Goal: Task Accomplishment & Management: Complete application form

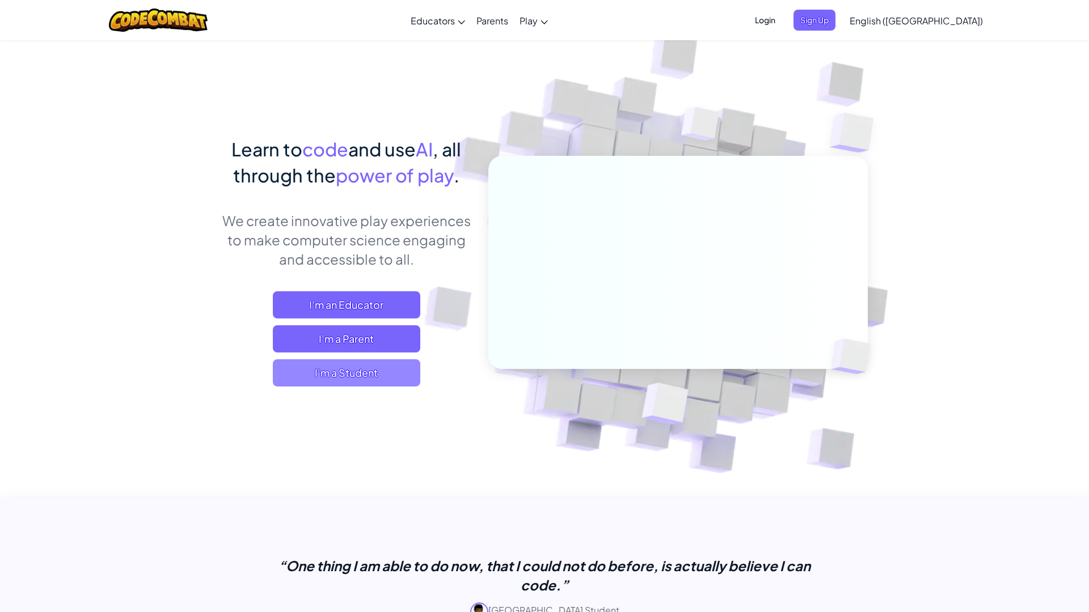
click at [337, 375] on span "I'm a Student" at bounding box center [346, 372] width 147 height 27
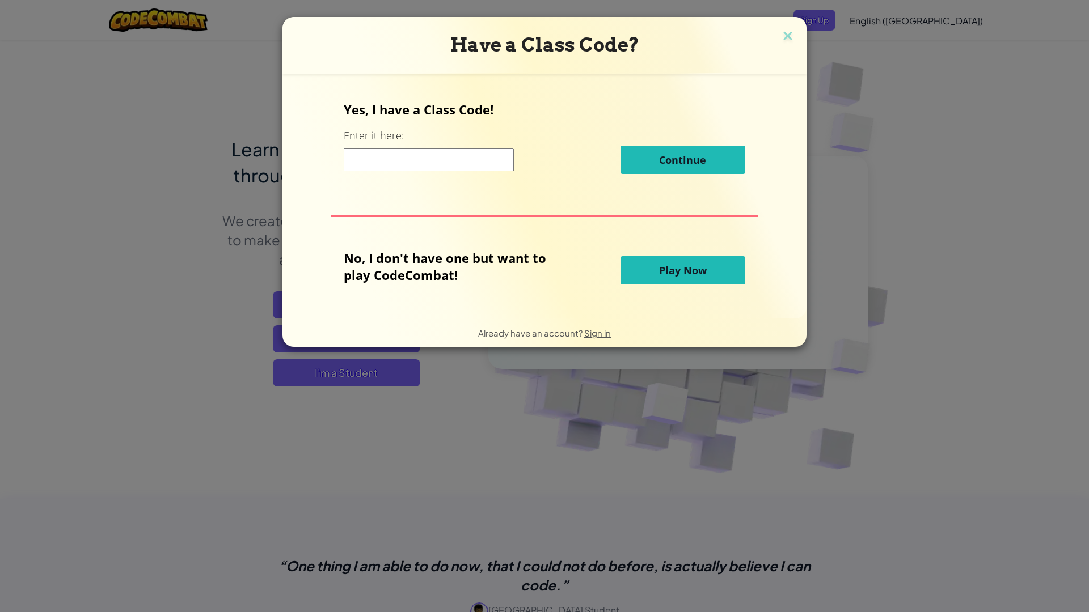
click at [677, 272] on span "Play Now" at bounding box center [683, 271] width 48 height 14
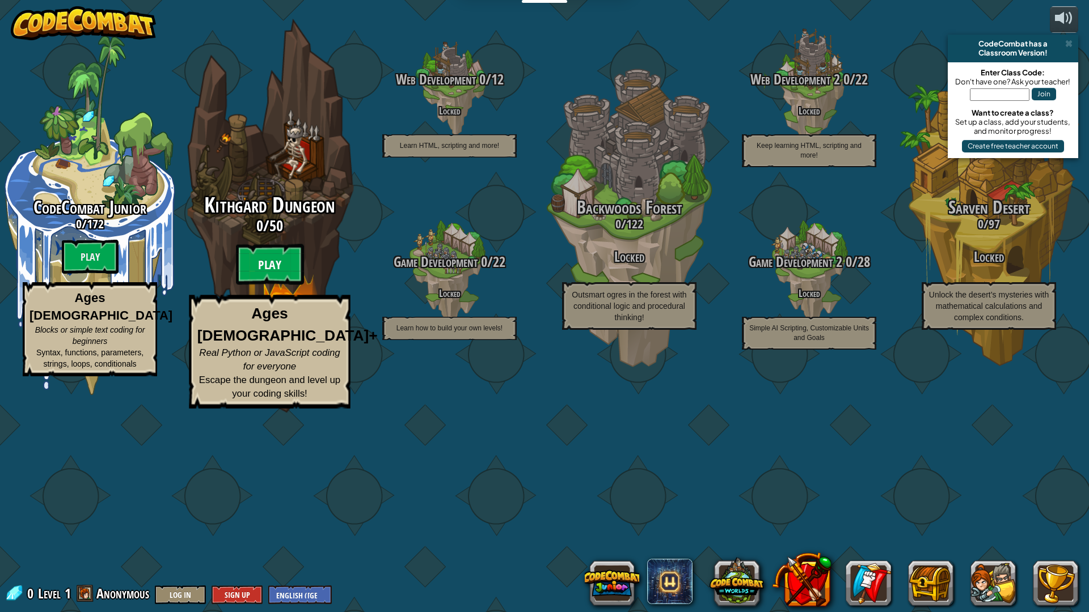
click at [270, 285] on btn "Play" at bounding box center [270, 264] width 68 height 41
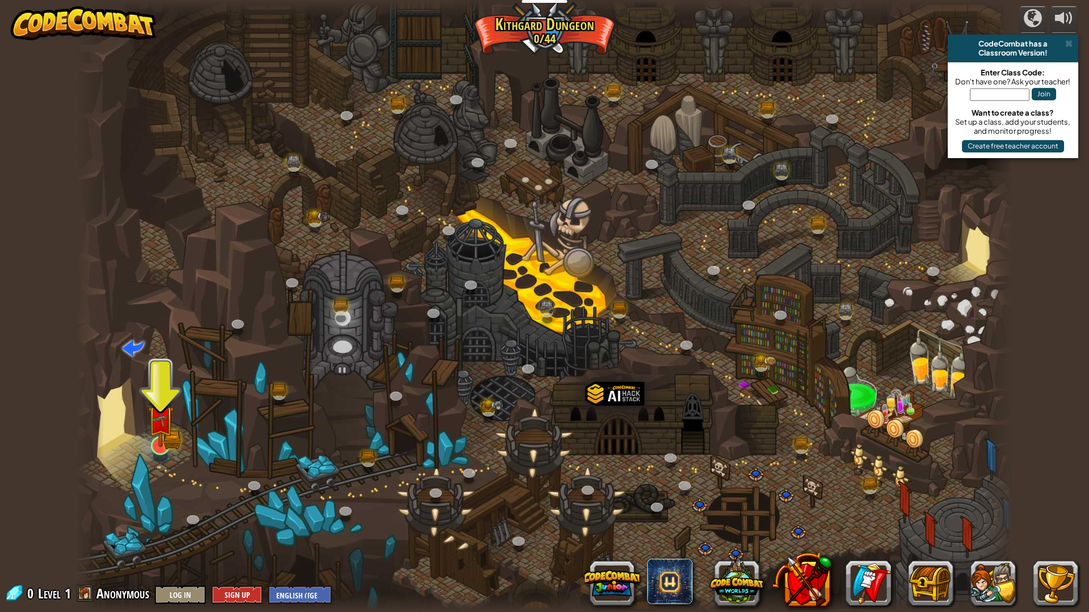
click at [164, 446] on img at bounding box center [160, 419] width 26 height 57
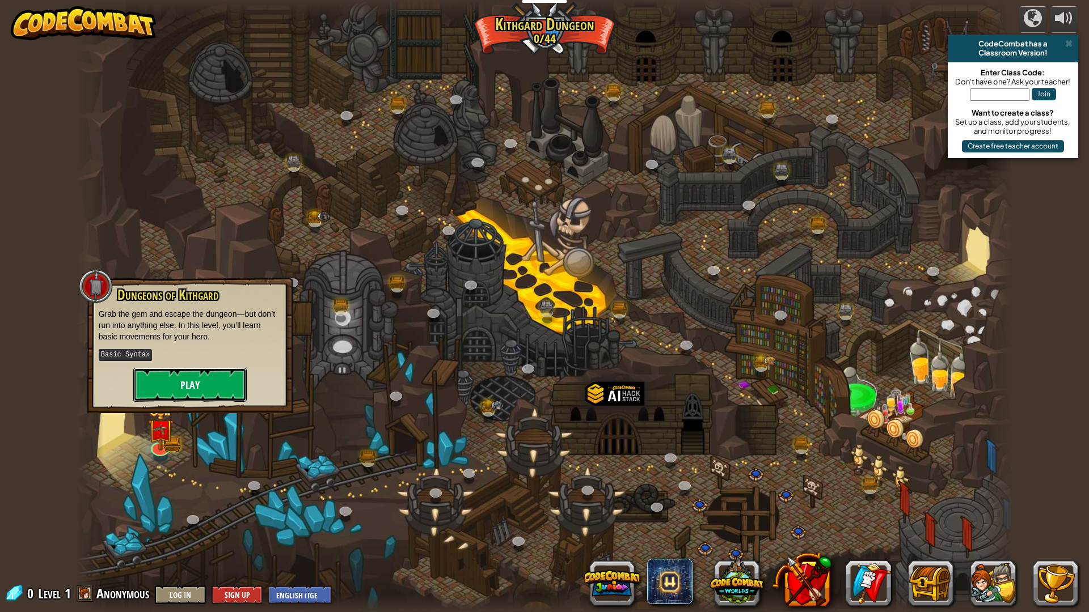
click at [208, 383] on button "Play" at bounding box center [189, 385] width 113 height 34
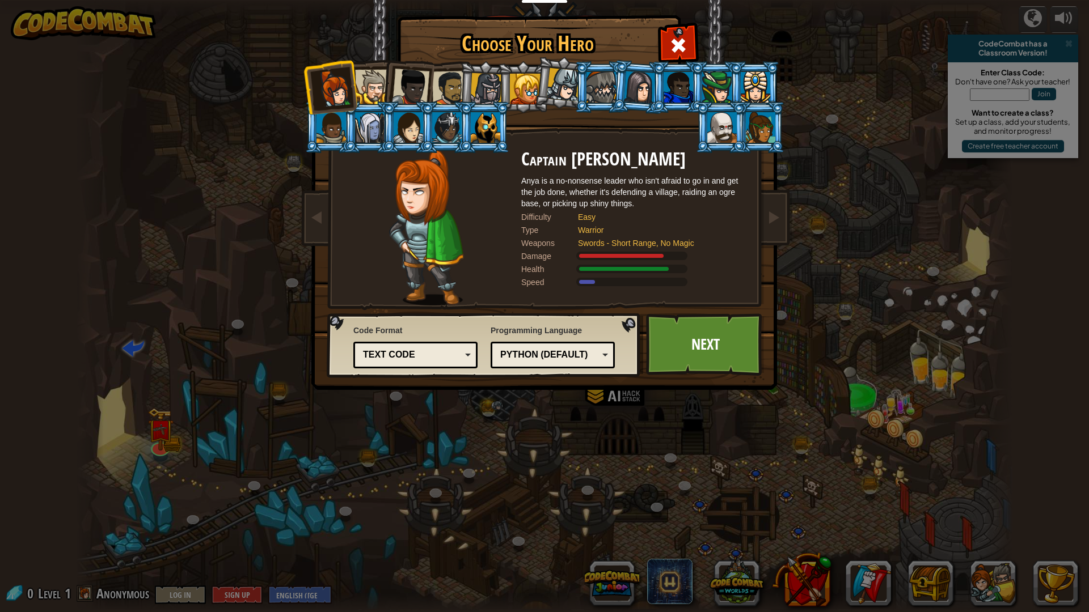
click at [617, 89] on li at bounding box center [638, 87] width 54 height 55
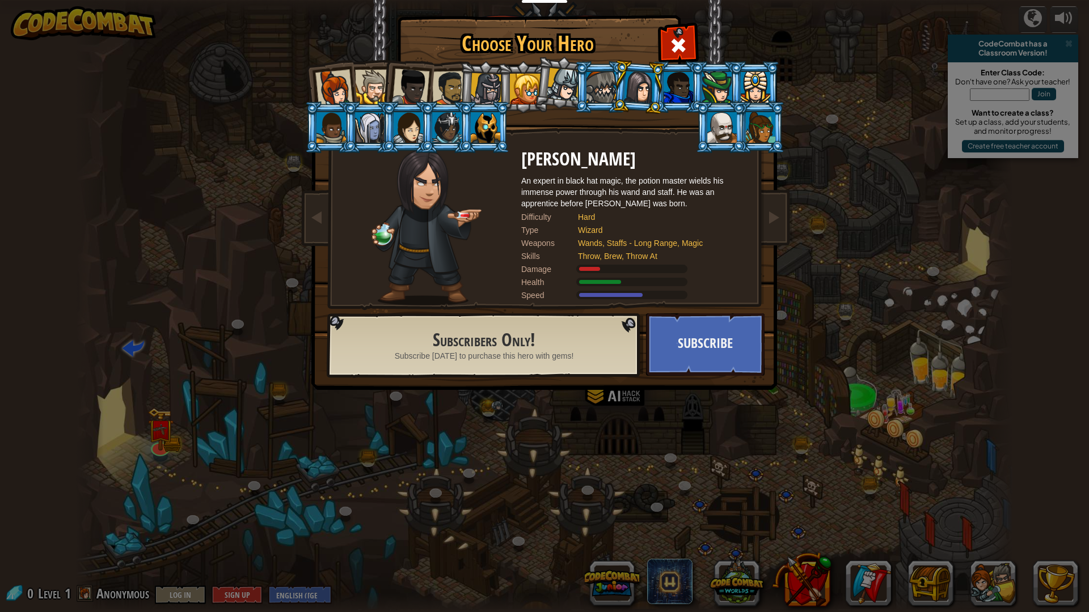
click at [474, 93] on div at bounding box center [486, 89] width 32 height 32
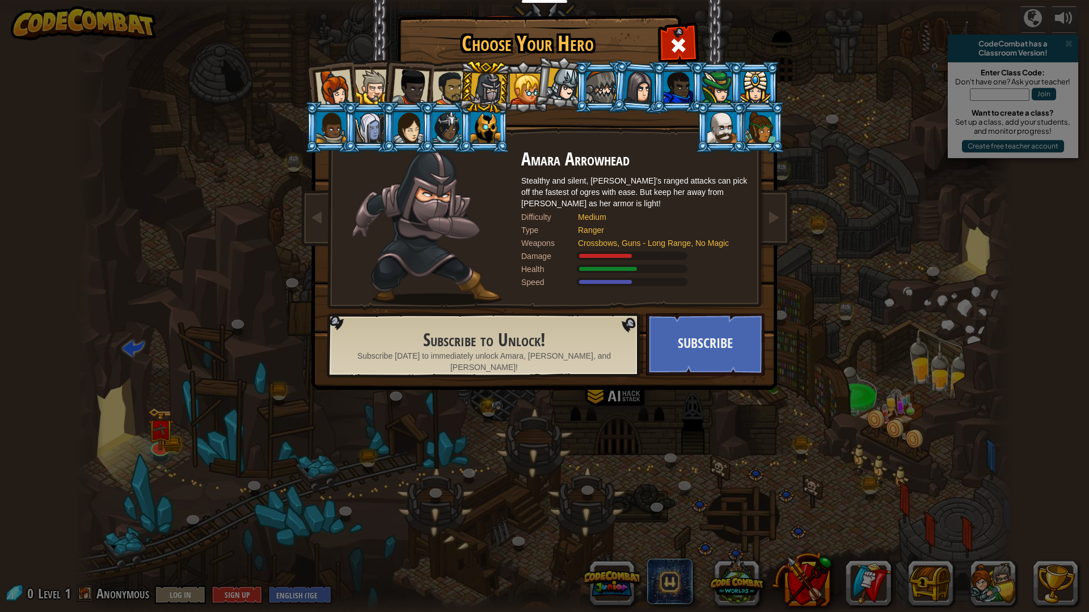
click at [522, 87] on div at bounding box center [525, 89] width 31 height 31
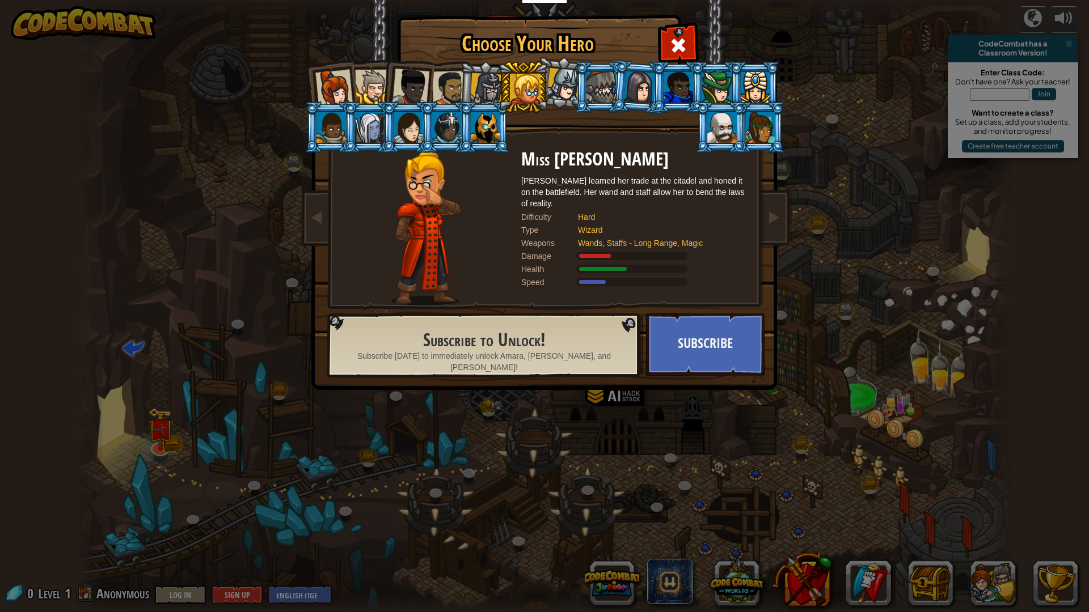
click at [605, 79] on div at bounding box center [600, 87] width 29 height 31
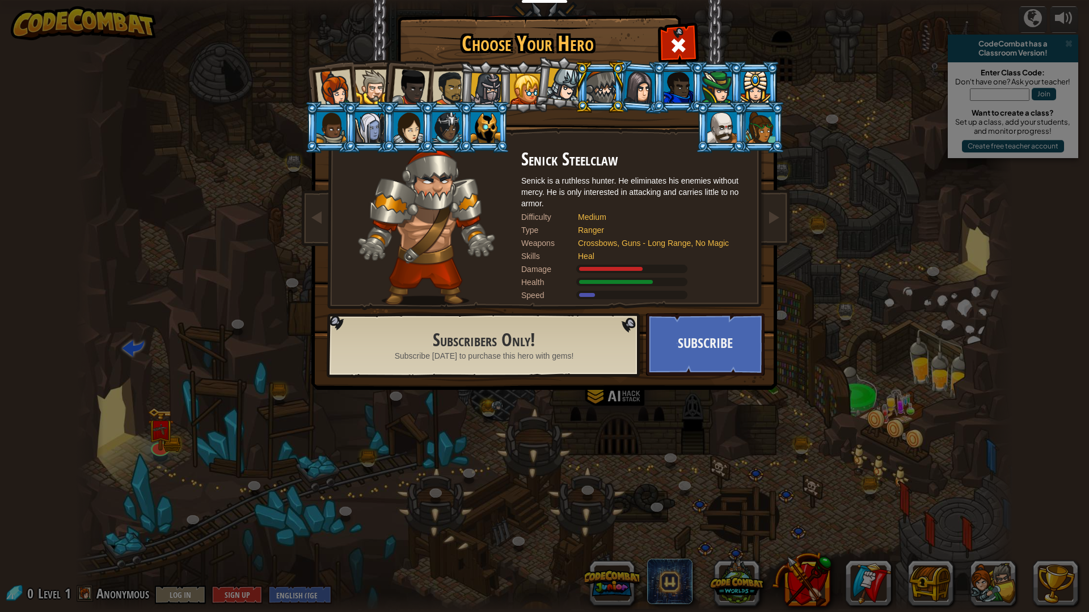
click at [729, 88] on li at bounding box center [754, 87] width 51 height 52
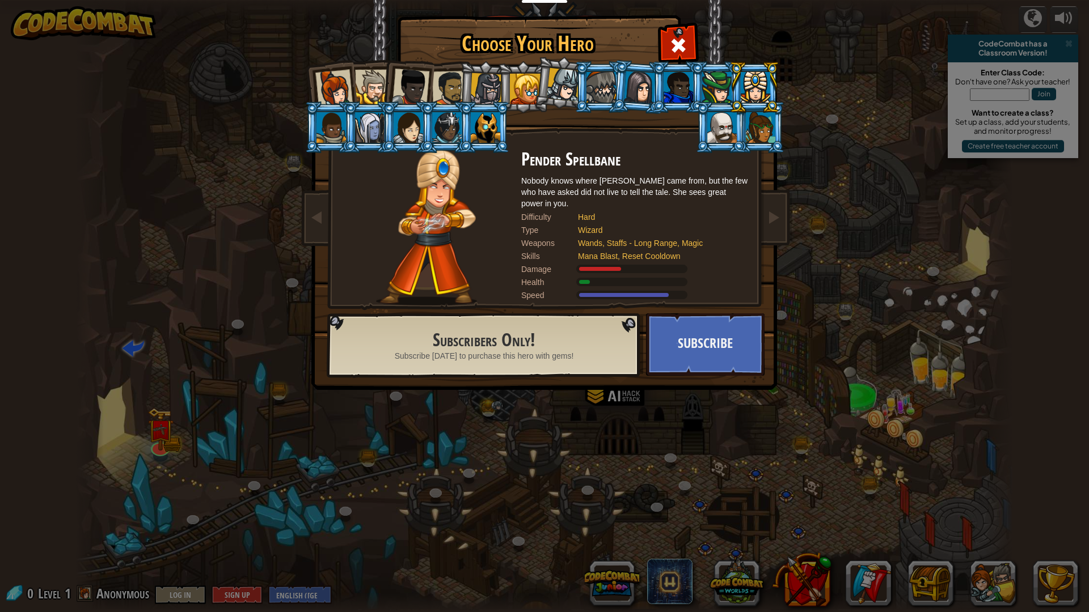
click at [751, 124] on div at bounding box center [760, 127] width 29 height 31
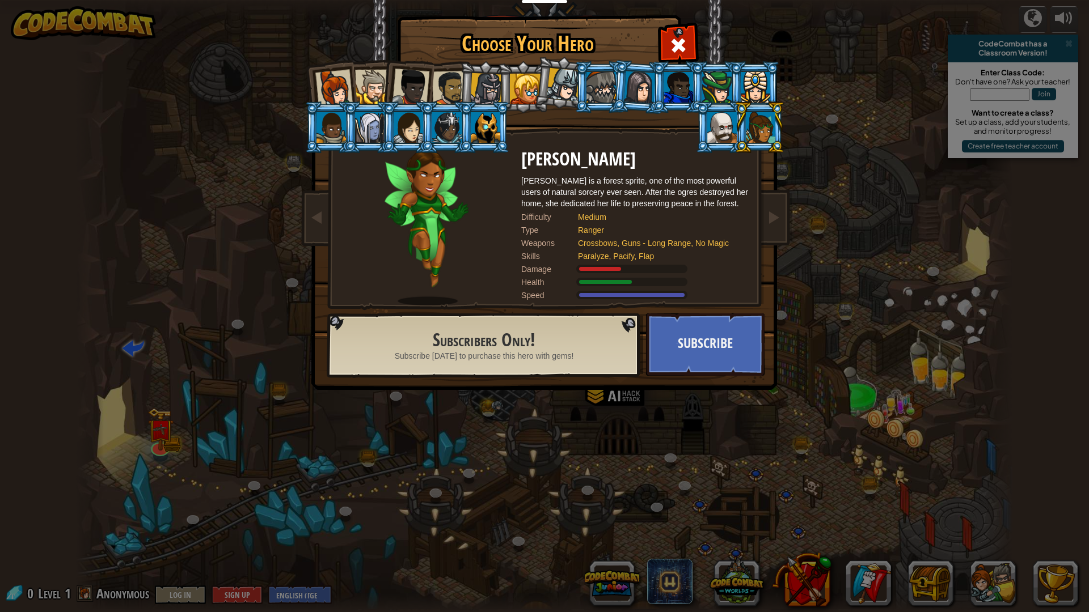
click at [718, 122] on div at bounding box center [721, 127] width 29 height 31
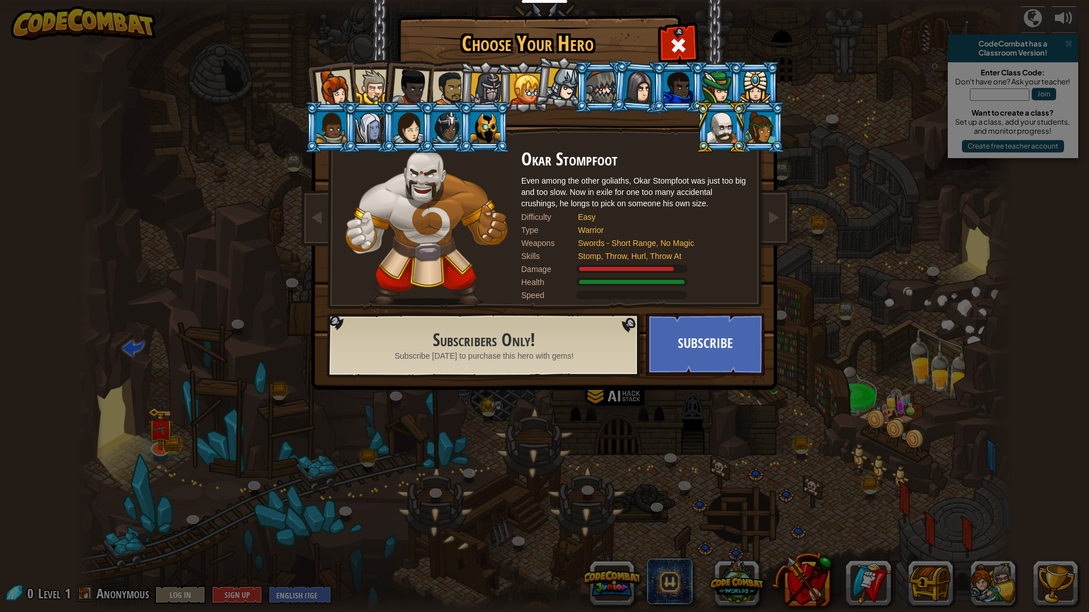
click at [483, 122] on div at bounding box center [485, 127] width 29 height 31
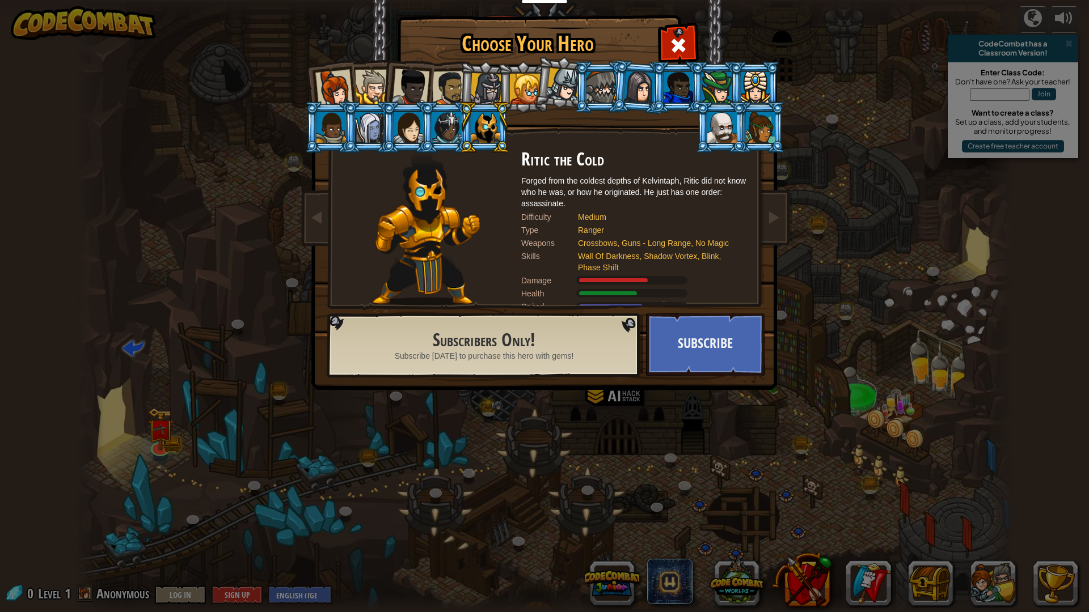
click at [619, 103] on li at bounding box center [638, 87] width 54 height 55
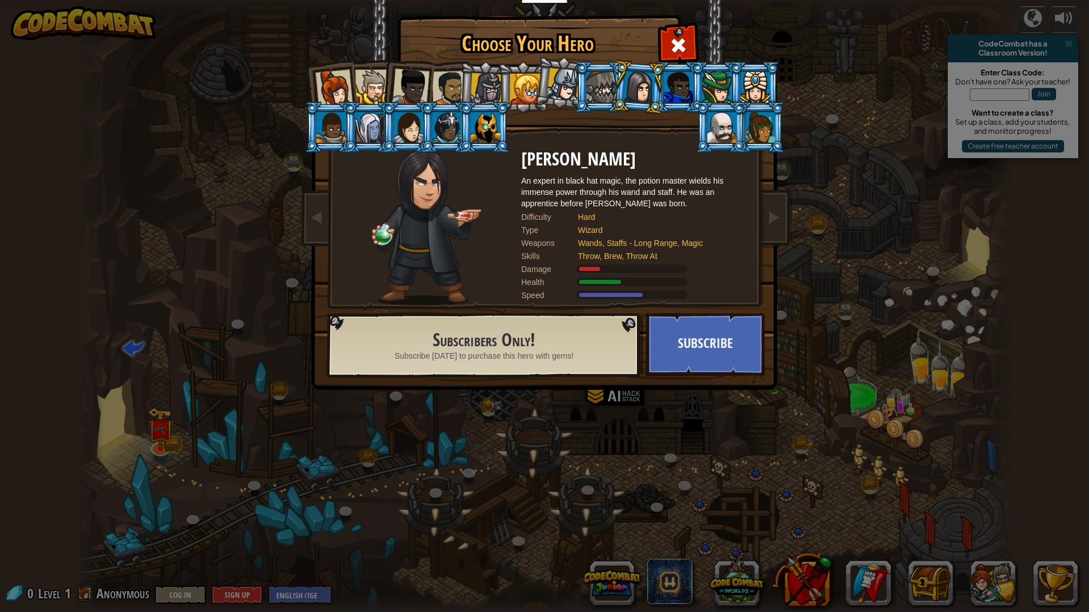
click at [577, 92] on li at bounding box center [599, 87] width 51 height 52
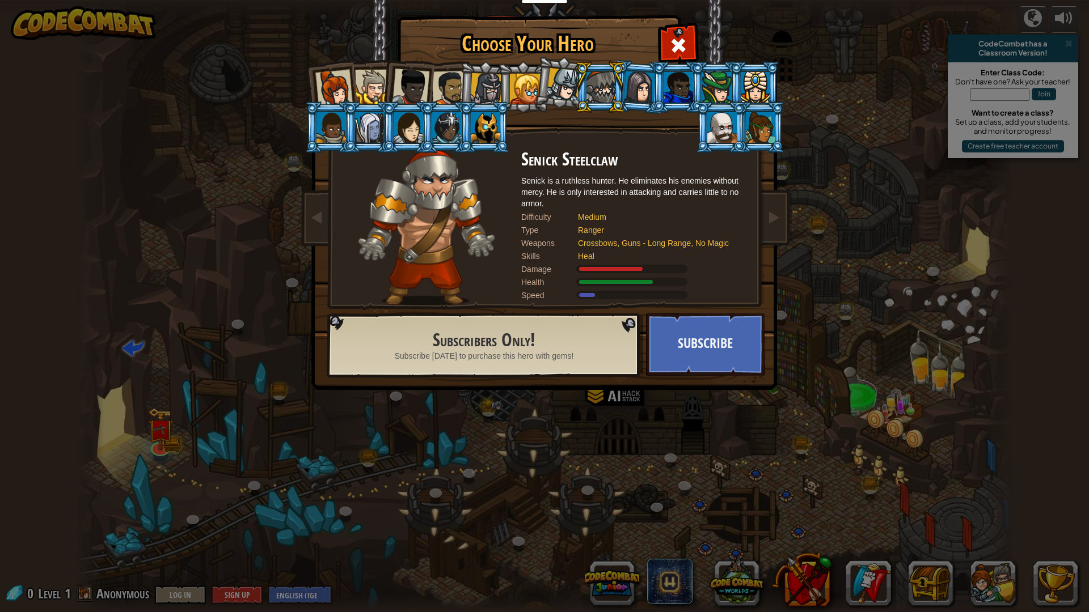
click at [534, 82] on div at bounding box center [525, 89] width 31 height 31
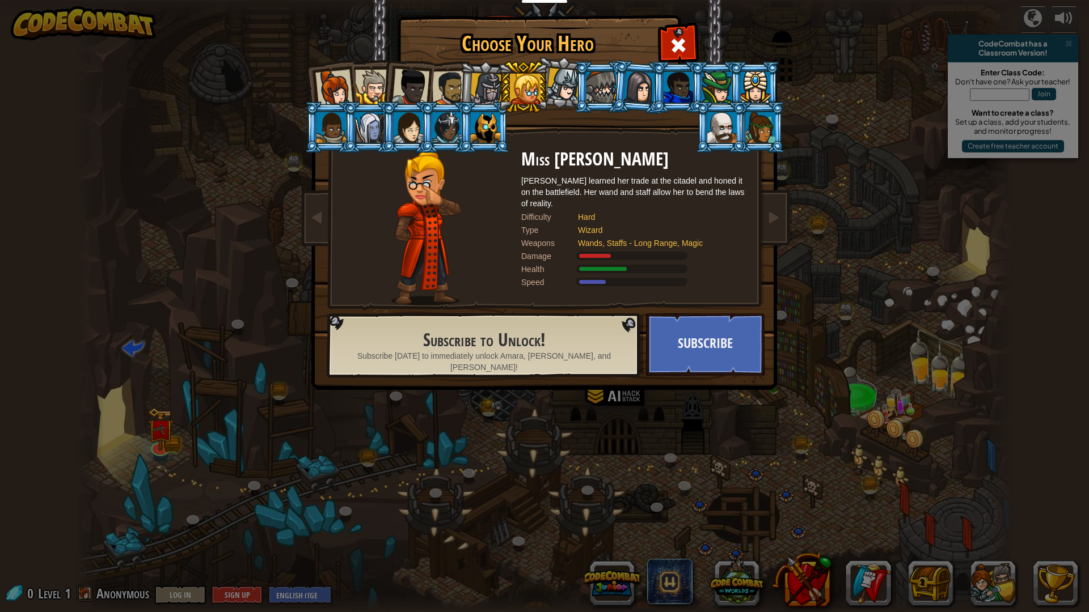
click at [485, 91] on div at bounding box center [486, 89] width 32 height 32
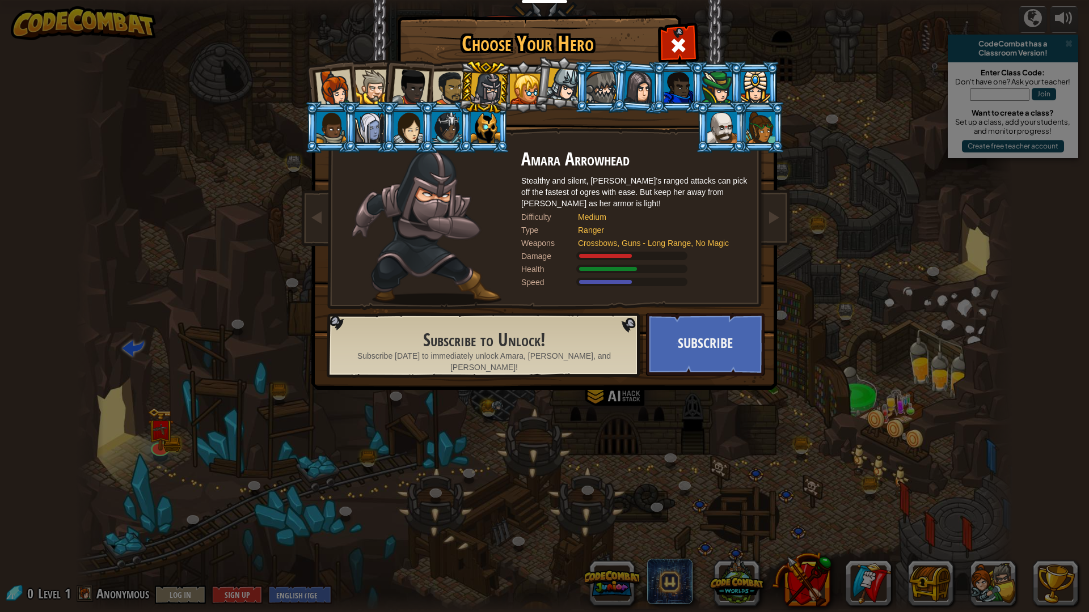
click at [446, 88] on div at bounding box center [449, 88] width 35 height 35
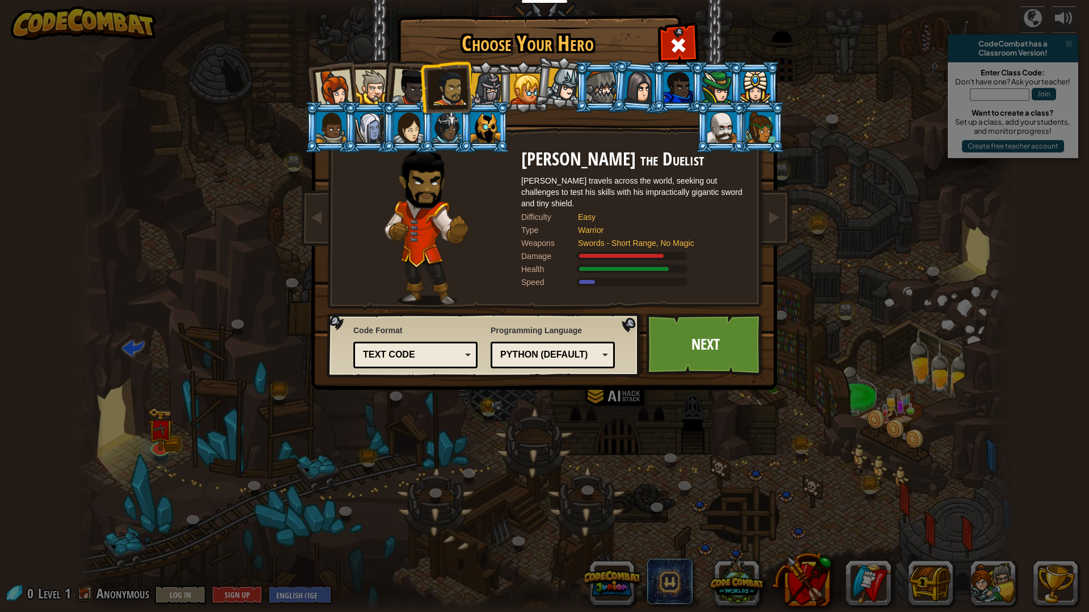
click at [429, 85] on li at bounding box center [446, 87] width 52 height 53
click at [408, 77] on div at bounding box center [410, 87] width 37 height 37
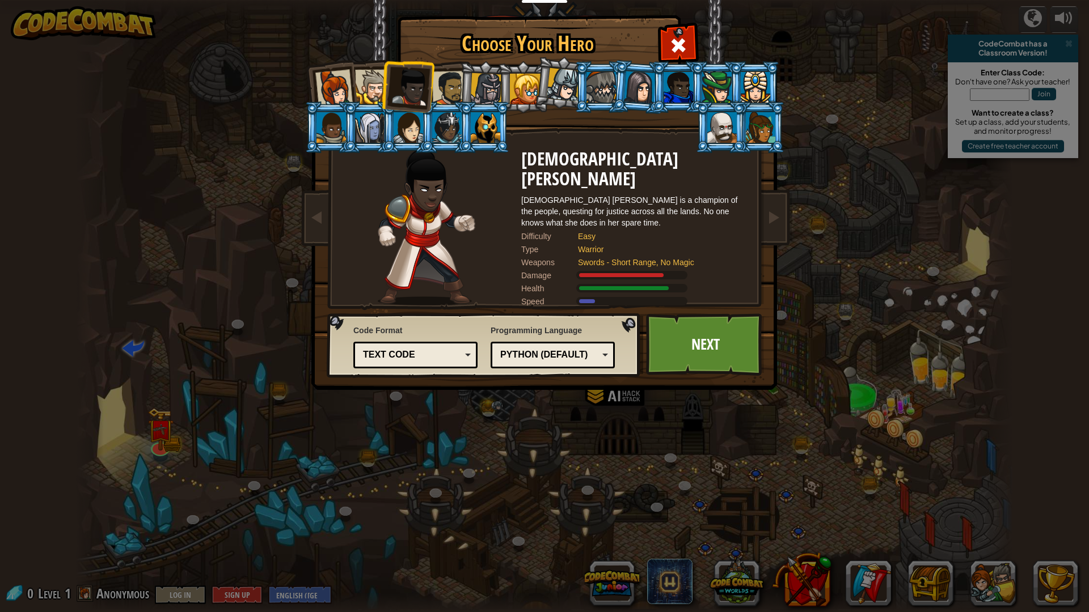
click at [376, 79] on div at bounding box center [372, 87] width 35 height 35
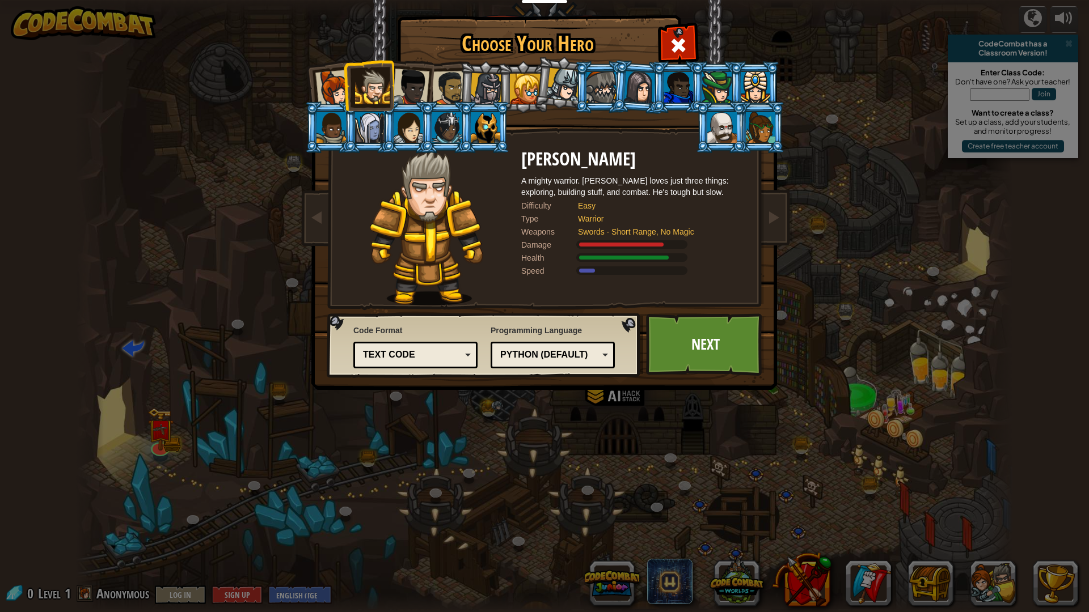
click at [326, 80] on div at bounding box center [333, 88] width 37 height 37
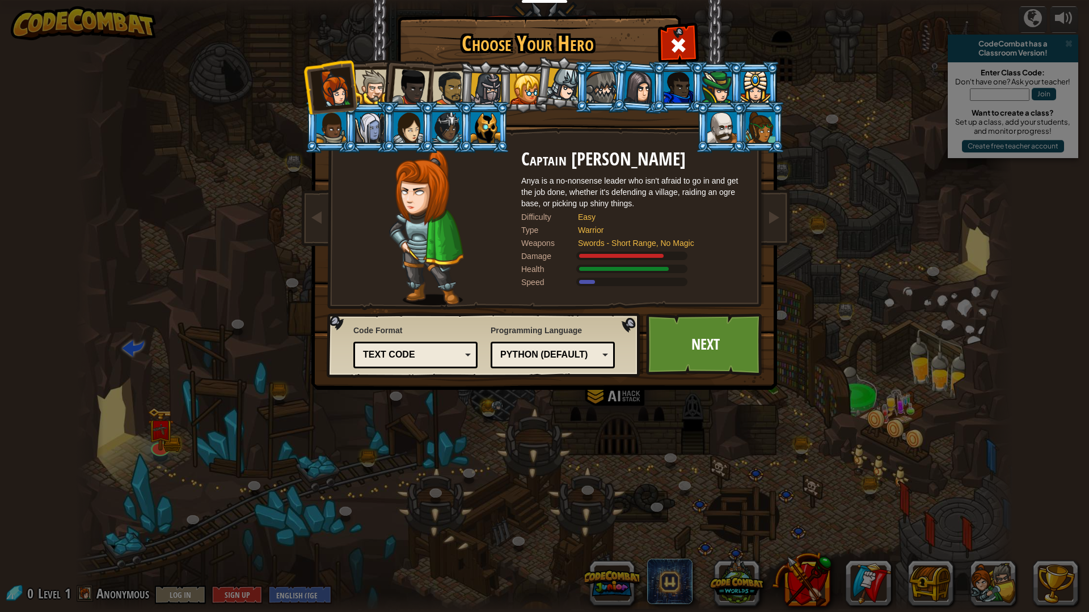
click at [378, 82] on div at bounding box center [372, 87] width 35 height 35
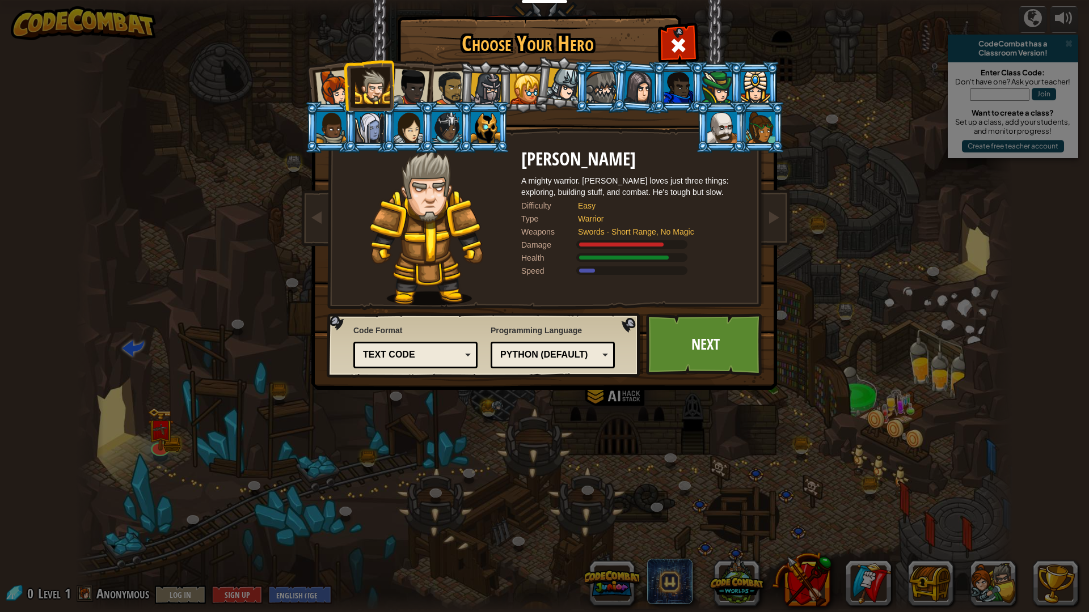
click at [336, 79] on div at bounding box center [333, 88] width 37 height 37
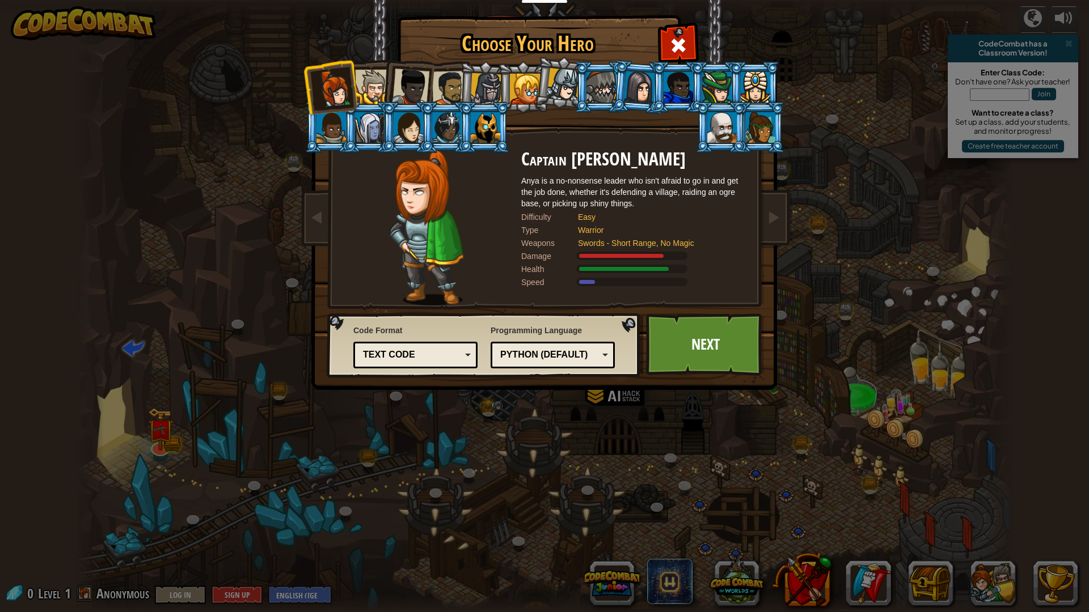
click at [410, 68] on li at bounding box center [407, 85] width 56 height 56
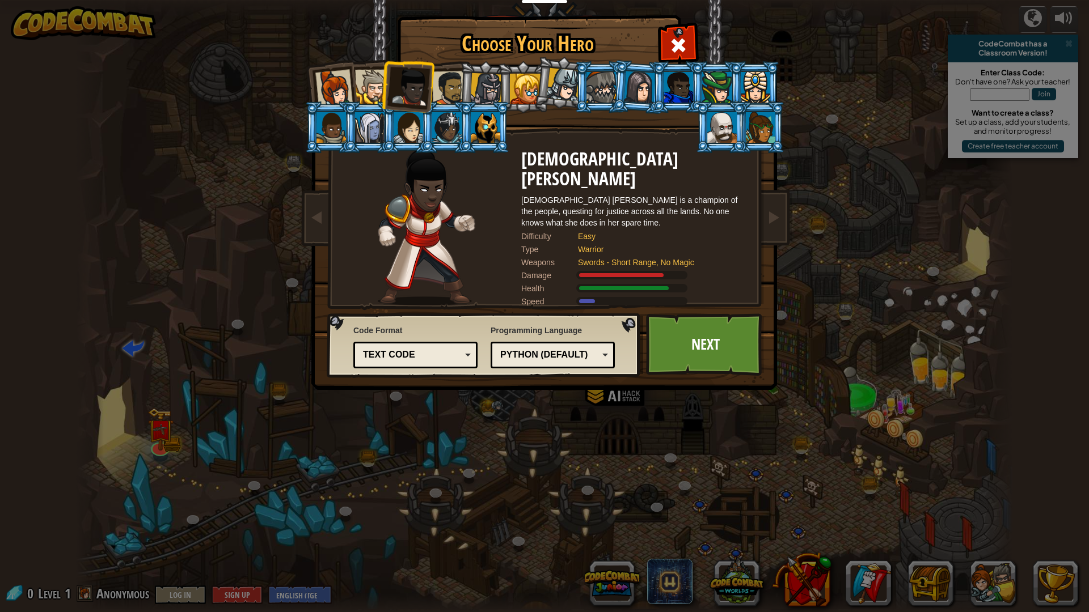
click at [439, 87] on div at bounding box center [449, 88] width 35 height 35
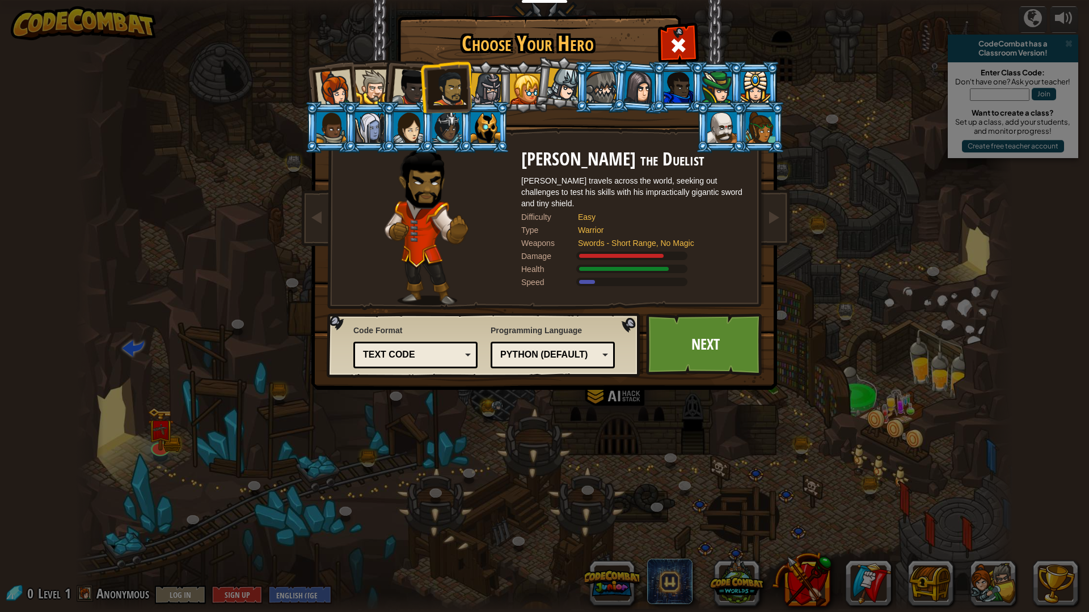
click at [399, 90] on div at bounding box center [410, 87] width 37 height 37
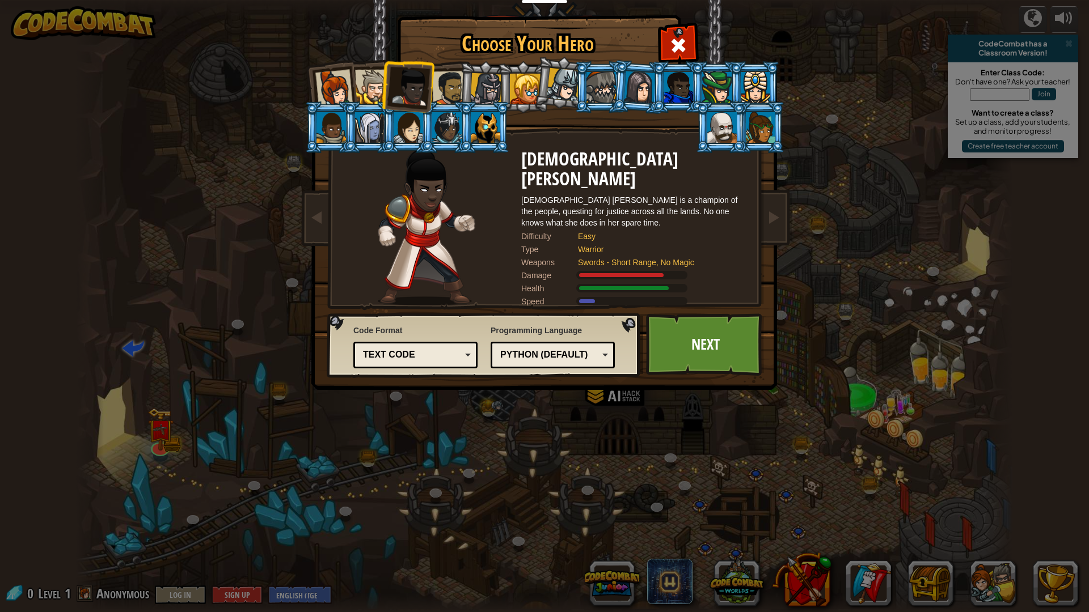
click at [365, 74] on div at bounding box center [372, 87] width 35 height 35
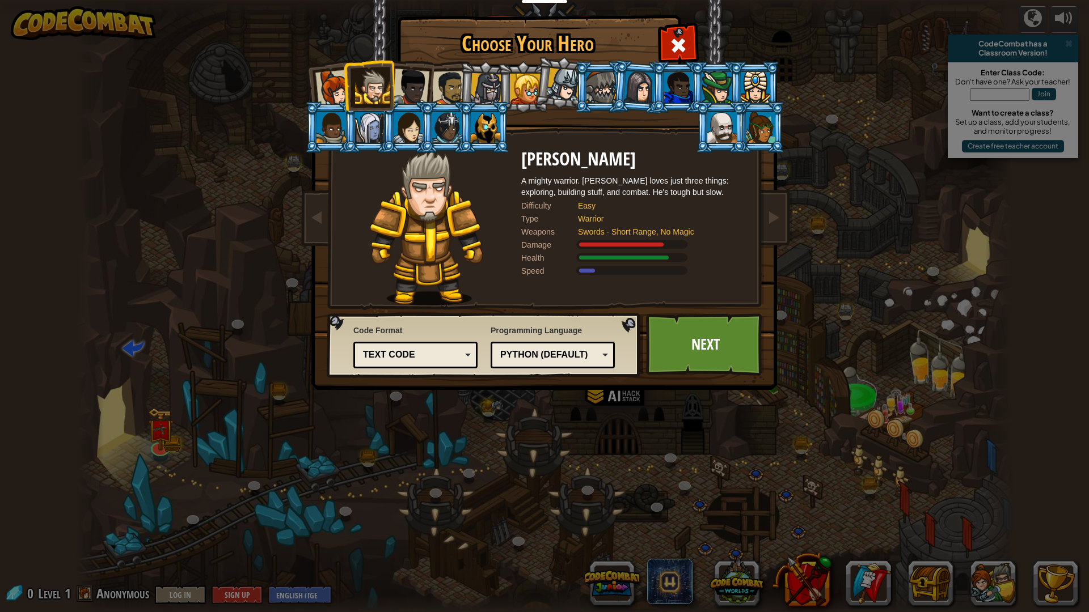
click at [476, 98] on div at bounding box center [486, 89] width 32 height 32
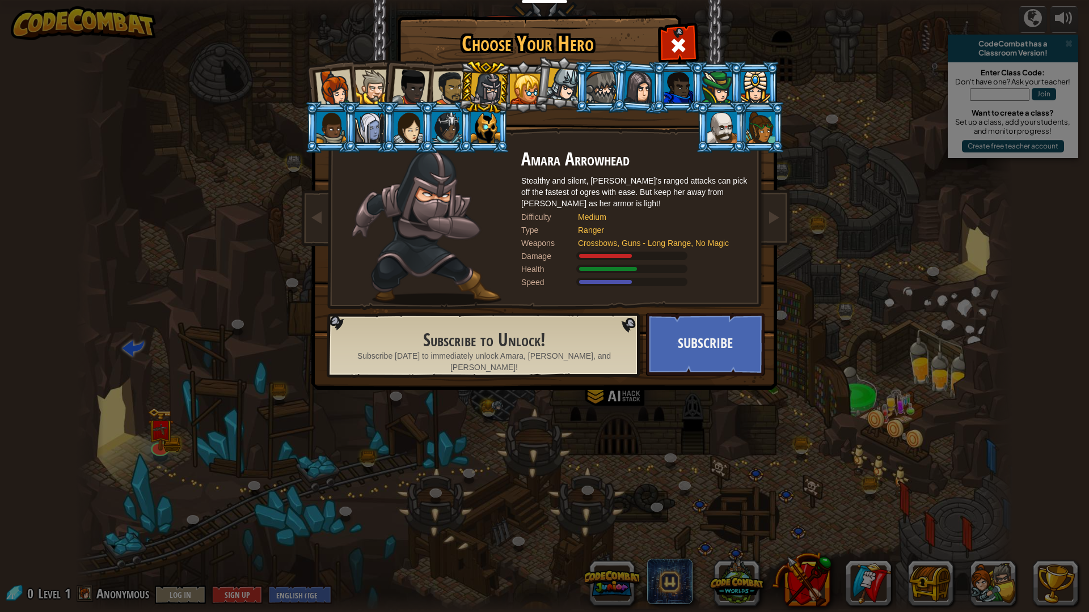
click at [384, 87] on li at bounding box center [407, 85] width 56 height 56
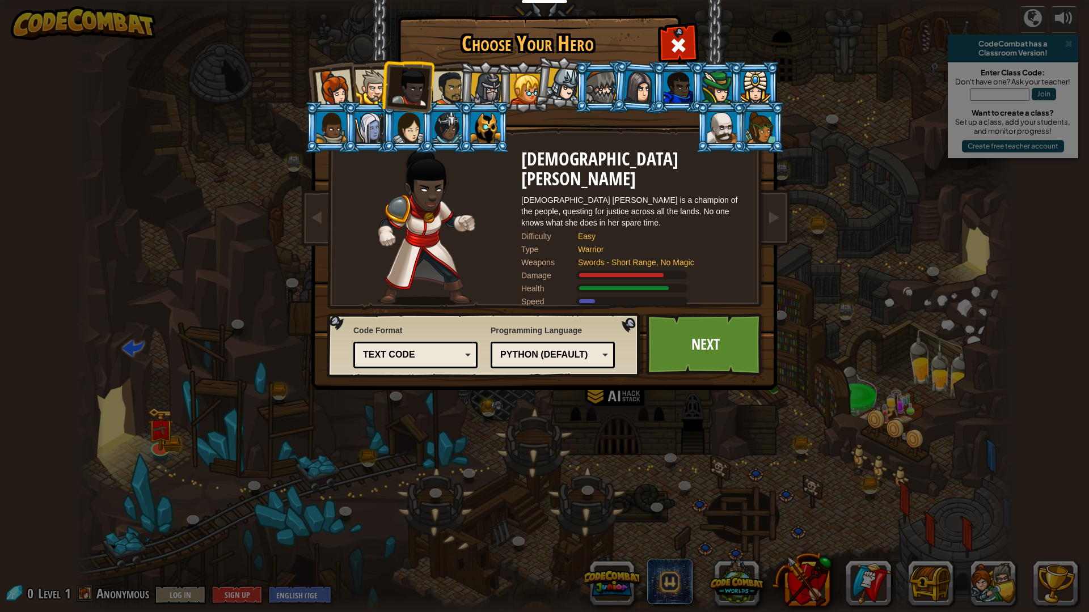
click at [430, 84] on li at bounding box center [407, 85] width 56 height 56
click at [442, 89] on div at bounding box center [449, 88] width 35 height 35
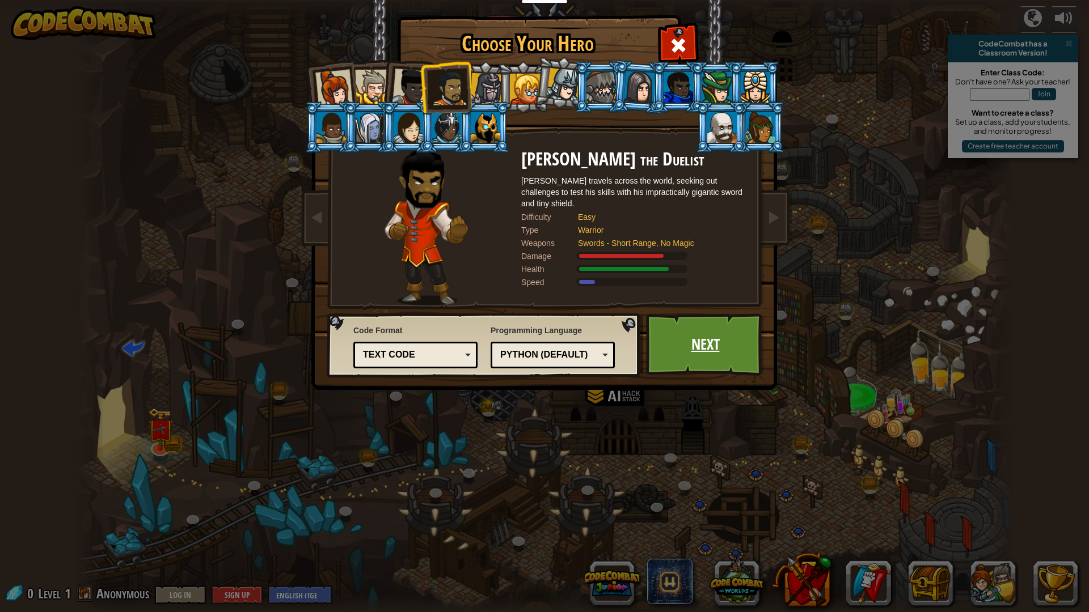
click at [705, 343] on link "Next" at bounding box center [705, 345] width 118 height 62
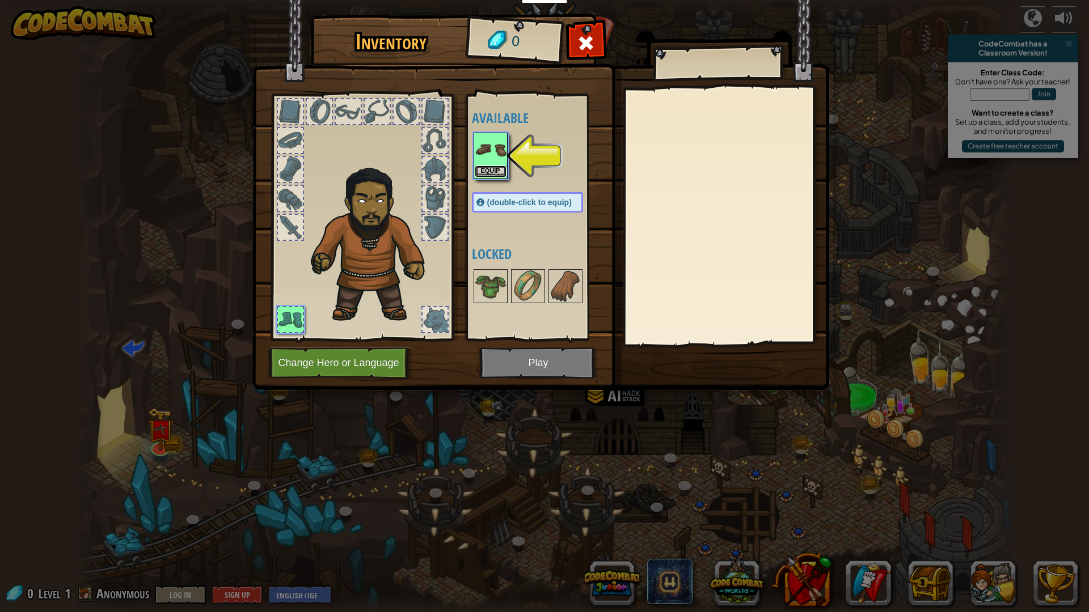
click at [493, 168] on button "Equip" at bounding box center [491, 172] width 32 height 12
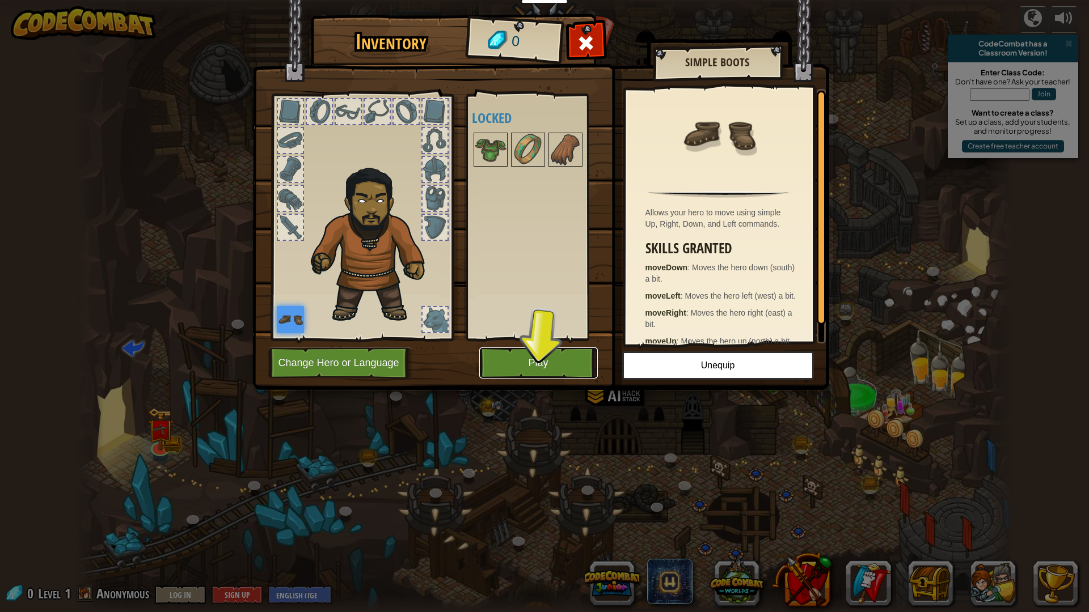
click at [537, 368] on button "Play" at bounding box center [538, 363] width 118 height 31
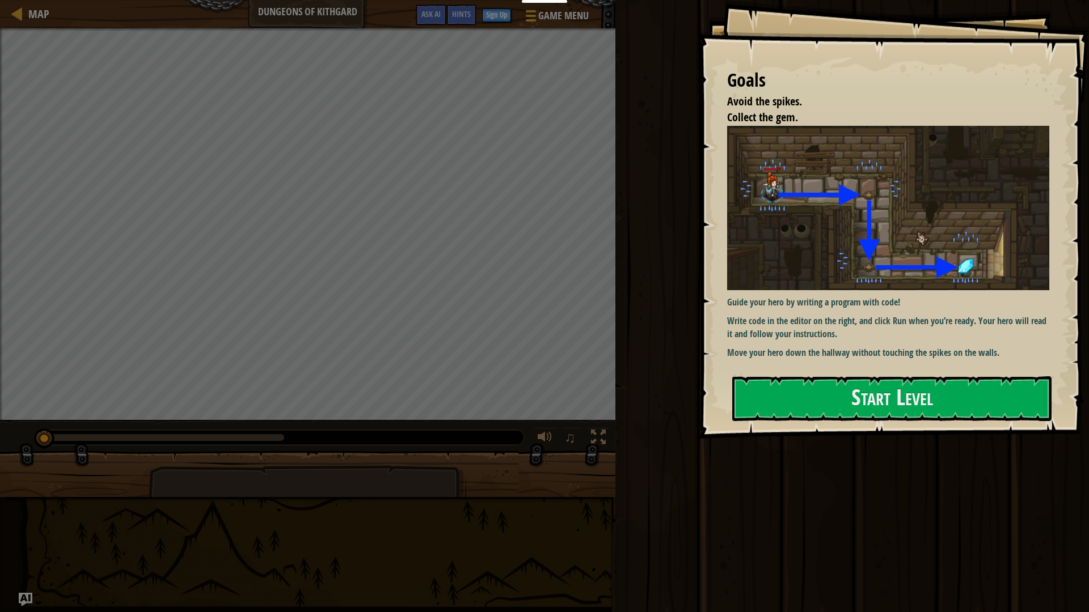
click at [931, 355] on p "Move your hero down the hallway without touching the spikes on the walls." at bounding box center [888, 352] width 322 height 13
click at [935, 384] on button "Start Level" at bounding box center [891, 398] width 319 height 45
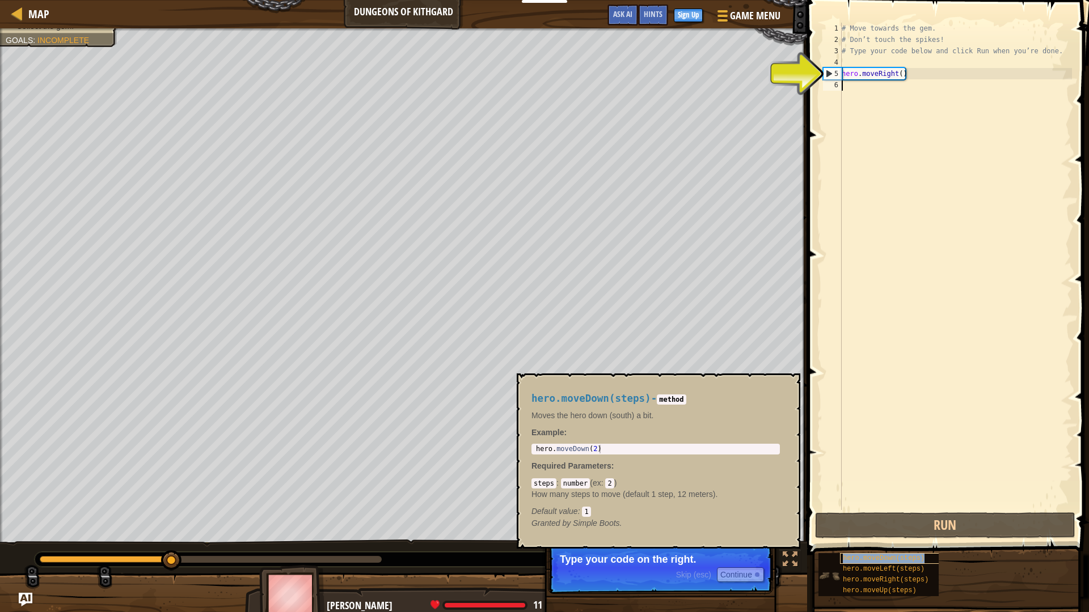
click at [875, 562] on span "hero.moveDown(steps)" at bounding box center [883, 558] width 82 height 8
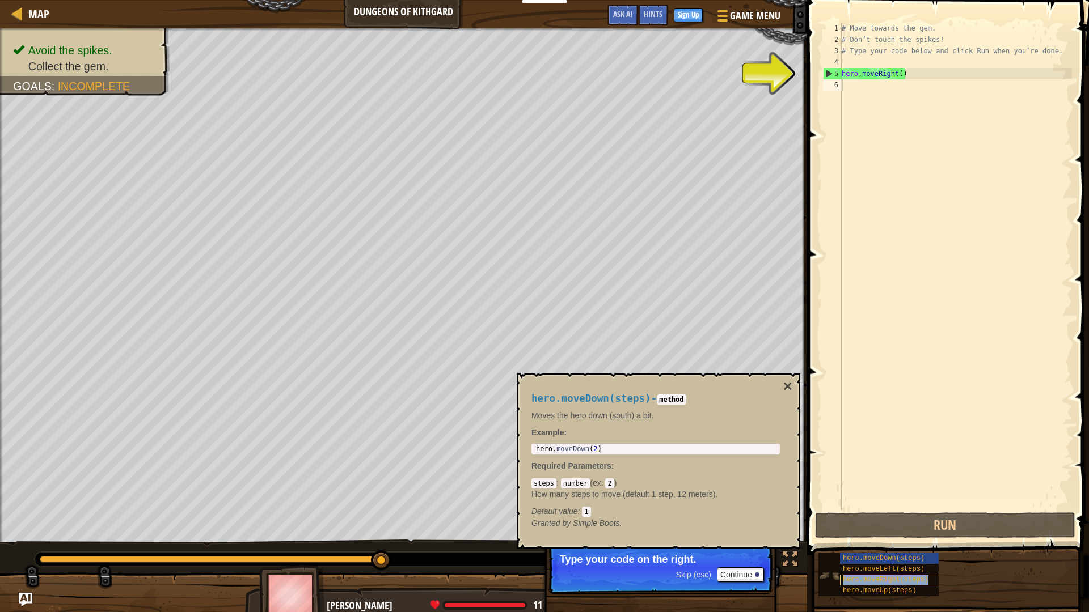
click at [897, 580] on span "hero.moveRight(steps)" at bounding box center [885, 580] width 86 height 8
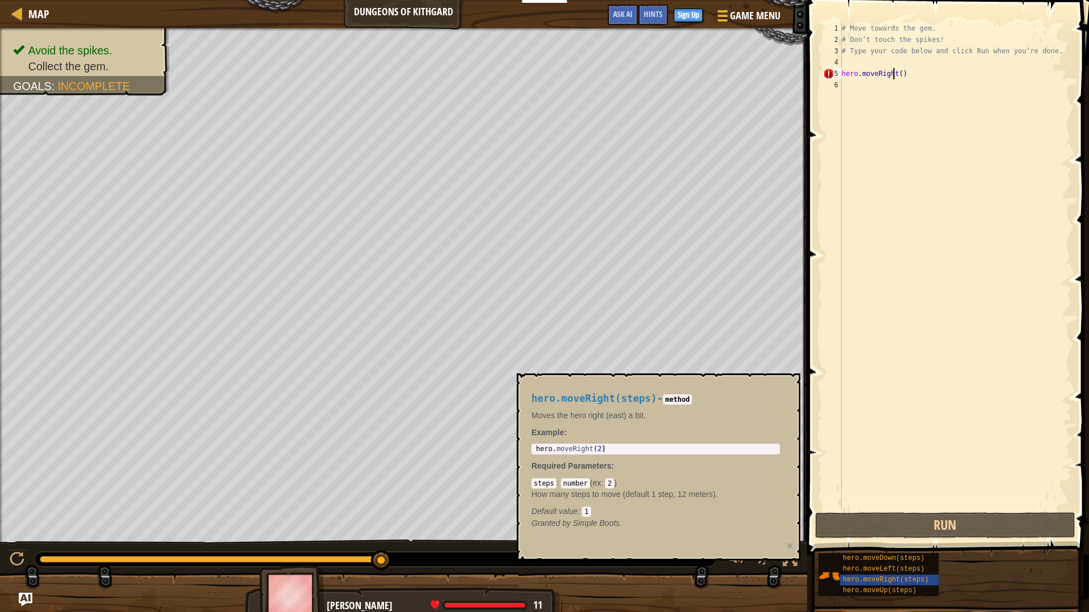
type textarea "hero.moveRit()"
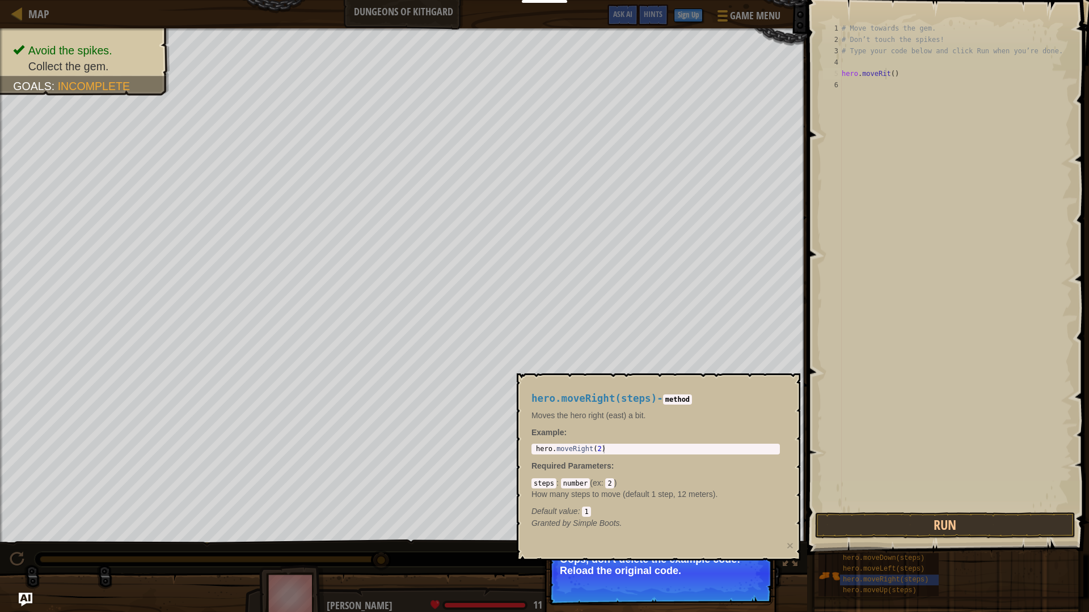
click at [672, 403] on h4 "hero.moveRight(steps) - method" at bounding box center [655, 398] width 248 height 11
click at [884, 524] on button "Run" at bounding box center [945, 526] width 260 height 26
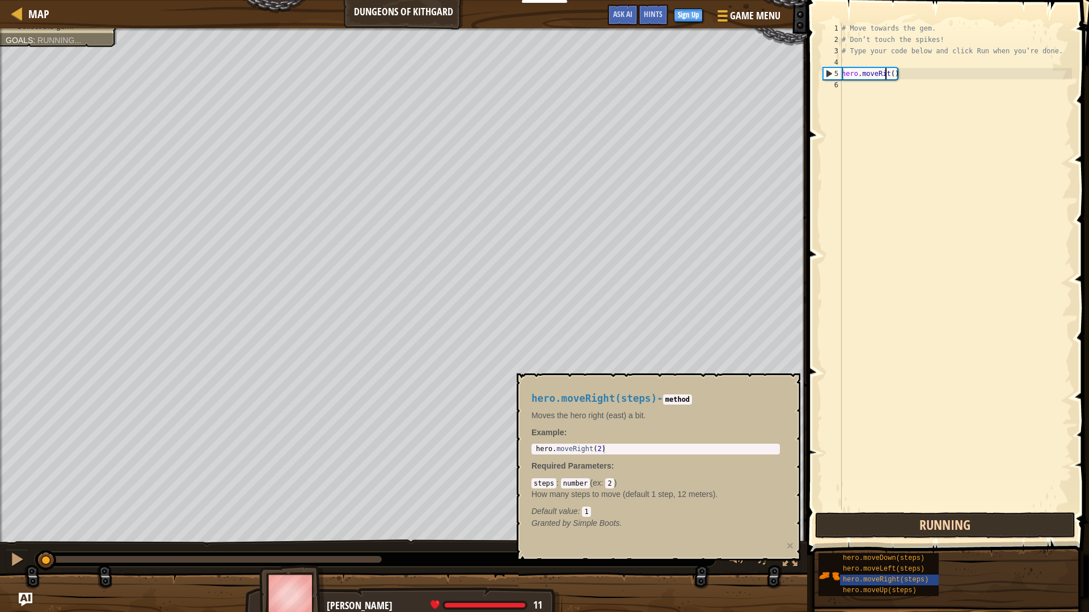
scroll to position [5, 6]
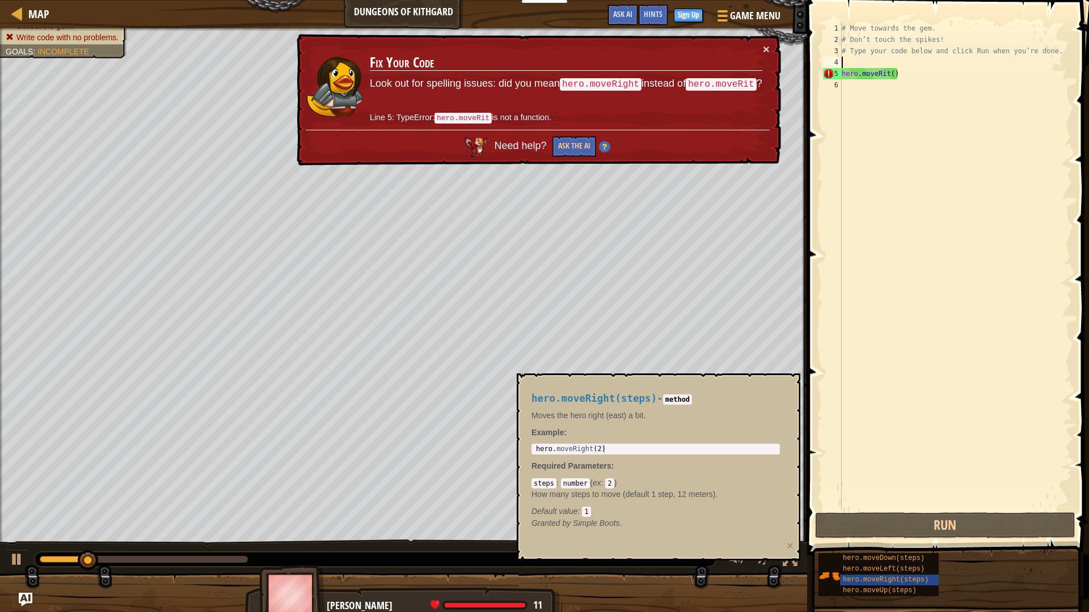
click at [945, 67] on div "# Move towards the gem. # Don’t touch the spikes! # Type your code below and cl…" at bounding box center [955, 278] width 232 height 510
click at [904, 79] on div "# Move towards the gem. # Don’t touch the spikes! # Type your code below and cl…" at bounding box center [955, 278] width 232 height 510
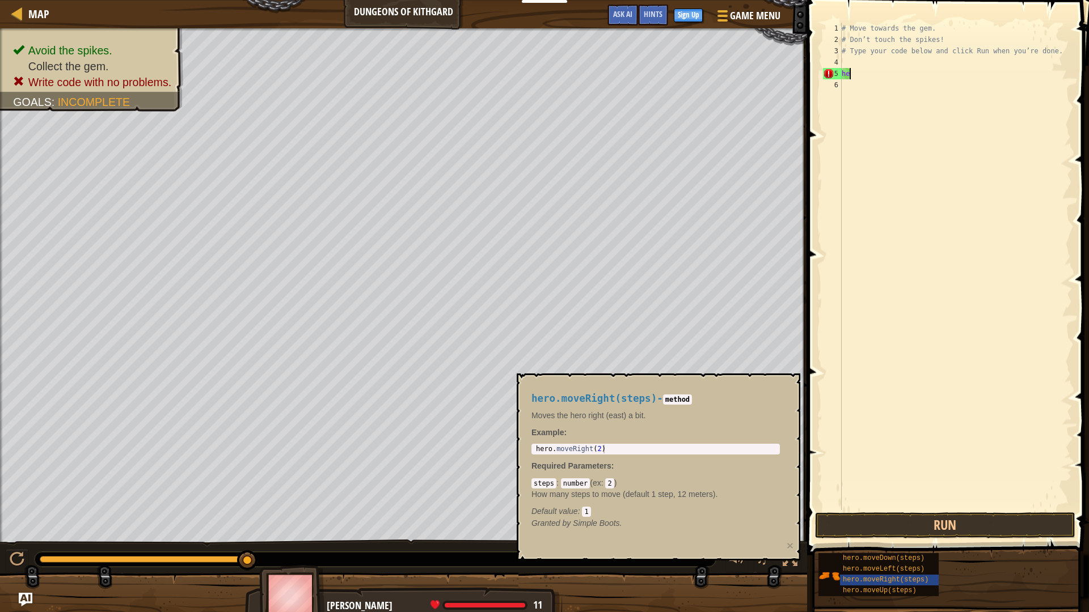
type textarea "h"
click at [916, 75] on div "# Move towards the gem. # Don’t touch the spikes! # Type your code below and cl…" at bounding box center [955, 267] width 232 height 488
click at [916, 87] on div "# Move towards the gem. # Don’t touch the spikes! # Type your code below and cl…" at bounding box center [955, 278] width 232 height 510
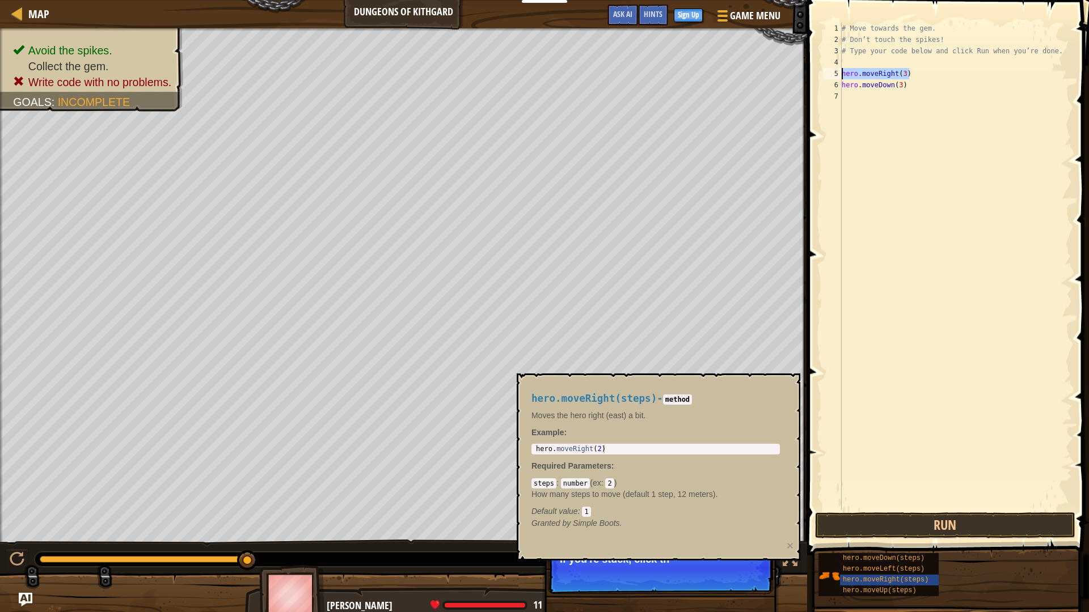
type textarea "hero.moveDown(3)"
paste textarea "hero.moveRight(3)"
type textarea "hero.moveRight(3)"
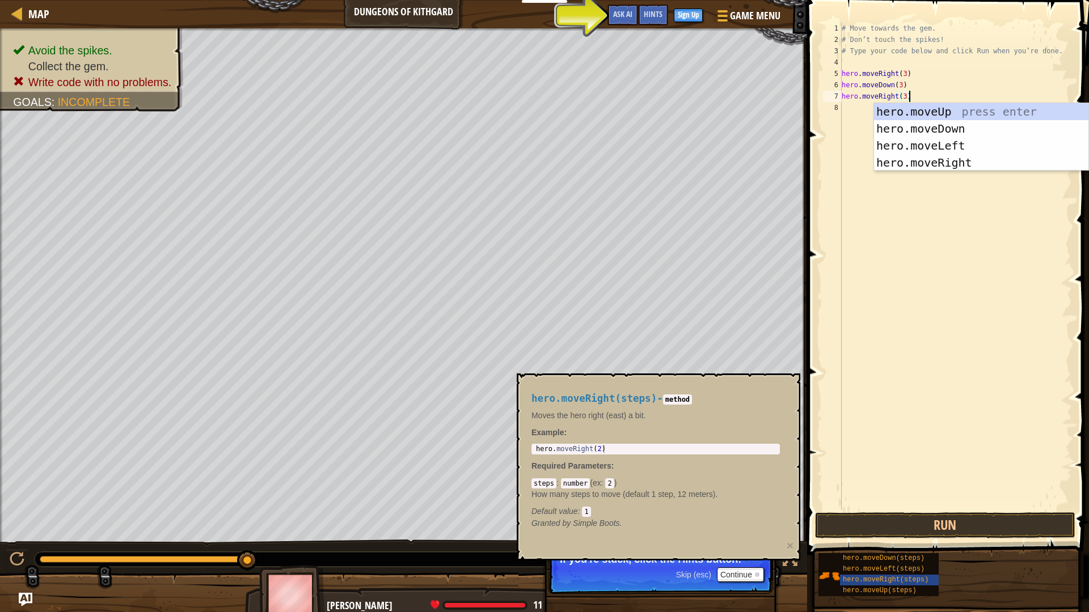
click at [901, 269] on div "# Move towards the gem. # Don’t touch the spikes! # Type your code below and cl…" at bounding box center [955, 278] width 232 height 510
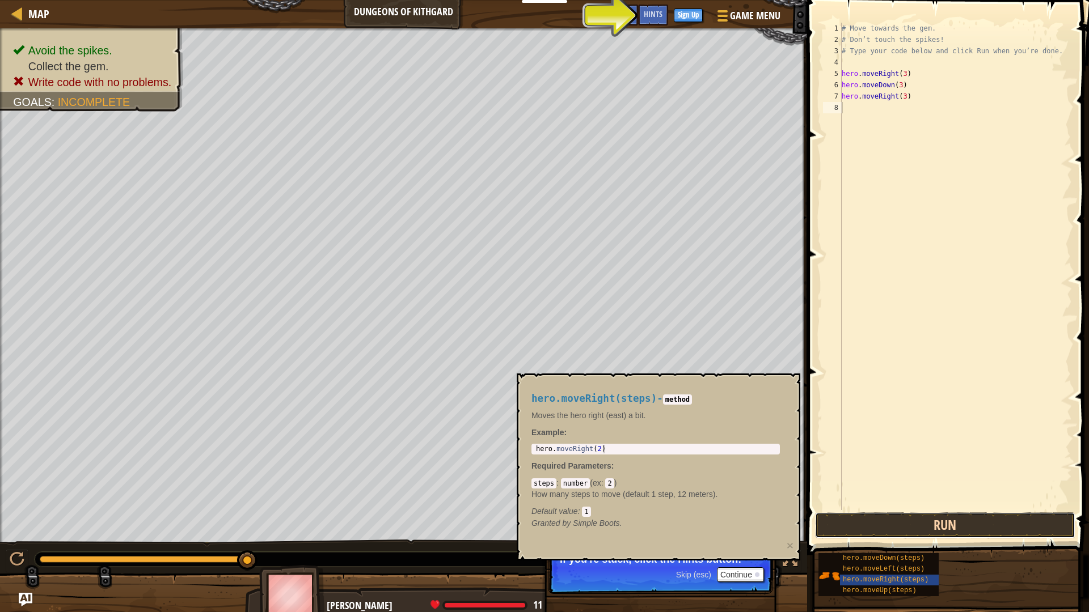
click at [891, 531] on button "Run" at bounding box center [945, 526] width 260 height 26
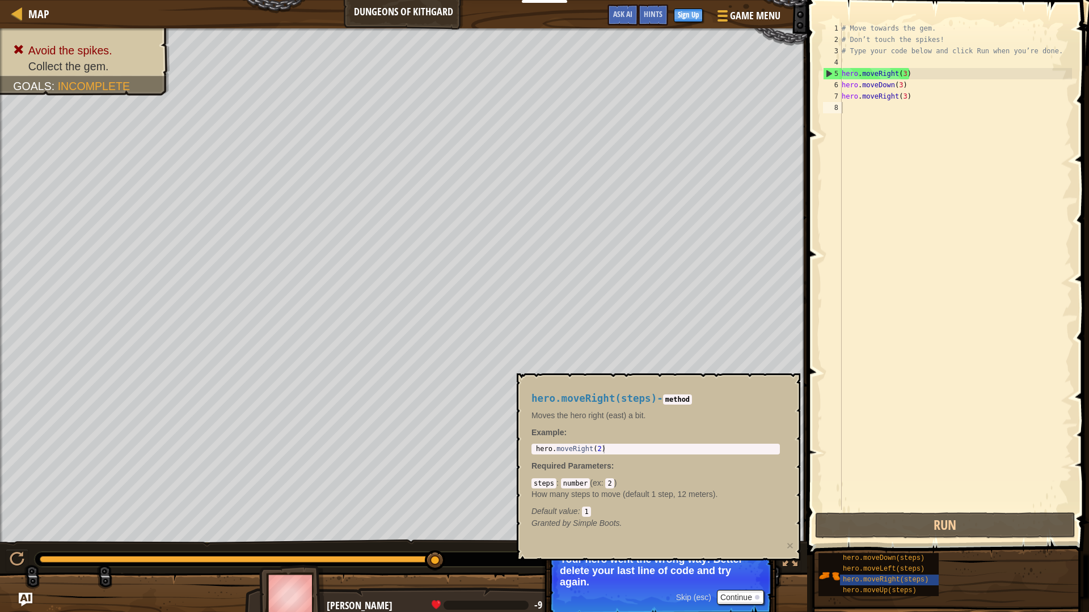
click at [735, 588] on p "Skip (esc) Continue Your hero went the wrong way! Better delete your last line …" at bounding box center [660, 579] width 225 height 75
click at [743, 597] on button "Continue" at bounding box center [740, 597] width 47 height 15
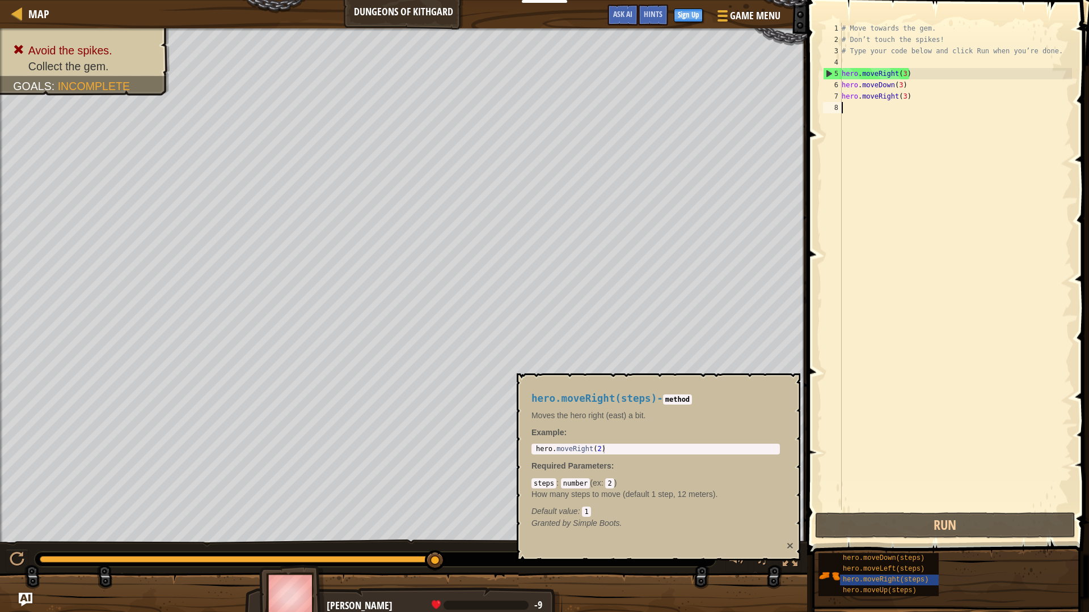
click at [789, 542] on button "×" at bounding box center [789, 546] width 7 height 12
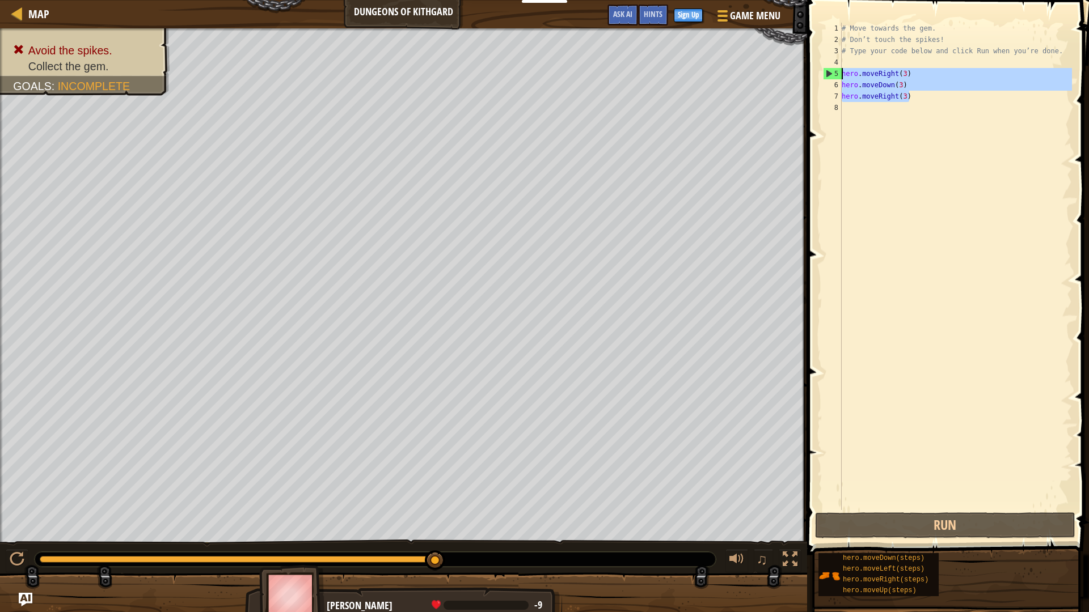
drag, startPoint x: 909, startPoint y: 91, endPoint x: 836, endPoint y: 73, distance: 75.4
click at [836, 73] on div "1 2 3 4 5 6 7 8 # Move towards the gem. # Don’t touch the spikes! # Type your c…" at bounding box center [945, 267] width 251 height 488
click at [626, 17] on span "Ask AI" at bounding box center [622, 14] width 19 height 11
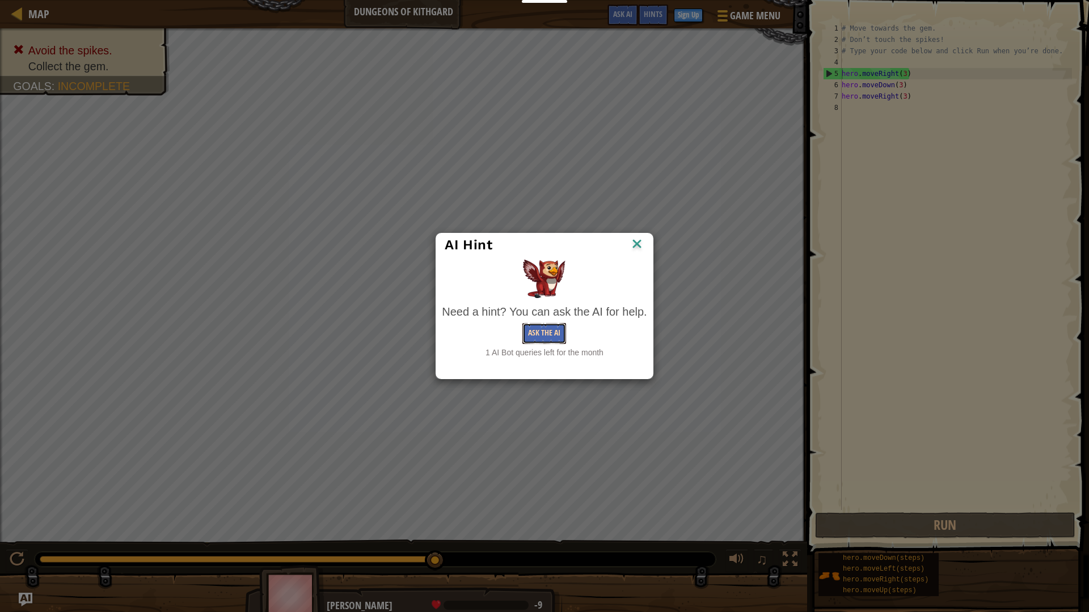
click at [544, 324] on button "Ask the AI" at bounding box center [544, 333] width 44 height 21
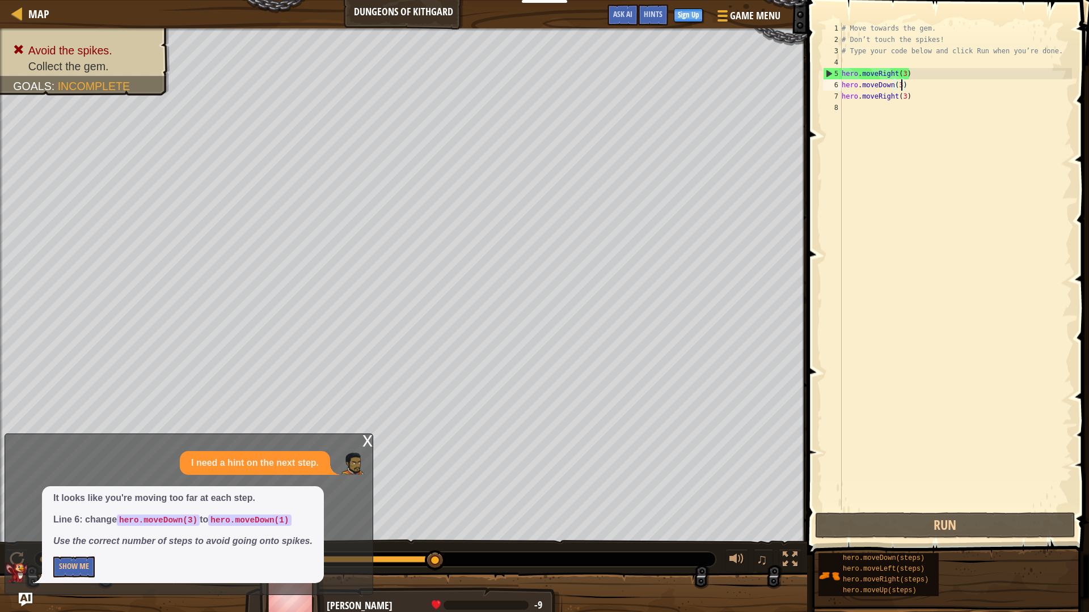
click at [900, 81] on div "# Move towards the gem. # Don’t touch the spikes! # Type your code below and cl…" at bounding box center [955, 278] width 232 height 510
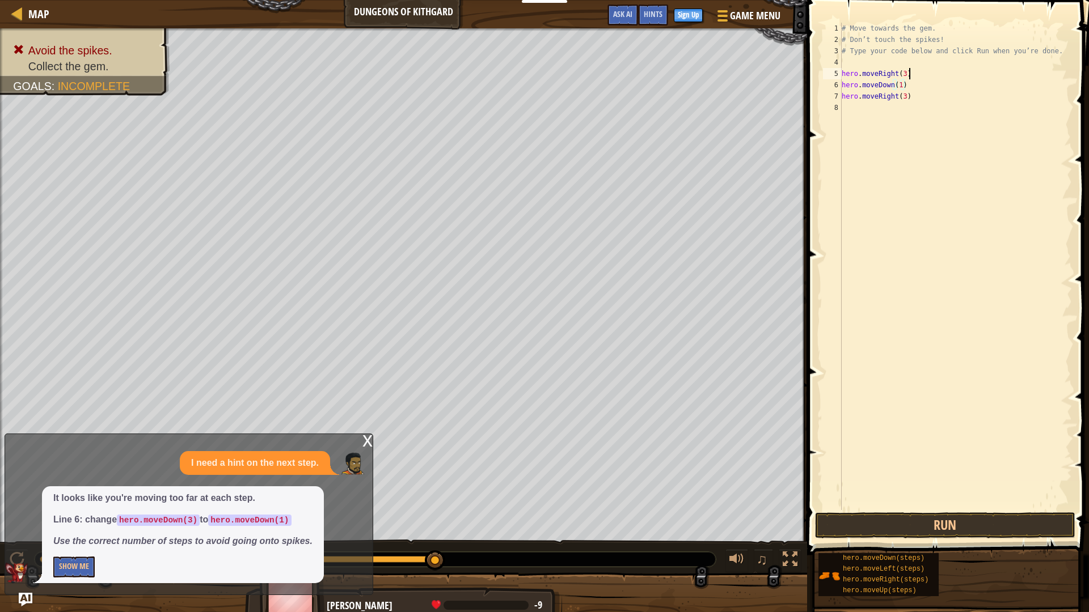
click at [908, 75] on div "# Move towards the gem. # Don’t touch the spikes! # Type your code below and cl…" at bounding box center [955, 278] width 232 height 510
click at [908, 96] on div "# Move towards the gem. # Don’t touch the spikes! # Type your code below and cl…" at bounding box center [955, 278] width 232 height 510
type textarea "hero.moveRight(3)"
click at [937, 519] on button "Run" at bounding box center [945, 526] width 260 height 26
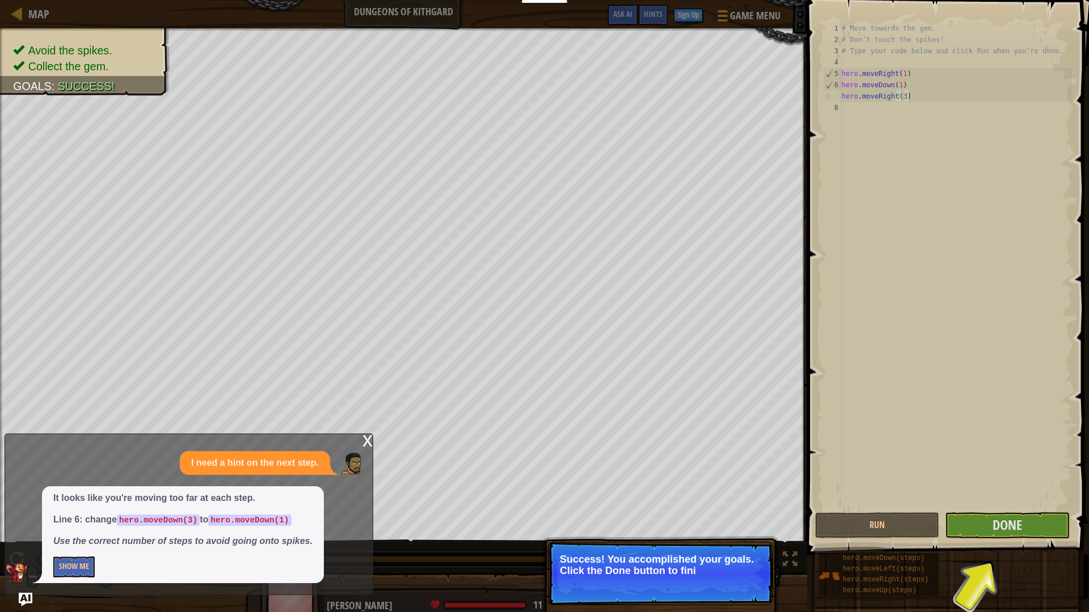
click at [370, 435] on div "x" at bounding box center [367, 439] width 10 height 11
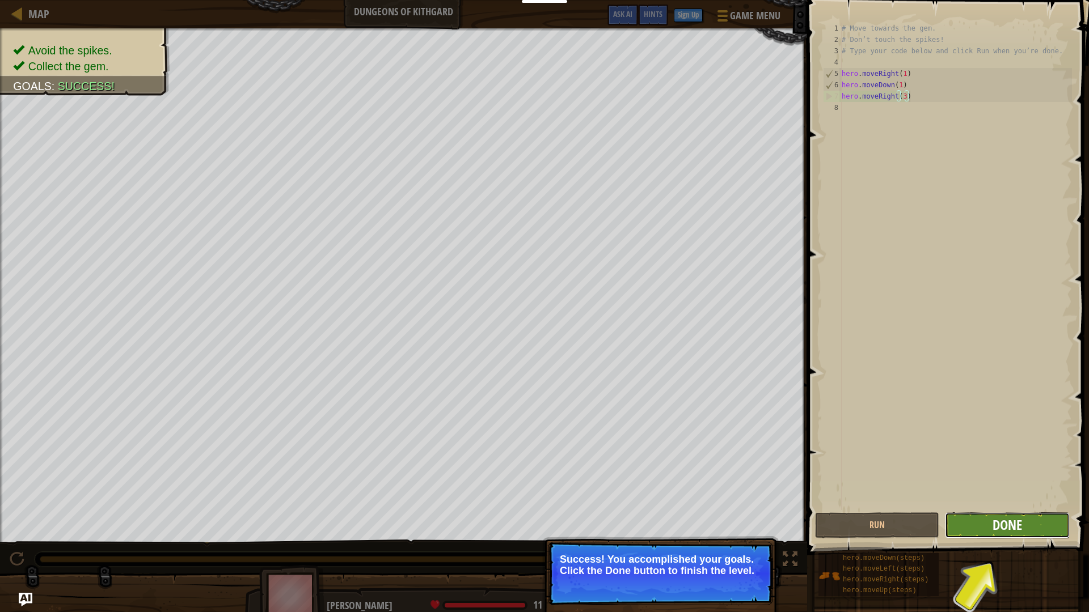
click at [995, 523] on span "Done" at bounding box center [1006, 525] width 29 height 18
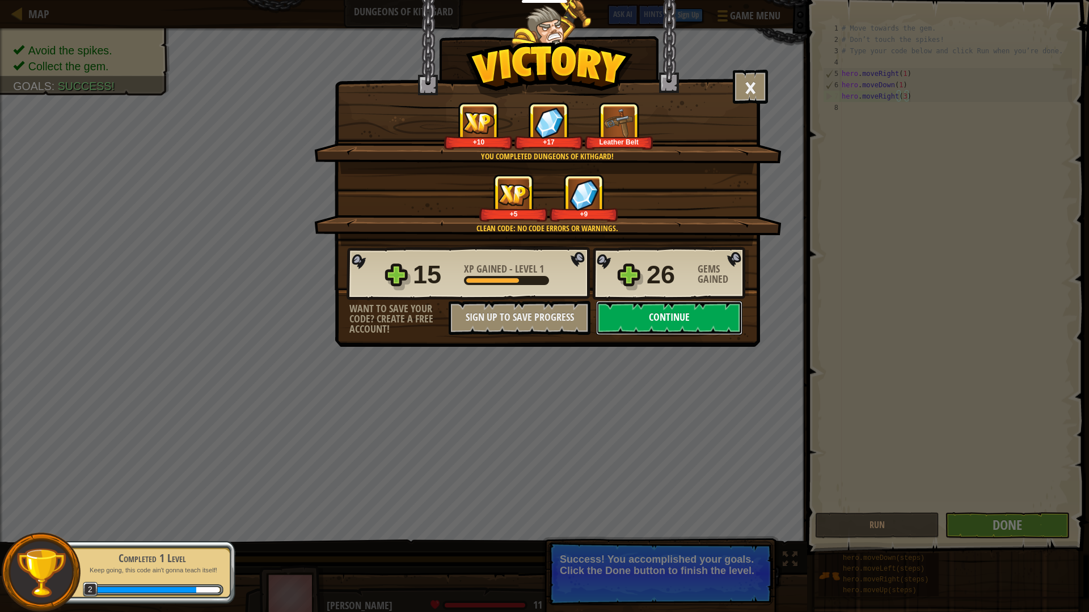
click at [649, 322] on button "Continue" at bounding box center [669, 318] width 146 height 34
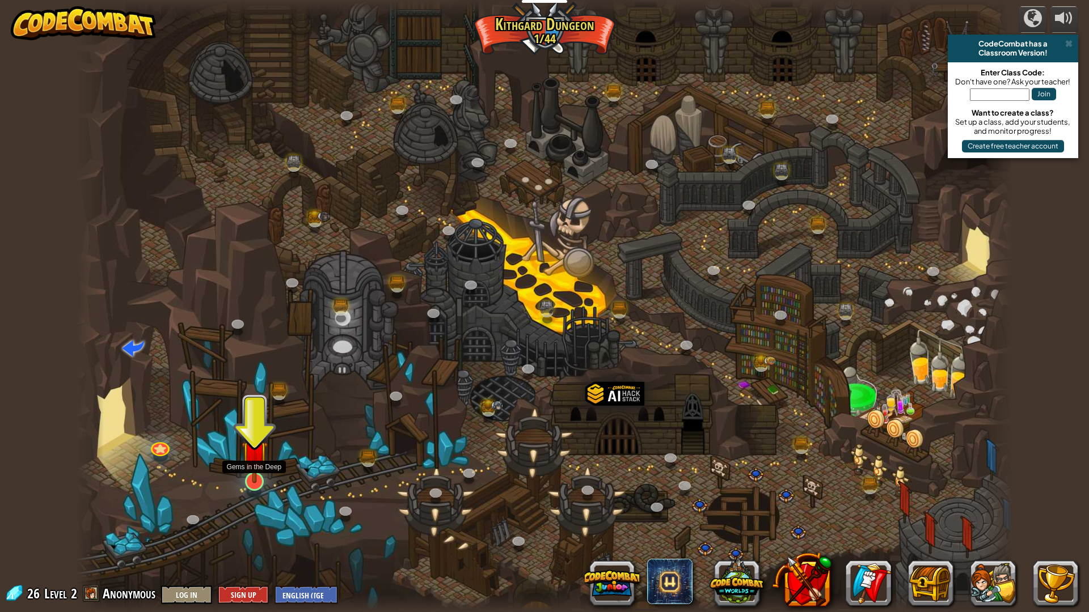
click at [252, 477] on img at bounding box center [255, 454] width 26 height 60
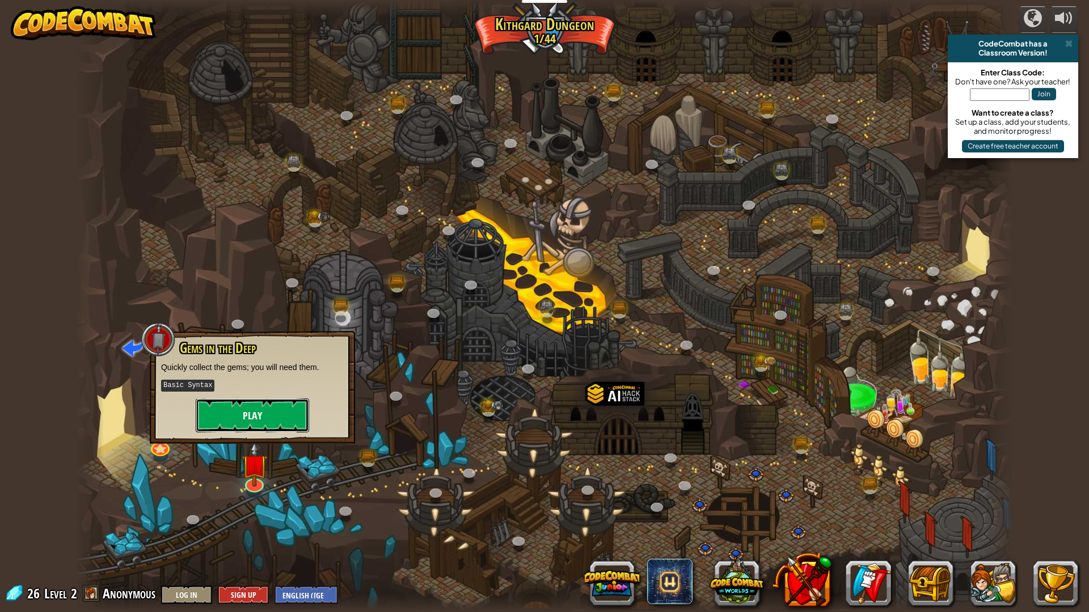
click at [281, 422] on button "Play" at bounding box center [252, 416] width 113 height 34
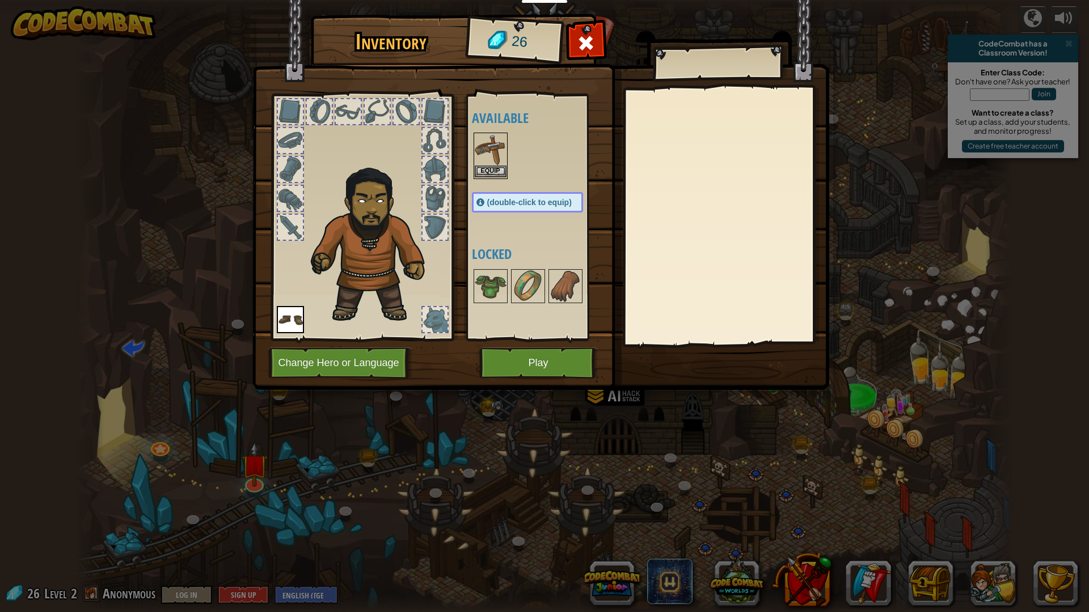
click at [489, 177] on div "Equip" at bounding box center [490, 156] width 34 height 46
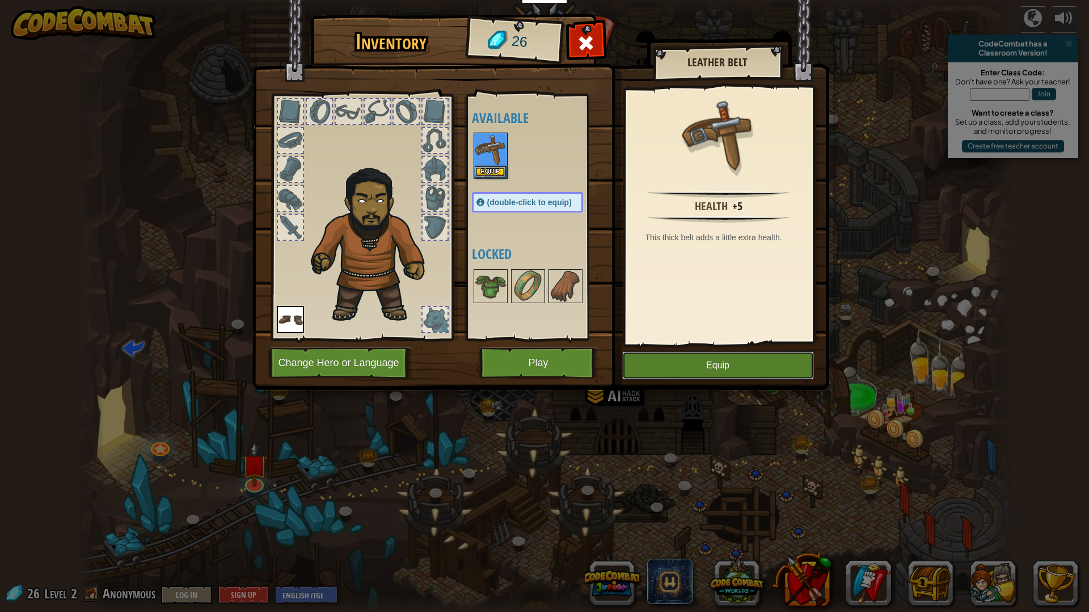
click at [735, 366] on button "Equip" at bounding box center [718, 365] width 192 height 28
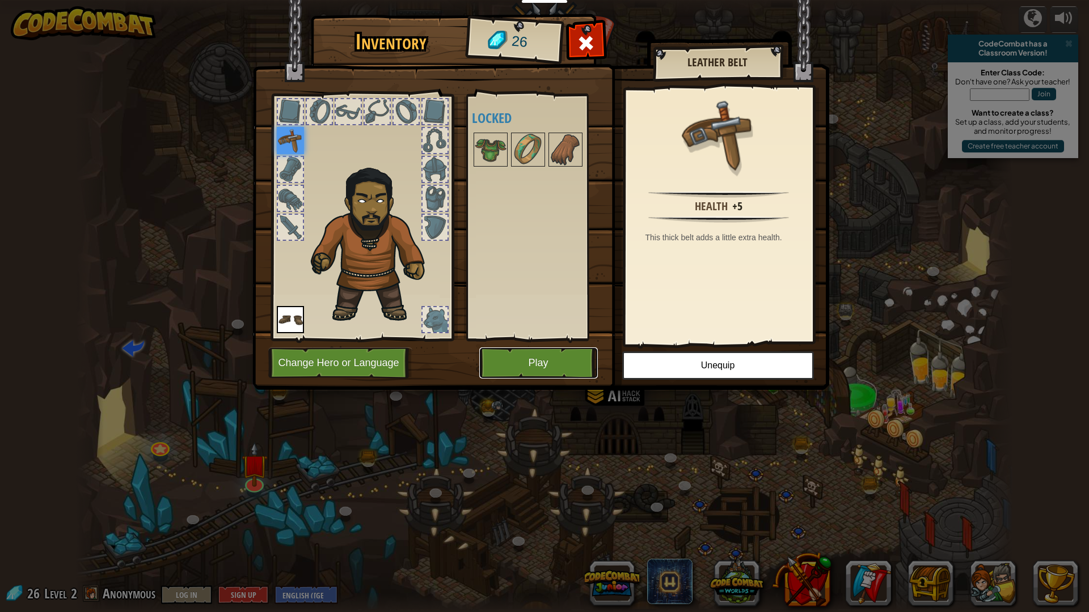
click at [536, 366] on button "Play" at bounding box center [538, 363] width 118 height 31
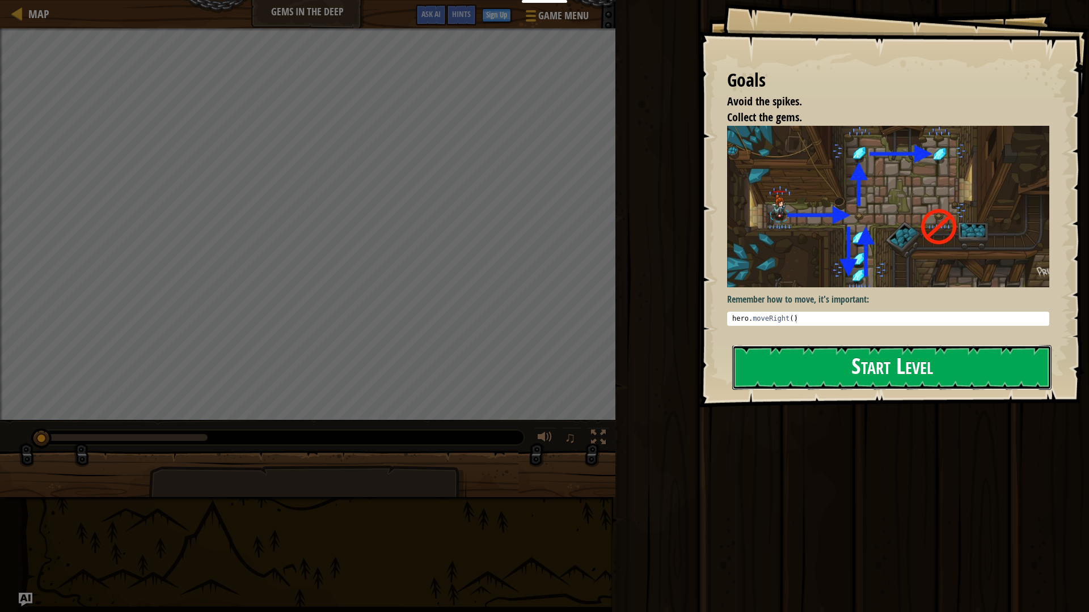
click at [858, 378] on button "Start Level" at bounding box center [891, 367] width 319 height 45
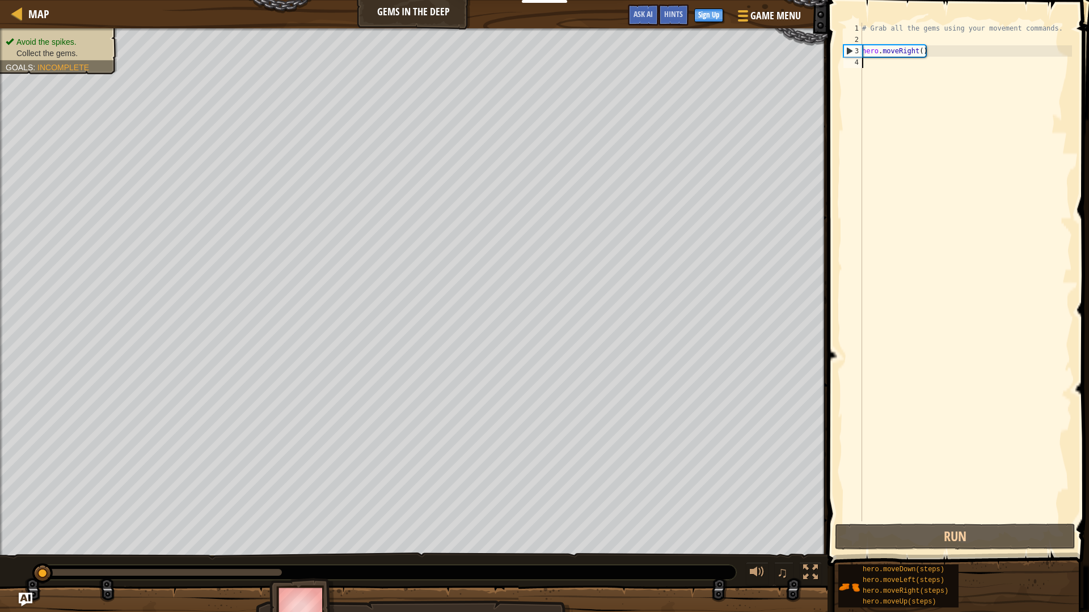
click at [939, 53] on div "# Grab all the gems using your movement commands. hero . moveRight ( )" at bounding box center [965, 284] width 212 height 522
click at [919, 48] on div "# Grab all the gems using your movement commands. hero . moveRight ( )" at bounding box center [965, 284] width 212 height 522
type textarea "hero.moveRight(1)"
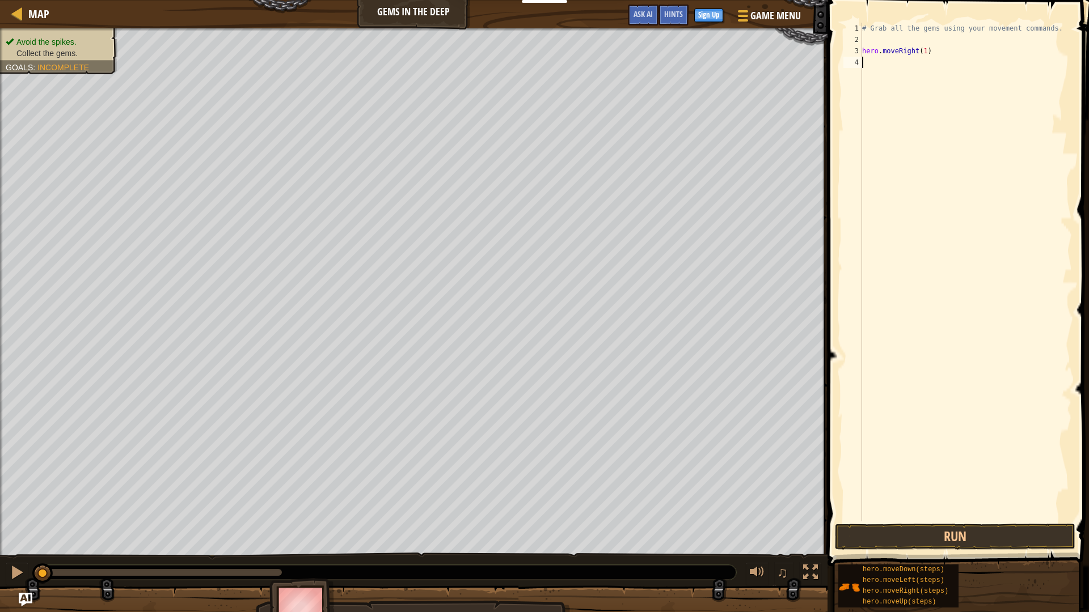
scroll to position [5, 0]
click at [938, 56] on div "# Grab all the gems using your movement commands. hero . moveRight ( 1 ) hero .…" at bounding box center [965, 284] width 212 height 522
click at [937, 67] on div "# Grab all the gems using your movement commands. hero . moveRight ( 1 ) hero .…" at bounding box center [965, 284] width 212 height 522
click at [994, 576] on div "hero.moveDown(steps) hero.moveLeft(steps) hero.moveRight(steps) hero.moveUp(ste…" at bounding box center [958, 586] width 243 height 44
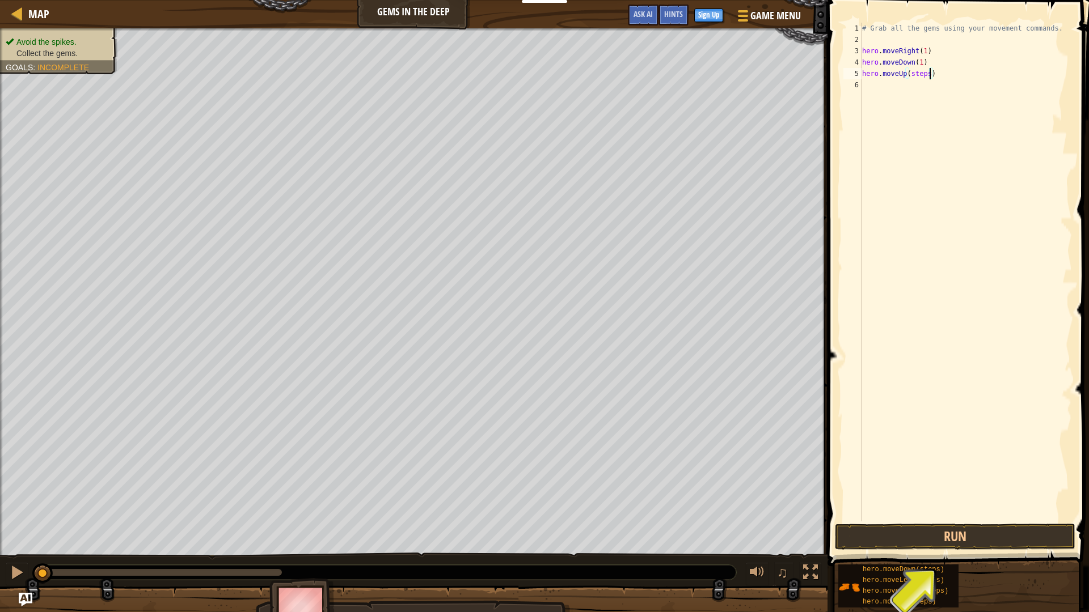
click at [929, 79] on div "# Grab all the gems using your movement commands. hero . moveRight ( 1 ) hero .…" at bounding box center [965, 284] width 212 height 522
drag, startPoint x: 935, startPoint y: 49, endPoint x: 862, endPoint y: 48, distance: 73.2
click at [862, 48] on div "# Grab all the gems using your movement commands. hero . moveRight ( 1 ) hero .…" at bounding box center [965, 284] width 212 height 522
type textarea "hero.moveUp(2)"
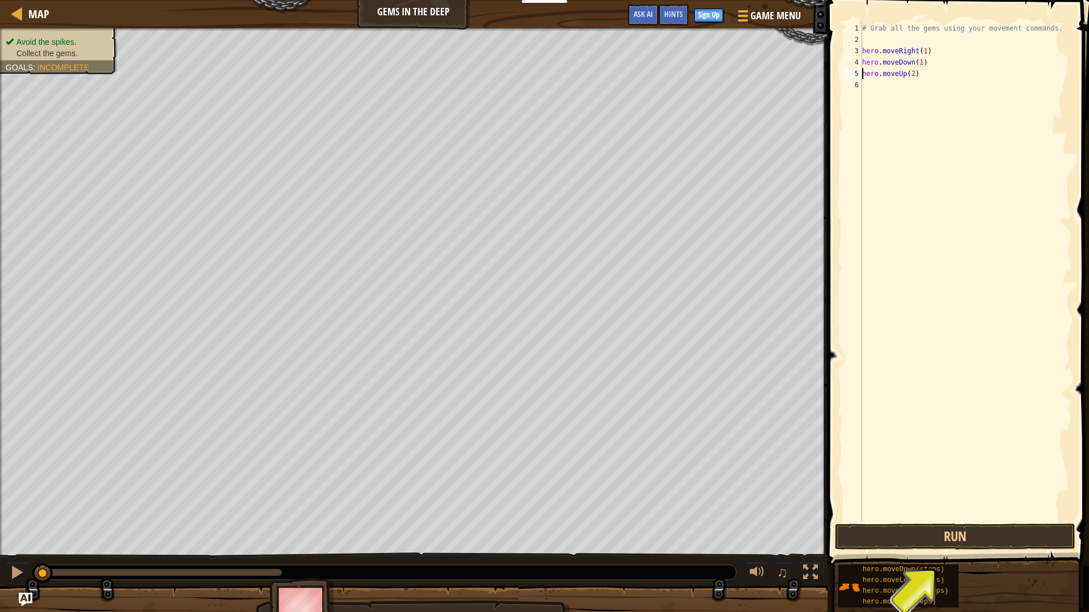
scroll to position [5, 0]
paste textarea "hero.moveRight(1)"
type textarea "hero.moveRight(3)"
click at [880, 533] on button "Run" at bounding box center [955, 537] width 240 height 26
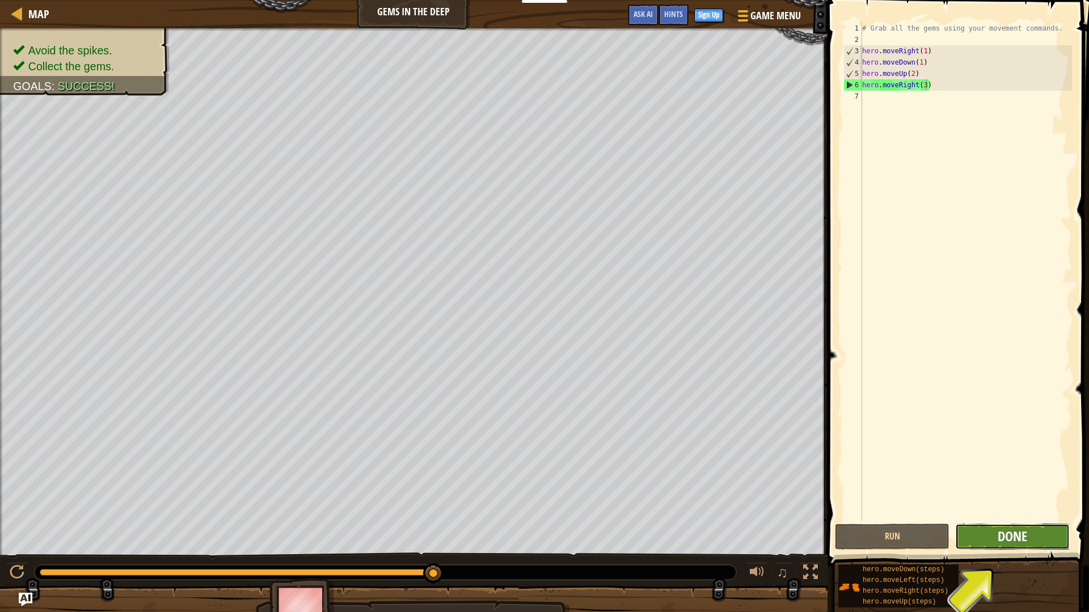
click at [1018, 536] on span "Done" at bounding box center [1011, 536] width 29 height 18
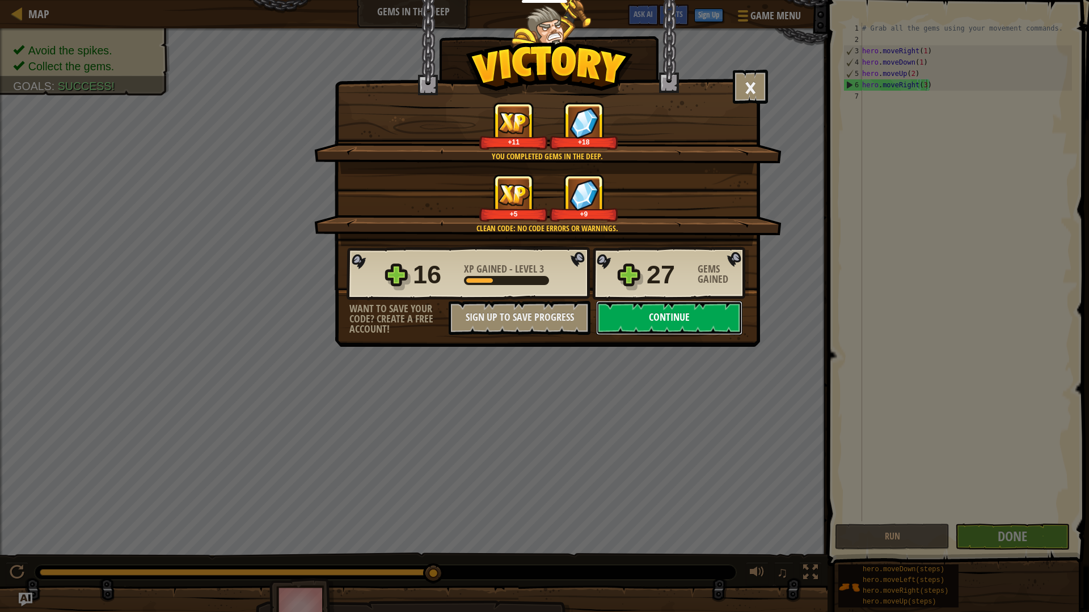
click at [704, 321] on button "Continue" at bounding box center [669, 318] width 146 height 34
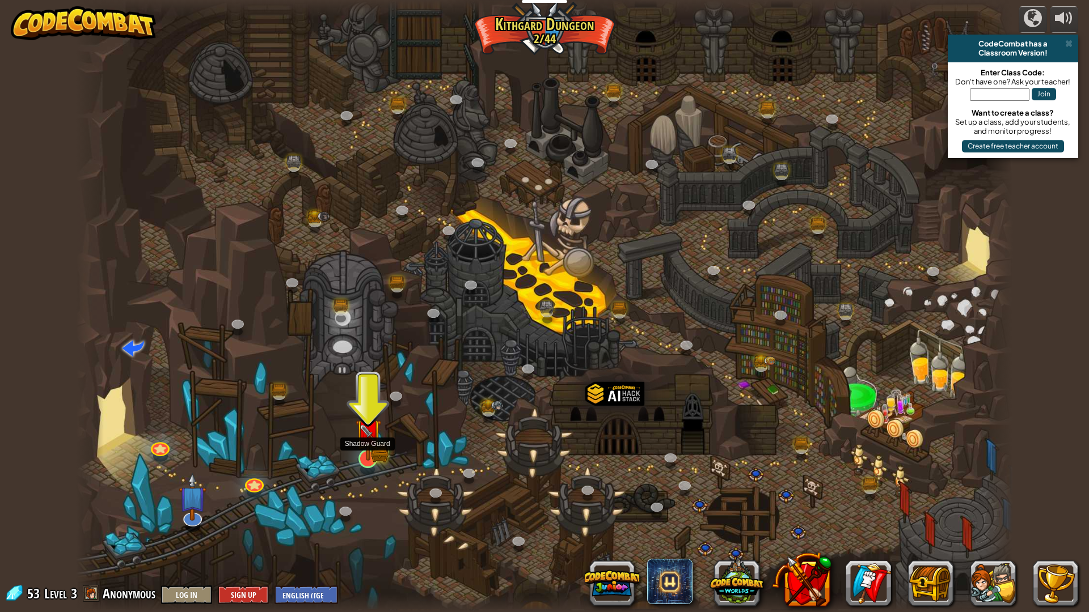
click at [371, 458] on img at bounding box center [368, 432] width 26 height 57
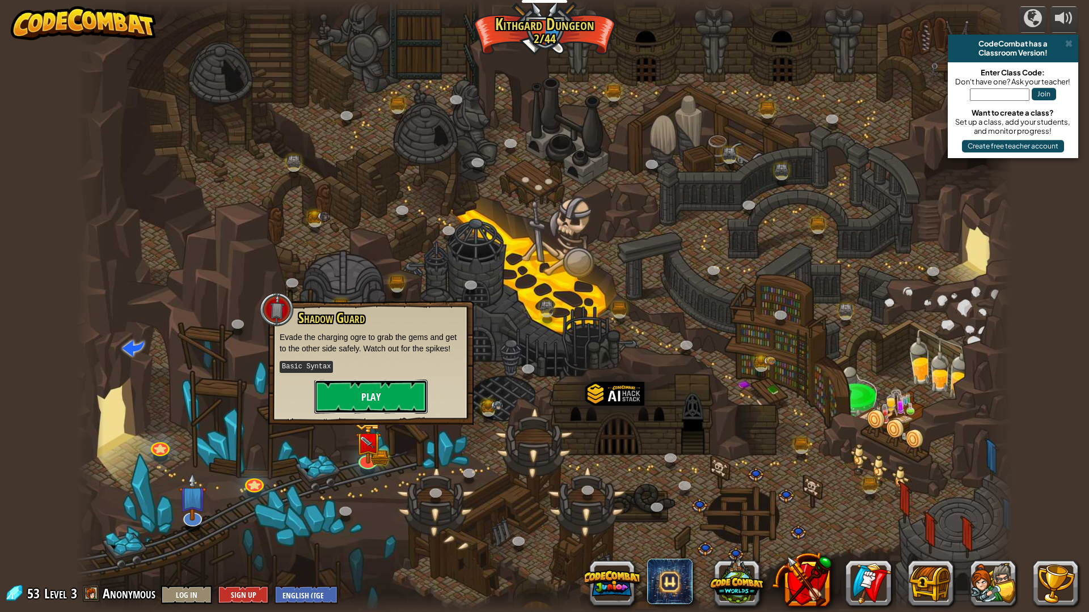
click at [395, 395] on button "Play" at bounding box center [370, 397] width 113 height 34
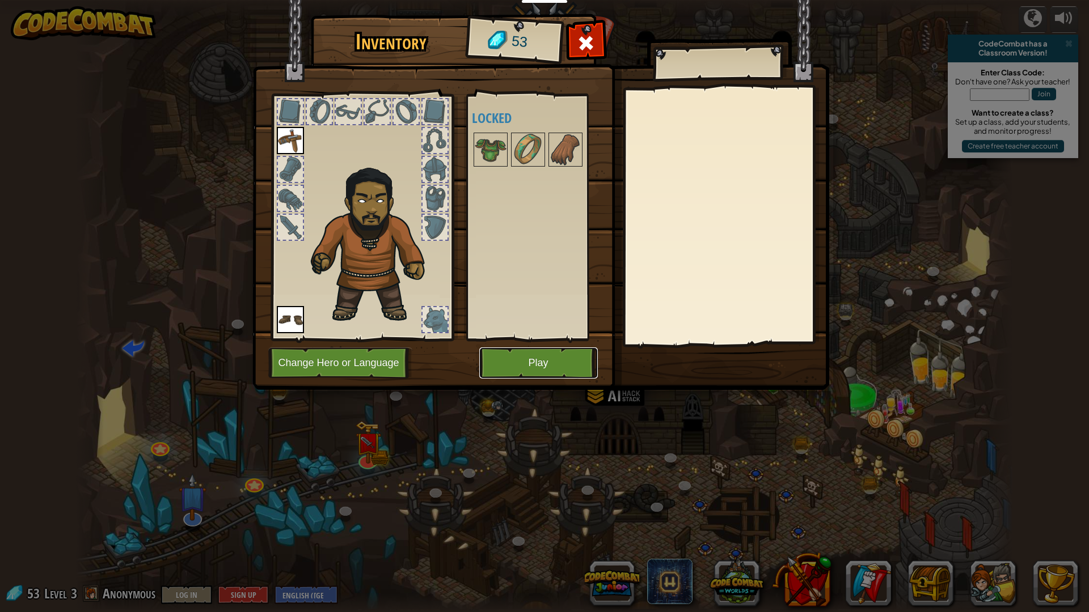
click at [528, 355] on button "Play" at bounding box center [538, 363] width 118 height 31
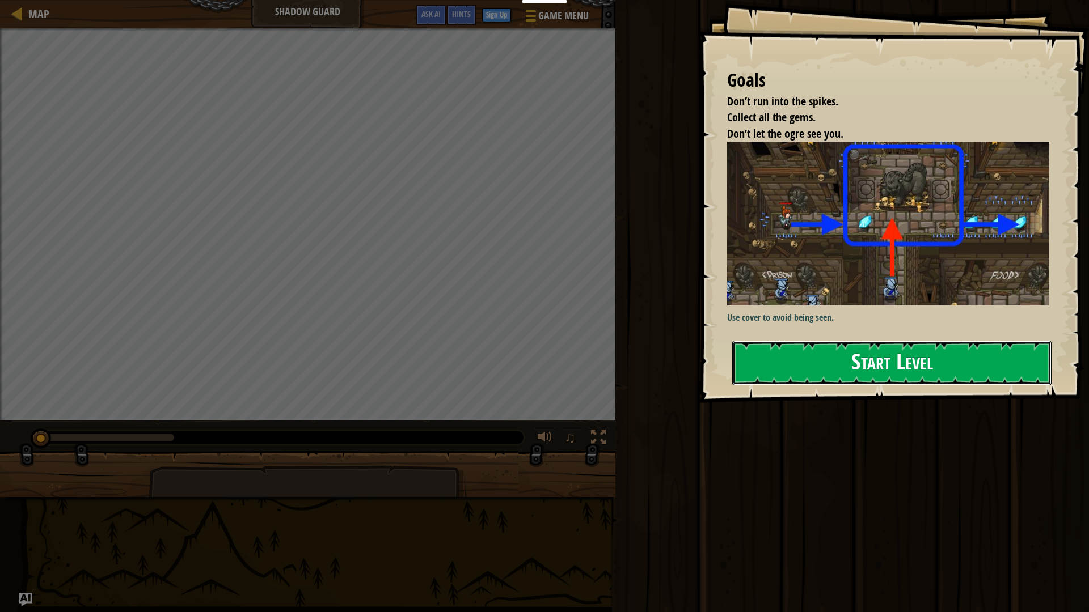
click at [874, 363] on button "Start Level" at bounding box center [891, 363] width 319 height 45
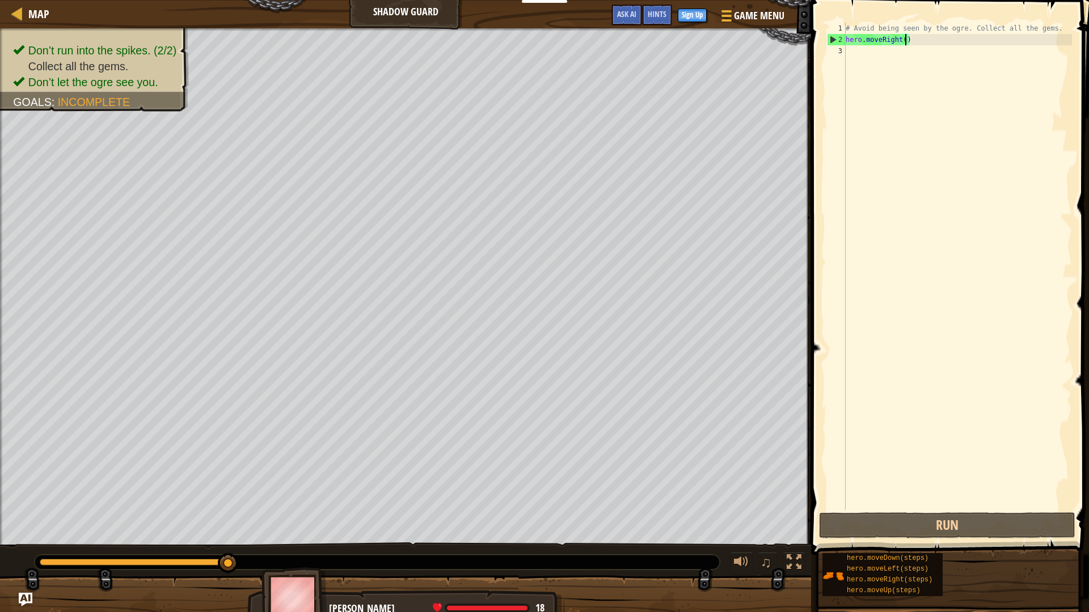
click at [907, 36] on div "# Avoid being seen by the ogre. Collect all the gems. hero . moveRight ( )" at bounding box center [957, 278] width 228 height 510
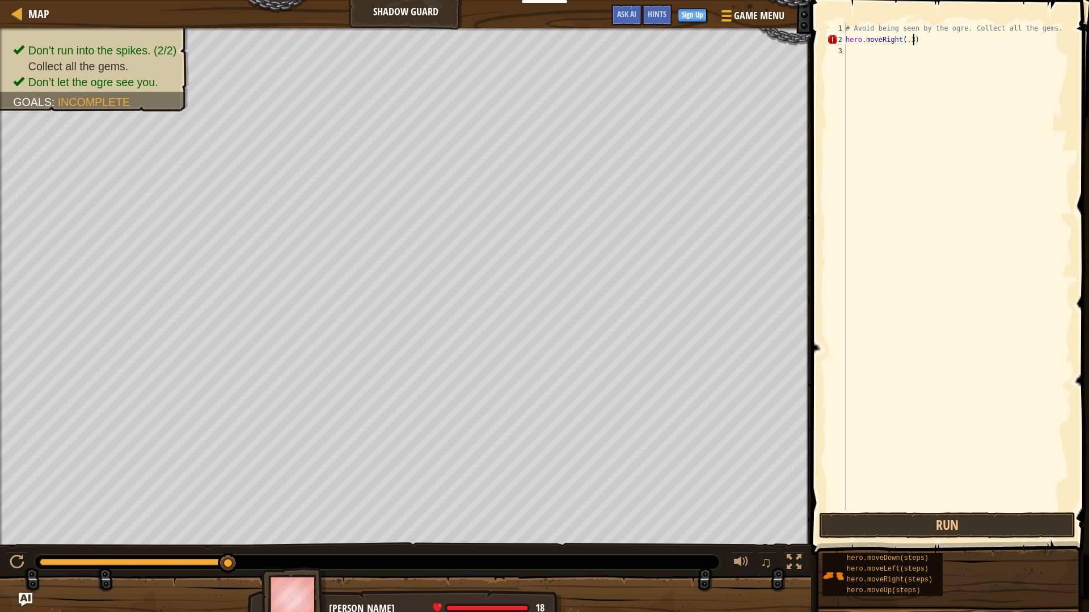
type textarea "hero.moveRight(.33)"
click at [920, 53] on div "# Avoid being seen by the ogre. Collect all the gems. hero . moveRight ( .33 ) …" at bounding box center [957, 278] width 228 height 510
click at [914, 56] on div "# Avoid being seen by the ogre. Collect all the gems. hero . moveRight ( .33 ) …" at bounding box center [957, 278] width 228 height 510
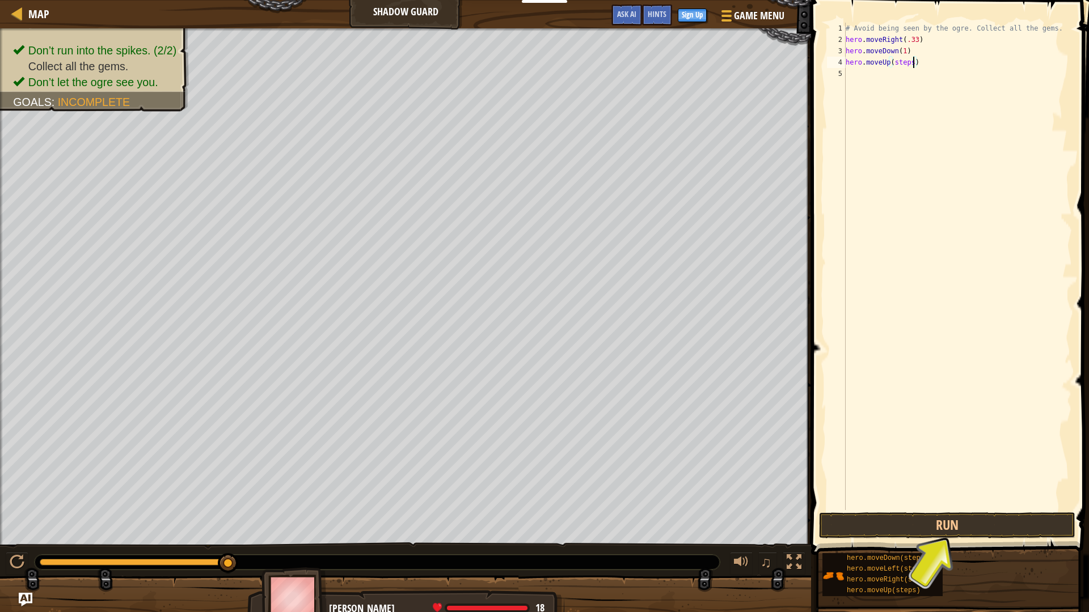
click at [912, 63] on div "# Avoid being seen by the ogre. Collect all the gems. hero . moveRight ( .33 ) …" at bounding box center [957, 278] width 228 height 510
click at [948, 534] on button "Run" at bounding box center [947, 526] width 256 height 26
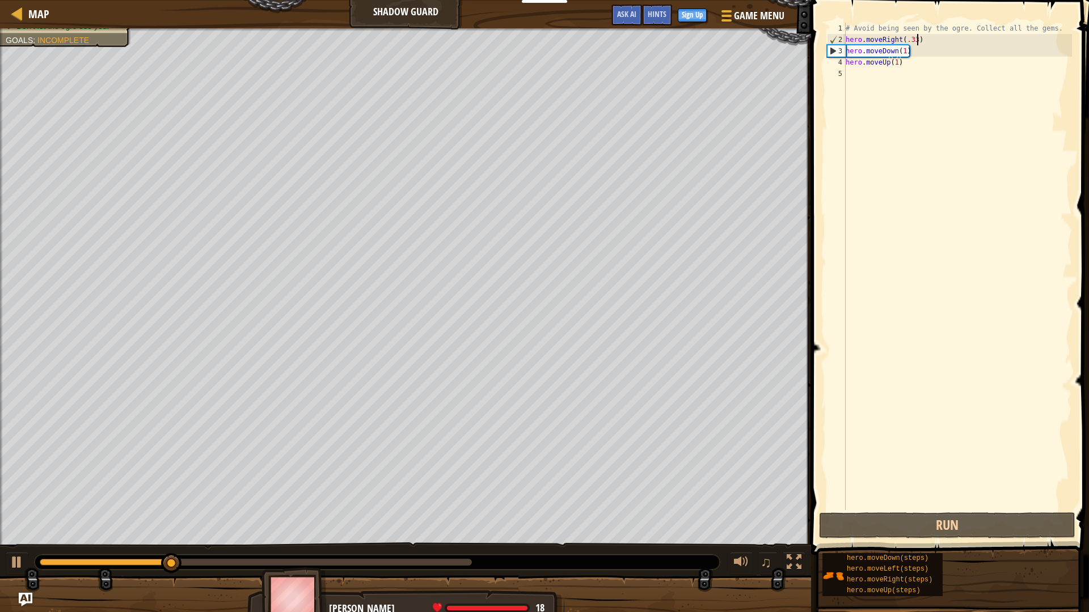
click at [917, 40] on div "# Avoid being seen by the ogre. Collect all the gems. hero . moveRight ( .33 ) …" at bounding box center [957, 278] width 228 height 510
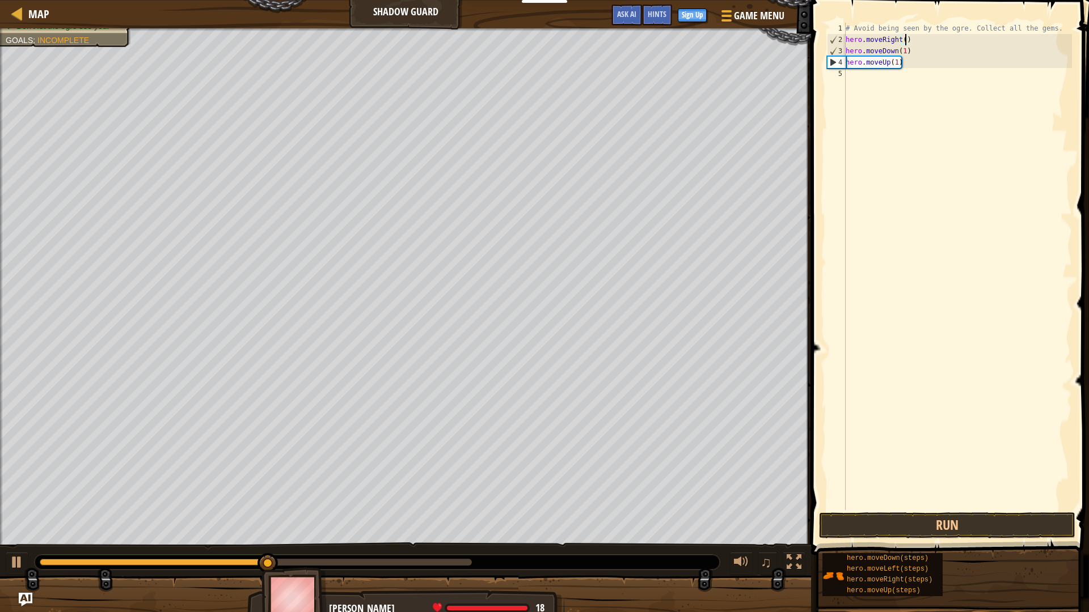
scroll to position [5, 9]
click at [859, 523] on button "Run" at bounding box center [947, 526] width 256 height 26
click at [993, 525] on button "Run" at bounding box center [947, 526] width 256 height 26
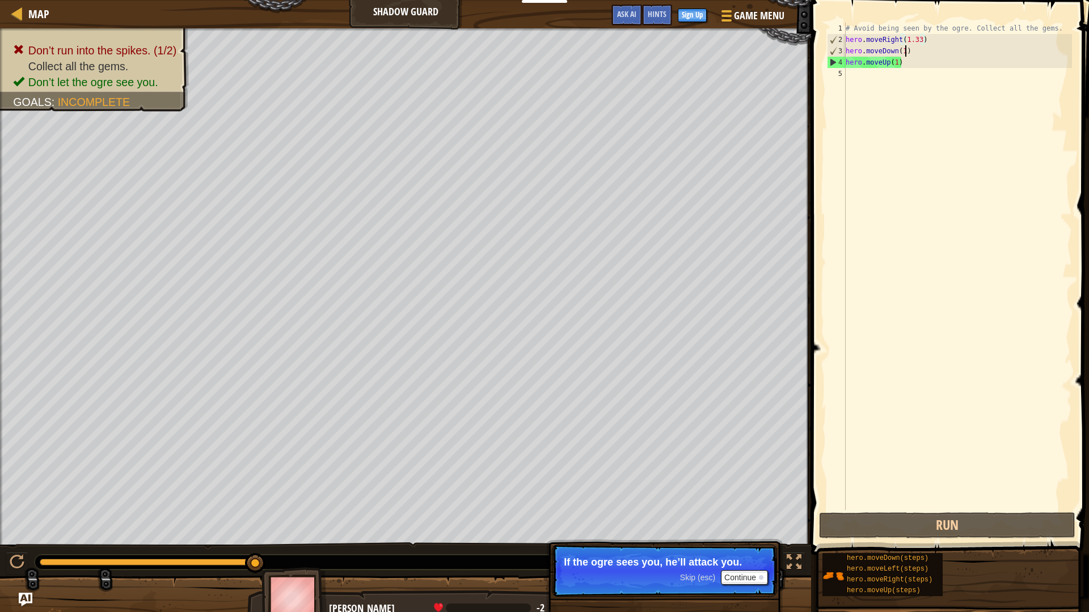
click at [907, 52] on div "# Avoid being seen by the ogre. Collect all the gems. hero . moveRight ( 1.33 )…" at bounding box center [957, 278] width 228 height 510
drag, startPoint x: 912, startPoint y: 70, endPoint x: 806, endPoint y: 53, distance: 106.7
click at [807, 53] on div "Hints hero.moveDown(1) 1 2 3 4 5 # Avoid being seen by the ogre. Collect all th…" at bounding box center [947, 306] width 281 height 612
type textarea "hero.moveDown(1) hero.moveUp(1)"
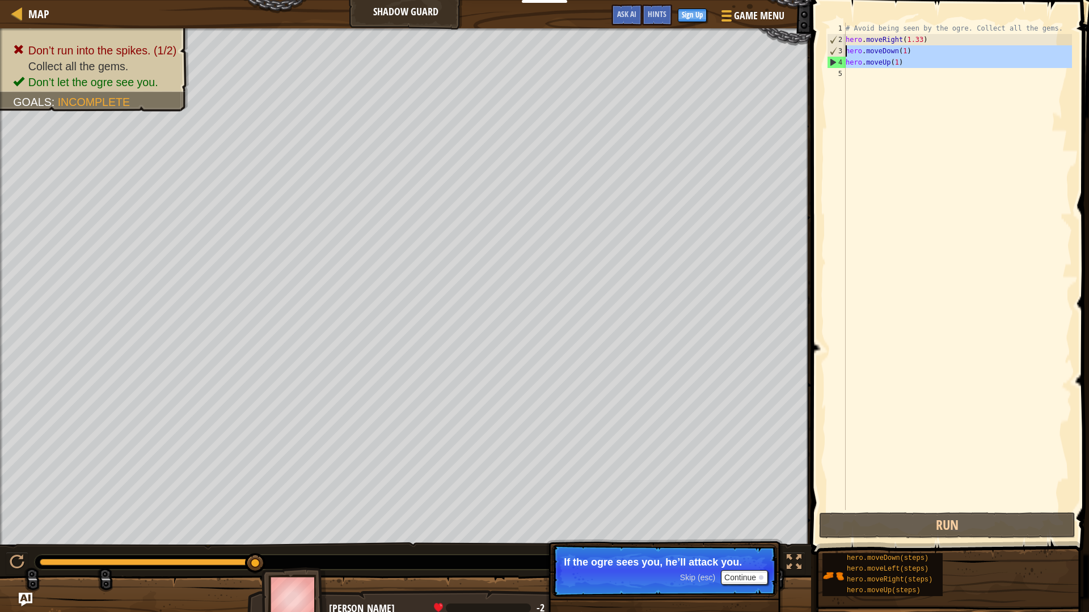
scroll to position [5, 0]
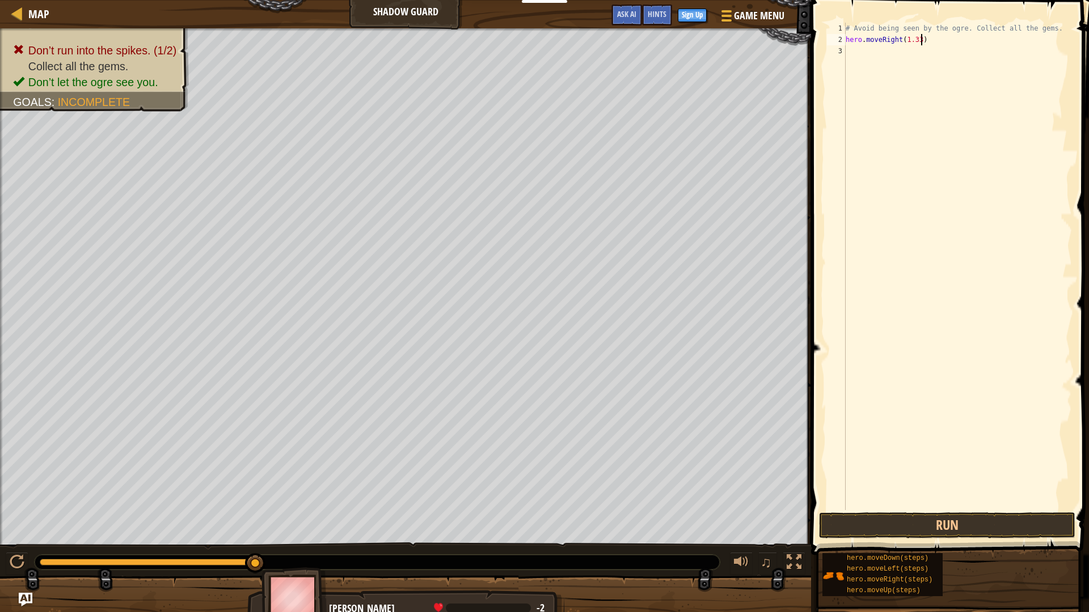
click at [922, 41] on div "# Avoid being seen by the ogre. Collect all the gems. hero . moveRight ( 1.33 )" at bounding box center [957, 278] width 228 height 510
click at [909, 35] on div "# Avoid being seen by the ogre. Collect all the gems. hero . moveRight ( 1 )" at bounding box center [957, 278] width 228 height 510
click at [933, 520] on button "Run" at bounding box center [947, 526] width 256 height 26
drag, startPoint x: 913, startPoint y: 574, endPoint x: 988, endPoint y: 560, distance: 75.6
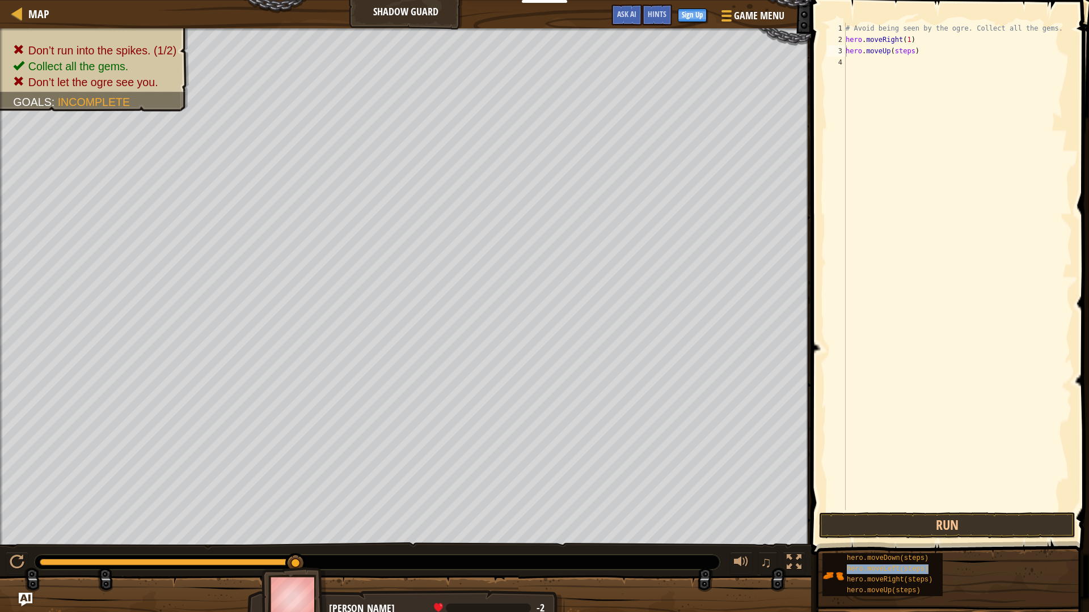
click at [988, 560] on div "hero.moveDown(steps) hero.moveLeft(steps) hero.moveRight(steps) hero.moveUp(ste…" at bounding box center [950, 575] width 259 height 44
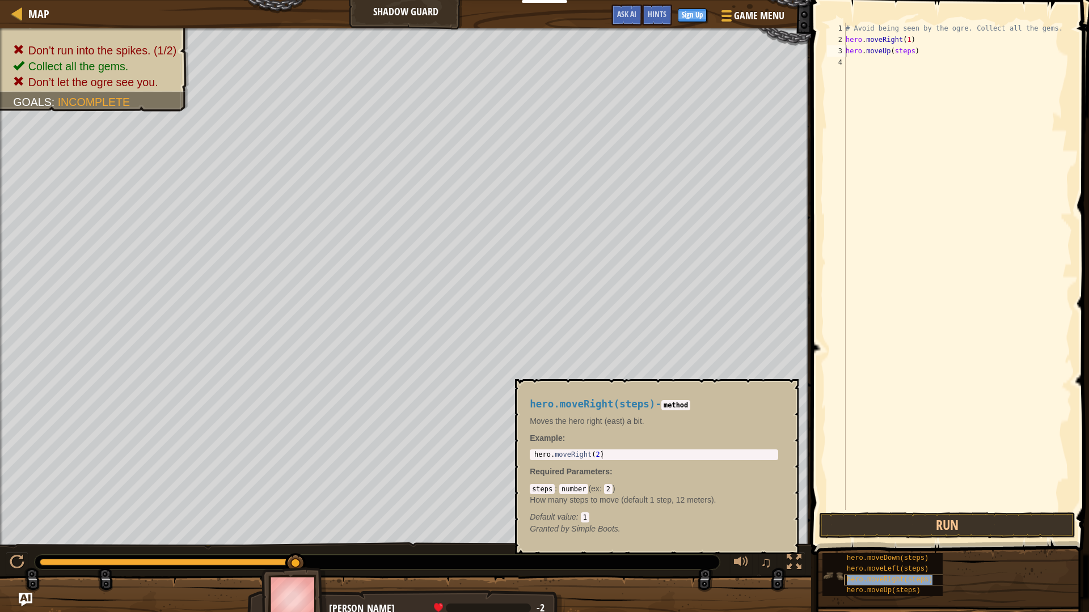
click at [942, 577] on div "hero.moveRight(steps)" at bounding box center [898, 580] width 109 height 11
click at [965, 571] on div "hero.moveDown(steps) hero.moveLeft(steps) hero.moveRight(steps) hero.moveUp(ste…" at bounding box center [950, 575] width 259 height 44
click at [788, 389] on button "×" at bounding box center [785, 392] width 9 height 16
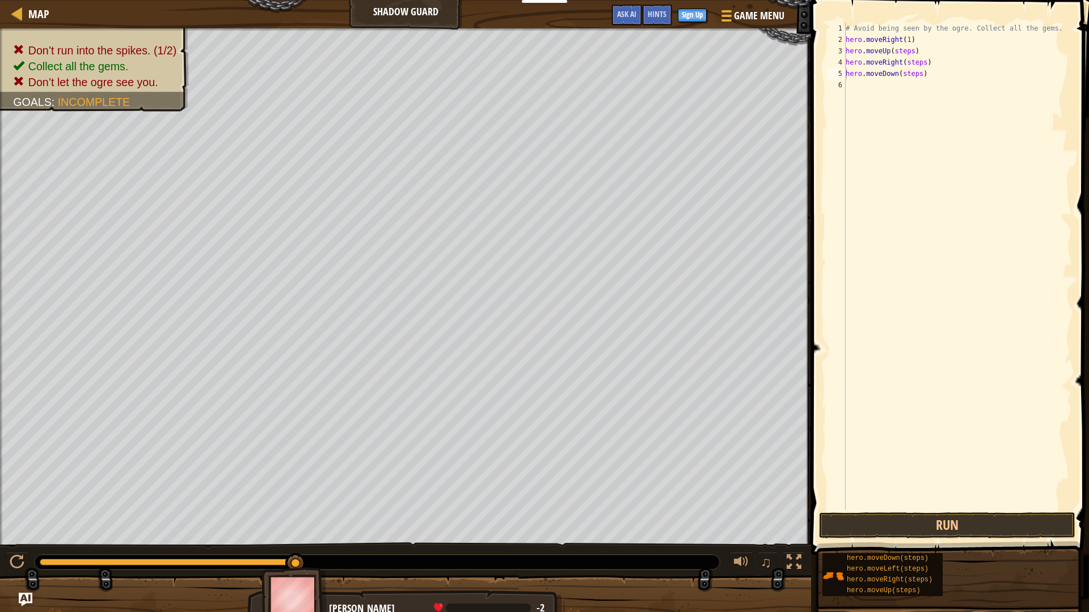
click at [1036, 578] on div "hero.moveDown(steps) hero.moveLeft(steps) hero.moveRight(steps) hero.moveUp(ste…" at bounding box center [950, 575] width 259 height 44
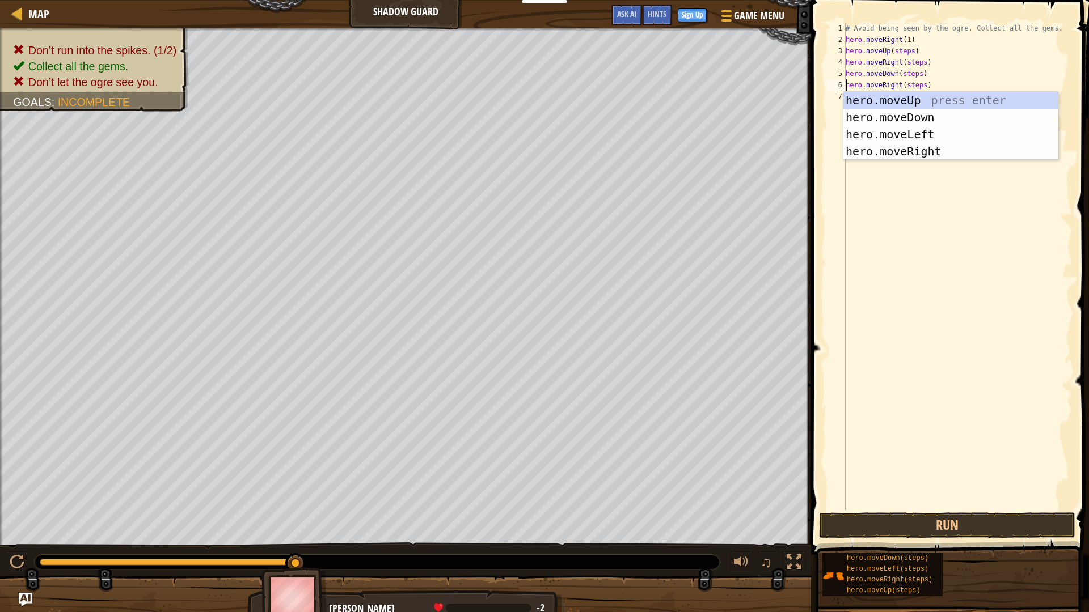
click at [908, 54] on div "# Avoid being seen by the ogre. Collect all the gems. hero . moveRight ( 1 ) he…" at bounding box center [957, 278] width 228 height 510
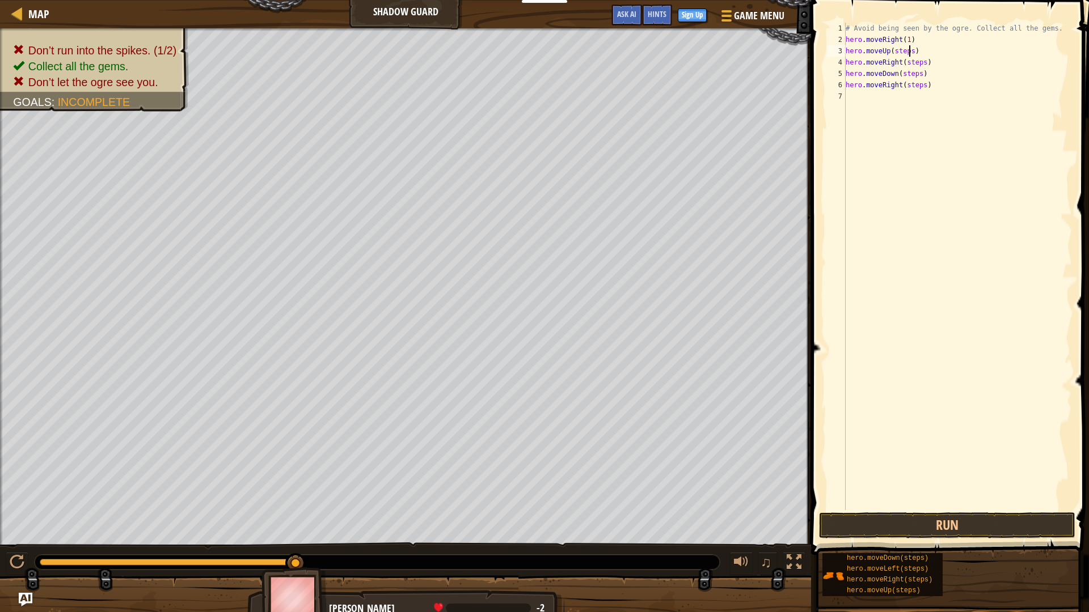
click at [908, 54] on div "# Avoid being seen by the ogre. Collect all the gems. hero . moveRight ( 1 ) he…" at bounding box center [957, 278] width 228 height 510
type textarea "hero.moveRight(1)"
click at [874, 513] on button "Run" at bounding box center [947, 526] width 256 height 26
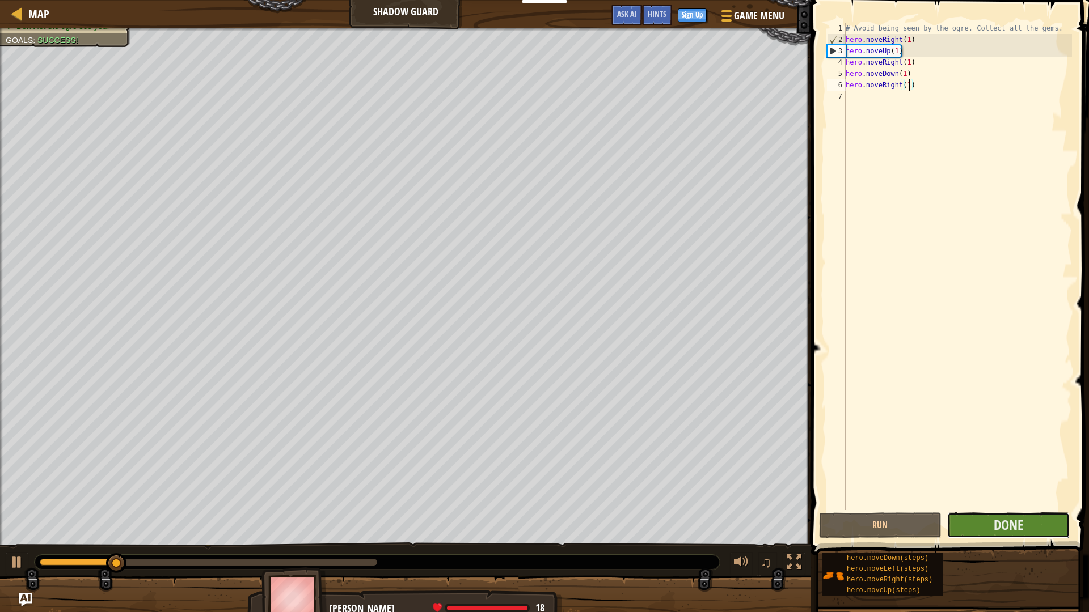
click at [990, 516] on button "Done" at bounding box center [1008, 526] width 122 height 26
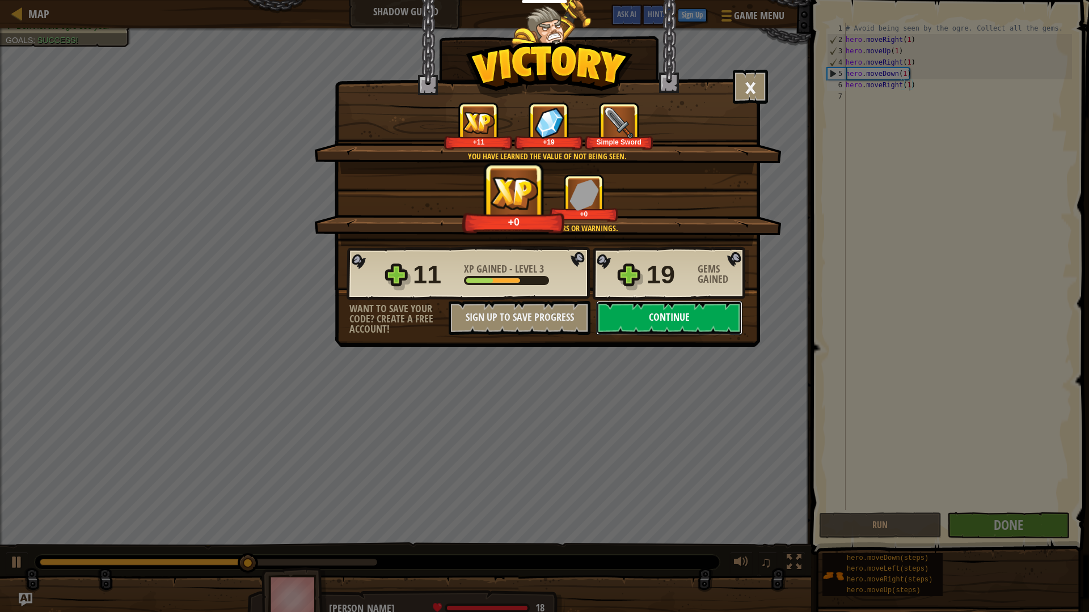
click at [699, 314] on button "Continue" at bounding box center [669, 318] width 146 height 34
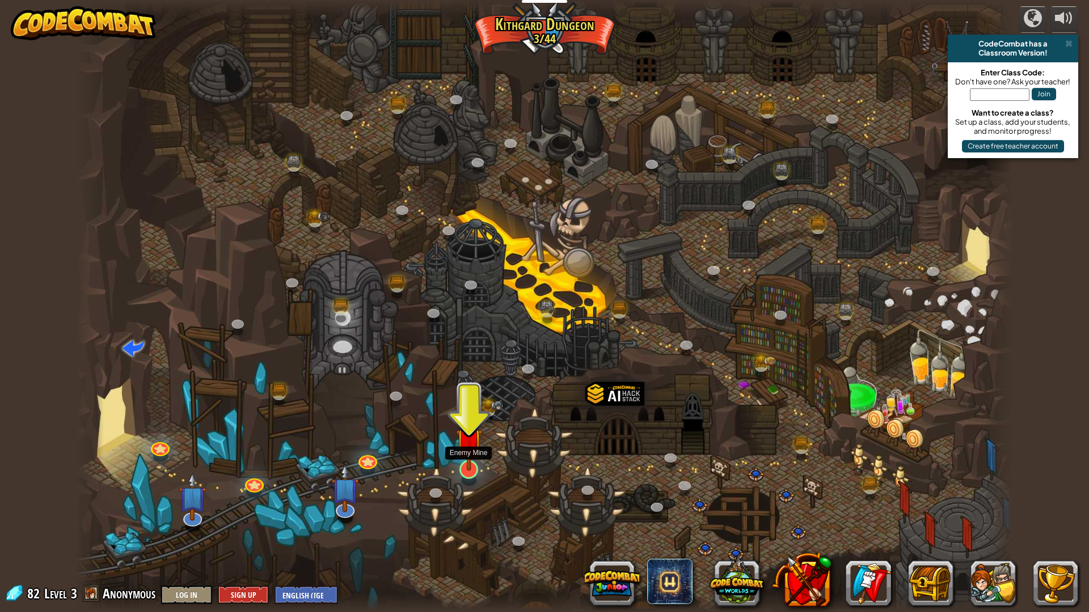
click at [468, 464] on img at bounding box center [469, 442] width 26 height 60
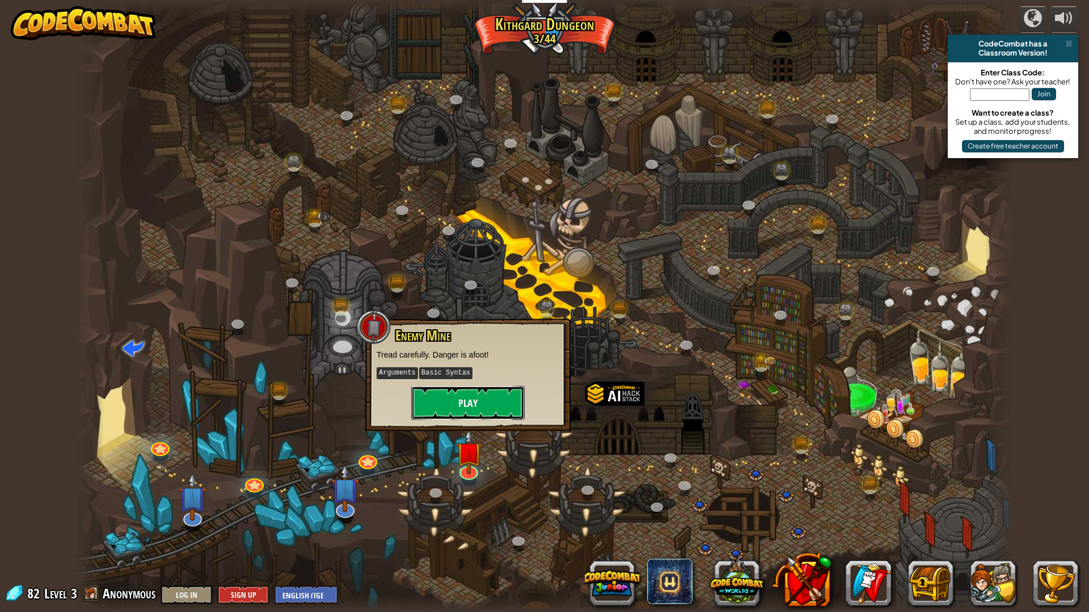
click at [441, 411] on button "Play" at bounding box center [467, 403] width 113 height 34
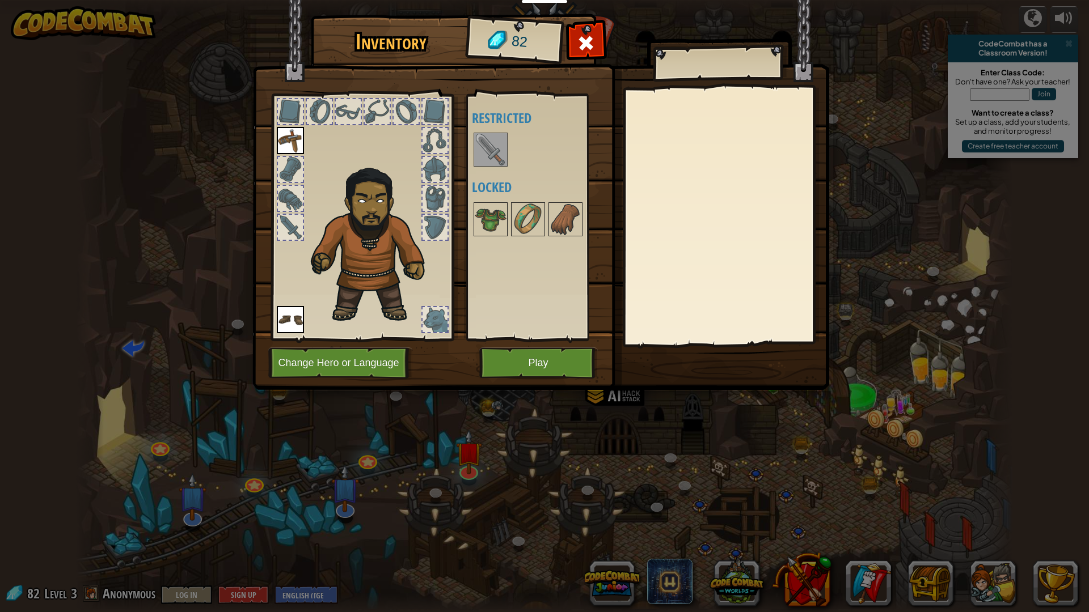
click at [485, 166] on div "Inventory 82 Available Equip Equip (double-click to equip) Restricted Locked Eq…" at bounding box center [544, 204] width 577 height 374
click at [489, 163] on img at bounding box center [491, 150] width 32 height 32
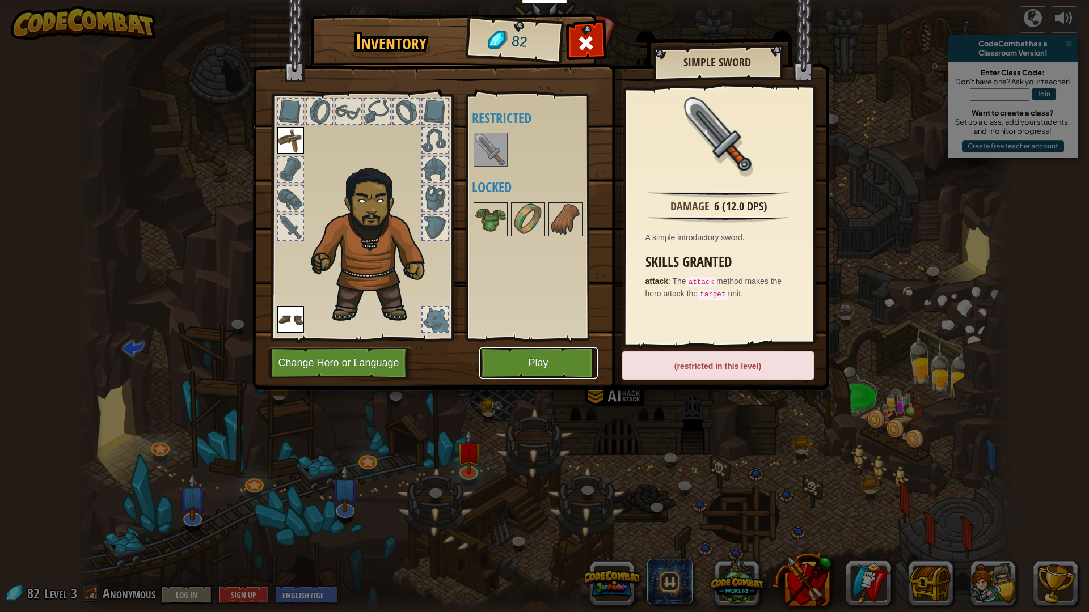
click at [556, 362] on button "Play" at bounding box center [538, 363] width 118 height 31
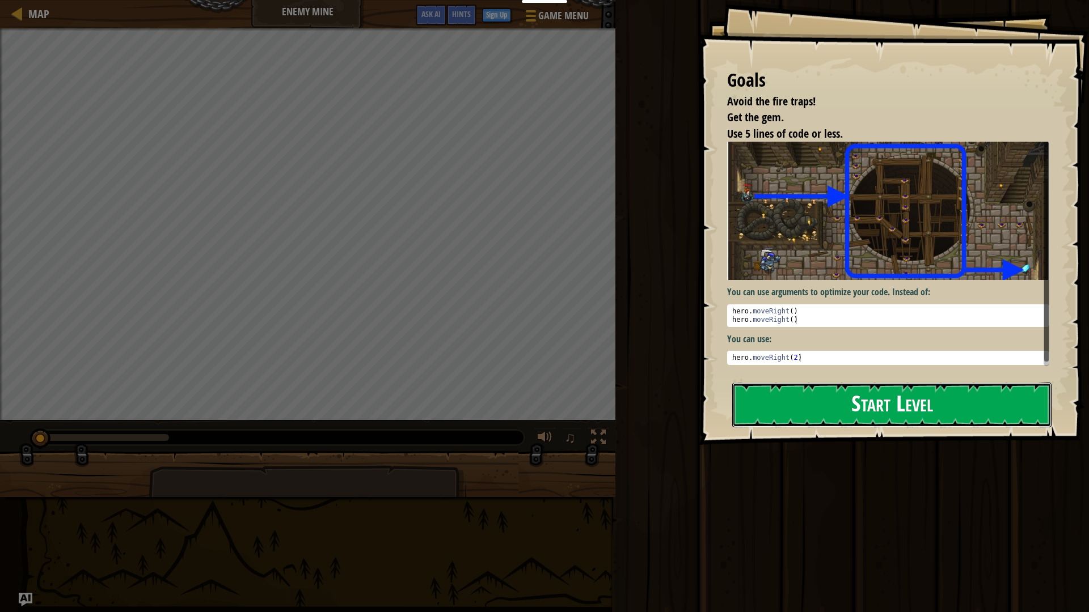
click at [831, 399] on button "Start Level" at bounding box center [891, 405] width 319 height 45
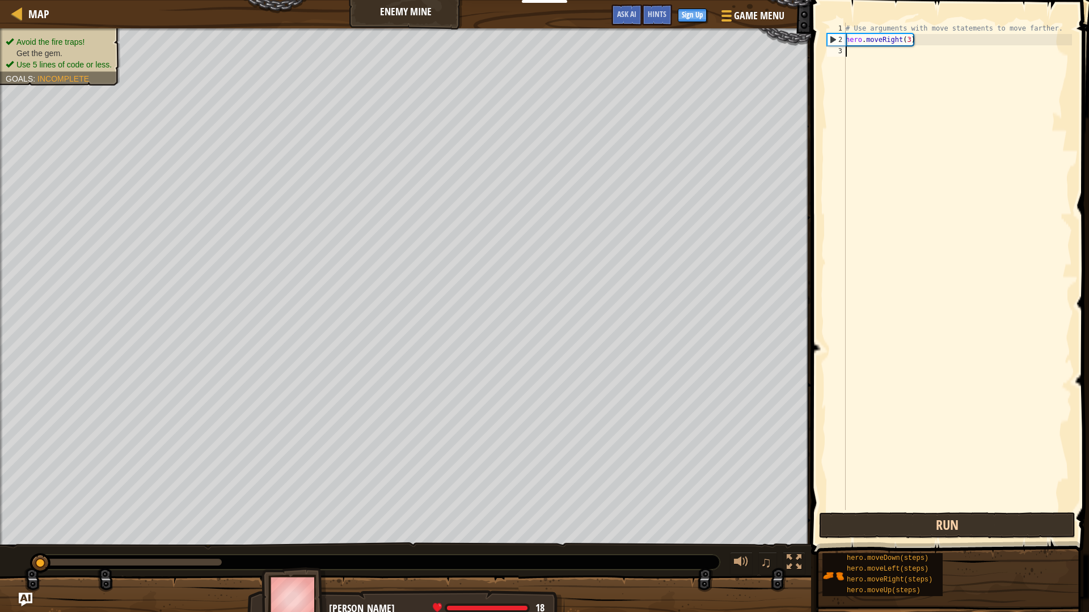
click at [917, 515] on div "Map Enemy Mine Game Menu Done Sign Up Hints Ask AI 1 הההההההההההההההההההההההההה…" at bounding box center [544, 306] width 1089 height 612
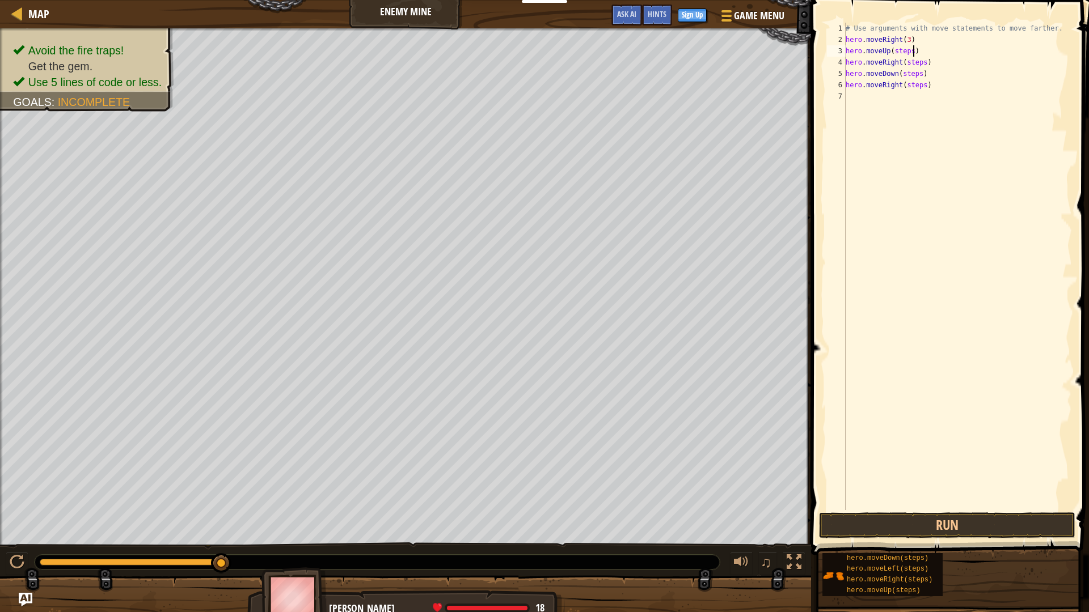
click at [912, 49] on div "# Use arguments with move statements to move farther. hero . moveRight ( 3 ) he…" at bounding box center [957, 278] width 228 height 510
type textarea "hero.moveRight(2)"
click at [864, 513] on button "Run" at bounding box center [947, 526] width 256 height 26
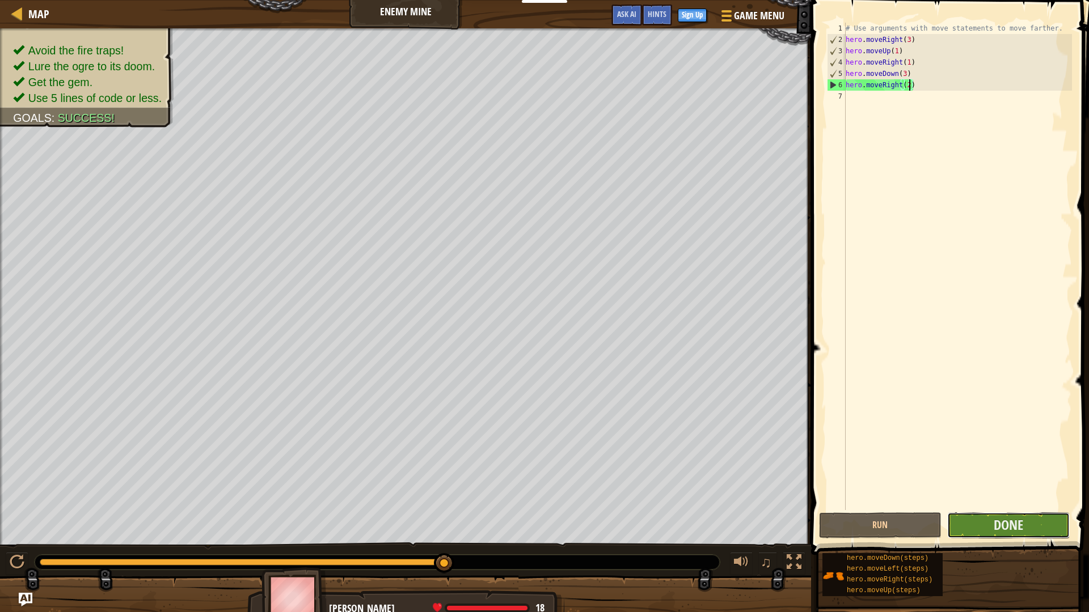
click at [1040, 532] on button "Done" at bounding box center [1008, 526] width 122 height 26
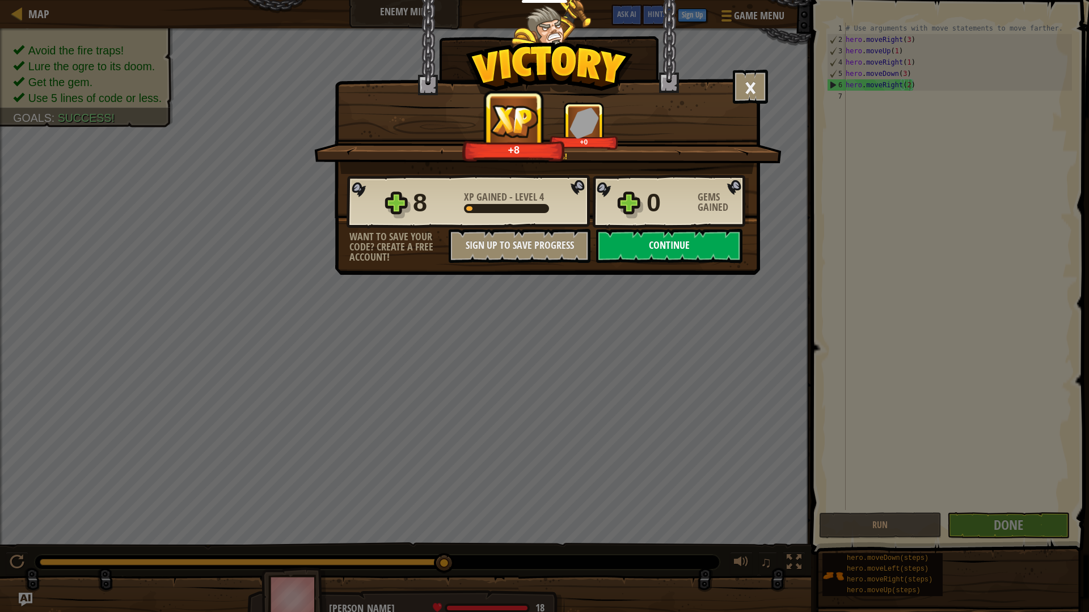
click at [680, 248] on button "Continue" at bounding box center [669, 246] width 146 height 34
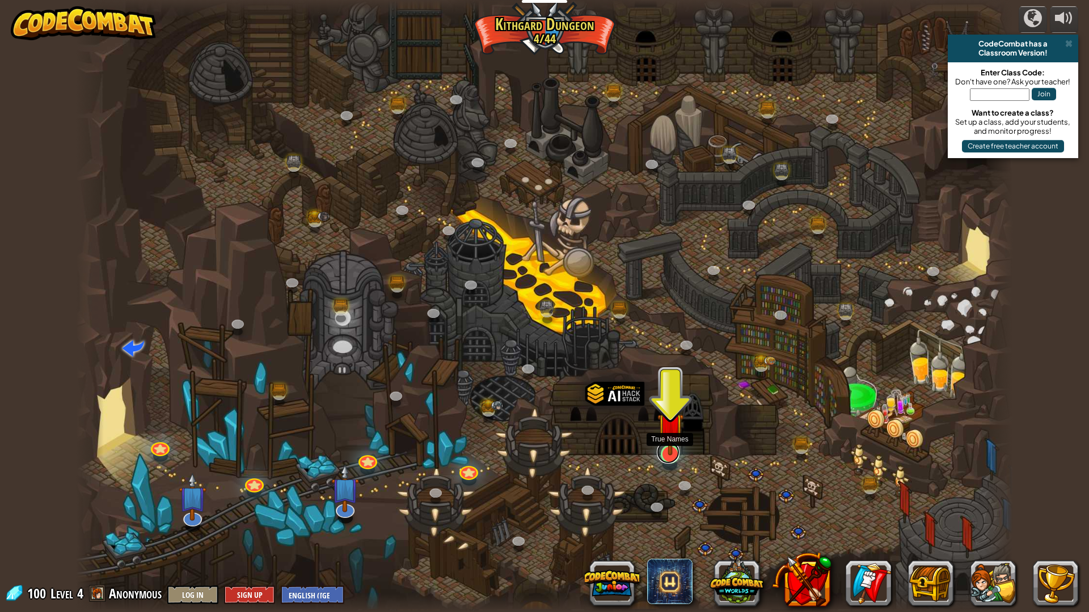
click at [668, 458] on link at bounding box center [668, 452] width 23 height 23
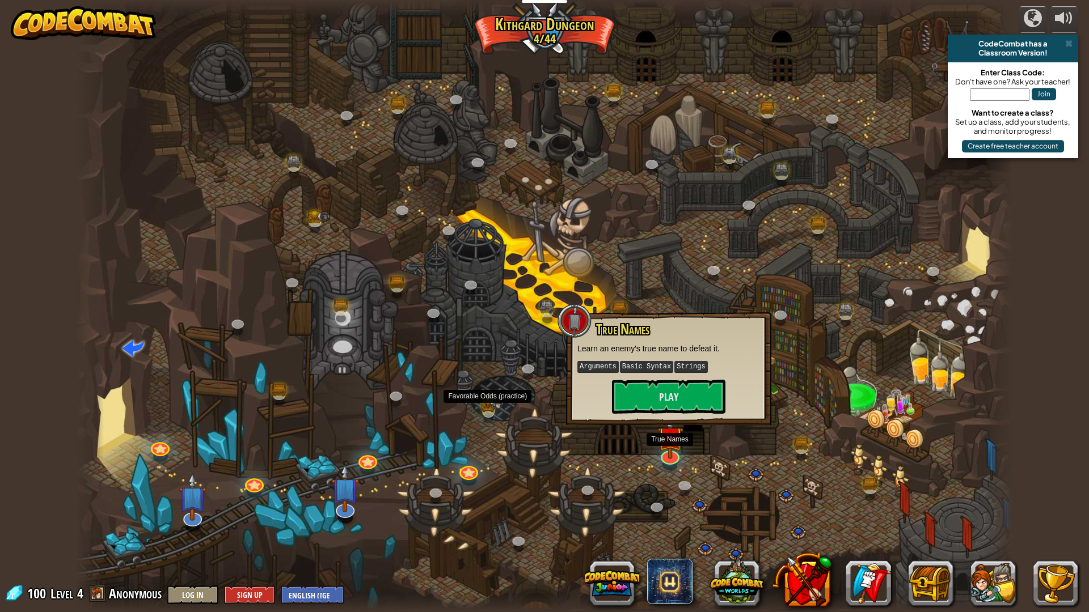
click at [492, 402] on img at bounding box center [496, 403] width 12 height 12
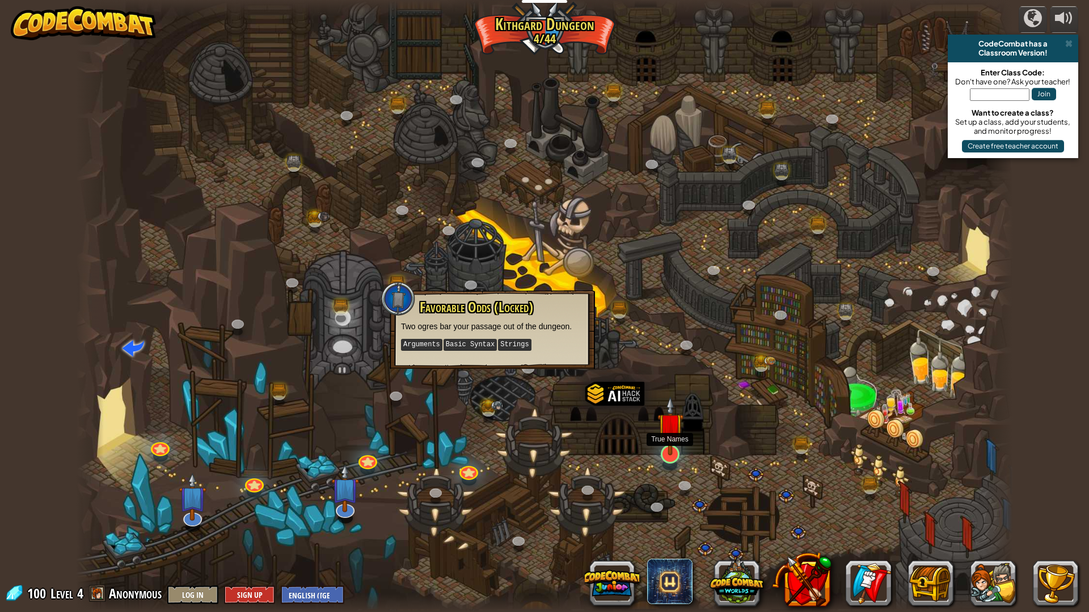
click at [669, 448] on img at bounding box center [670, 426] width 26 height 60
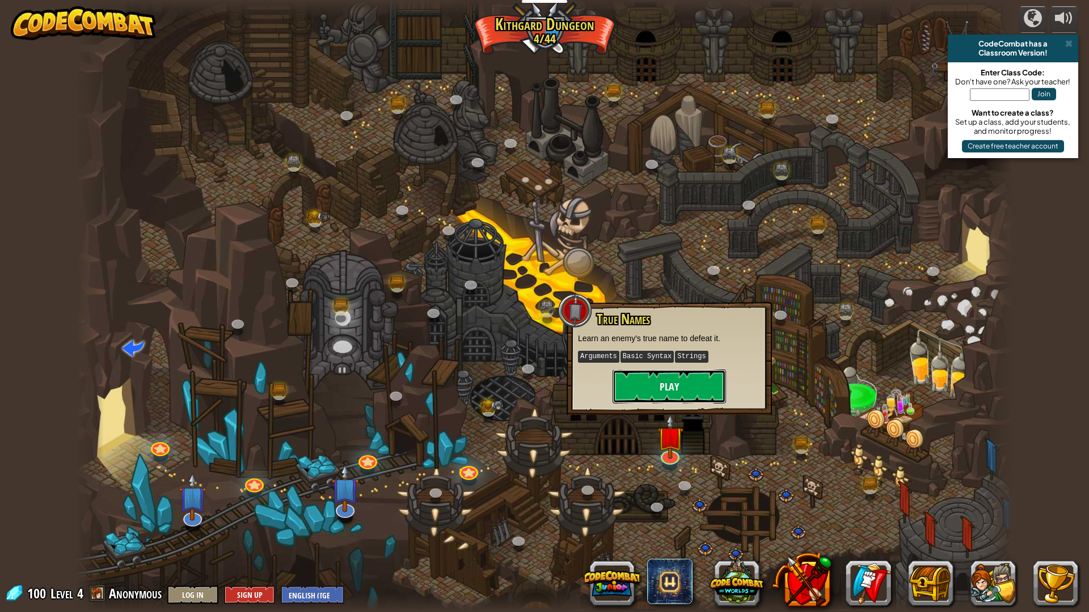
click at [661, 387] on button "Play" at bounding box center [668, 387] width 113 height 34
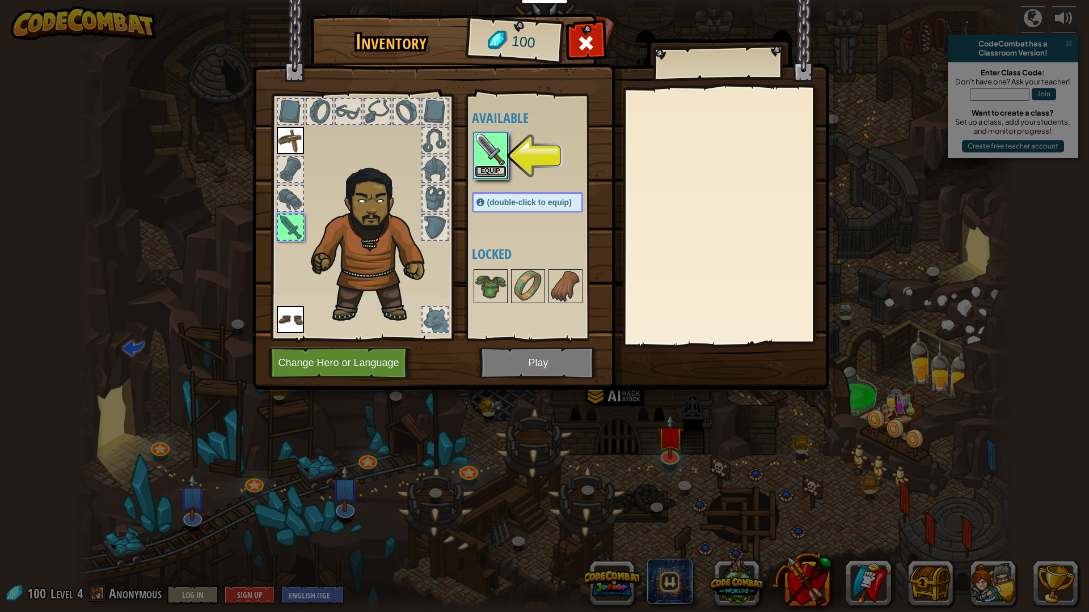
click at [492, 173] on button "Equip" at bounding box center [491, 172] width 32 height 12
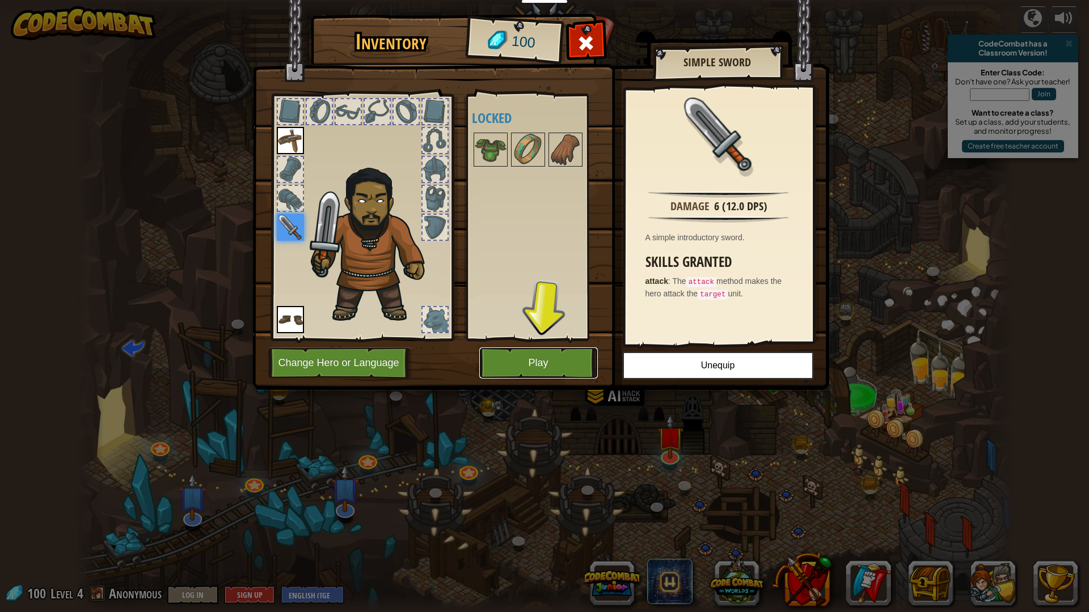
click at [523, 371] on button "Play" at bounding box center [538, 363] width 118 height 31
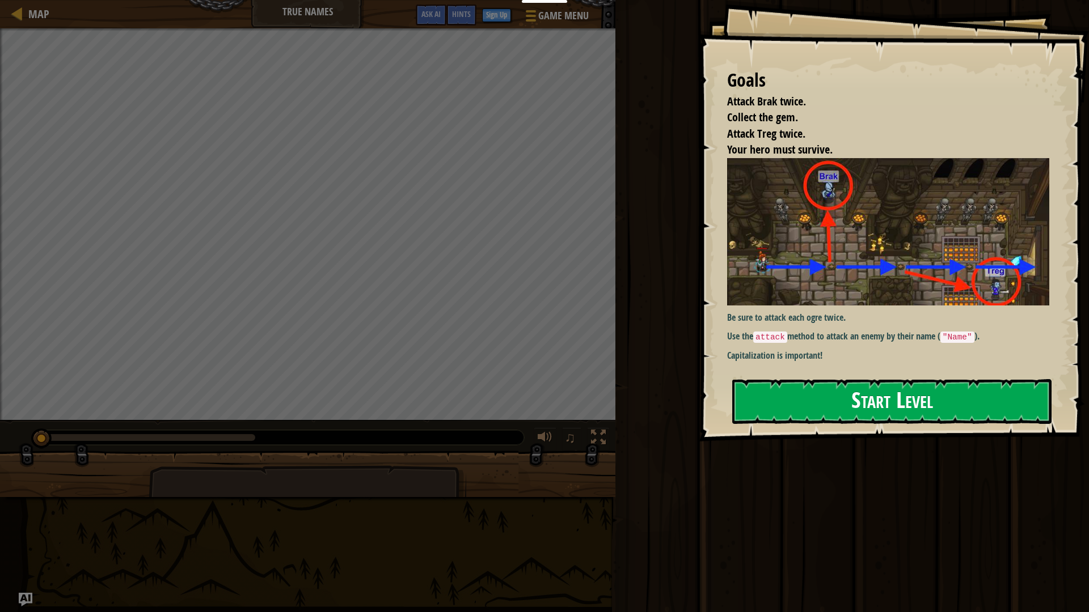
click at [818, 277] on img at bounding box center [888, 231] width 322 height 147
click at [891, 415] on button "Start Level" at bounding box center [891, 401] width 319 height 45
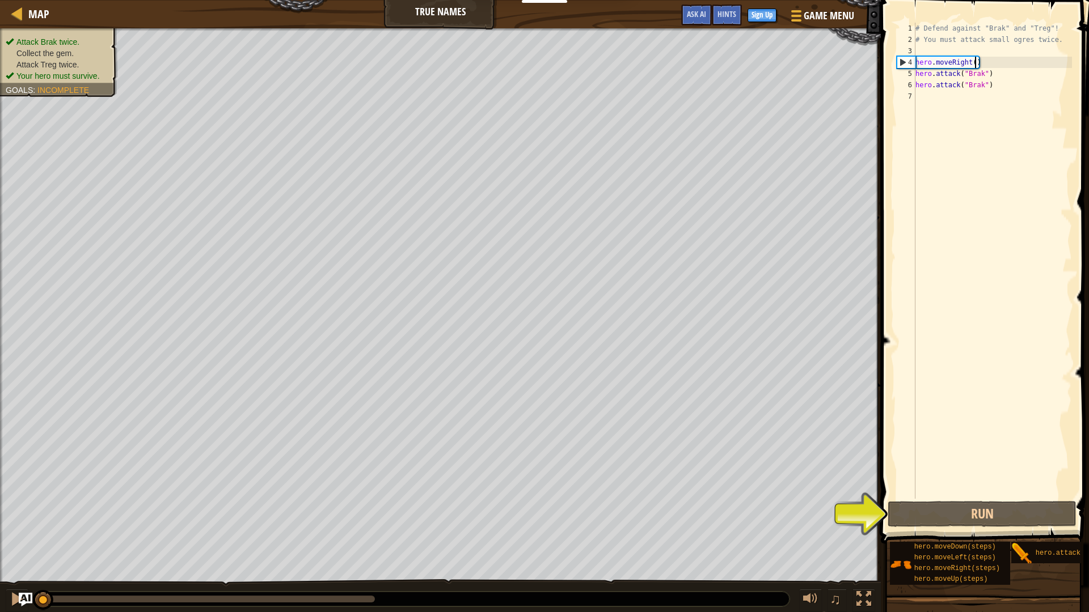
click at [975, 58] on div "# Defend against "Brak" and "Treg"! # You must attack small ogres twice. hero .…" at bounding box center [992, 272] width 159 height 499
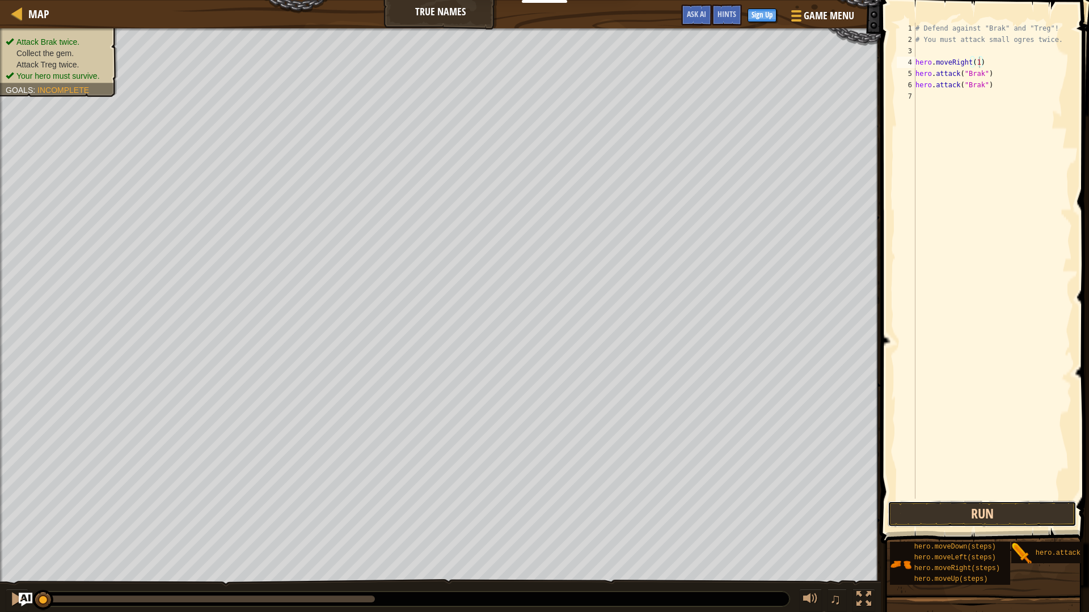
click at [997, 508] on button "Run" at bounding box center [981, 514] width 189 height 26
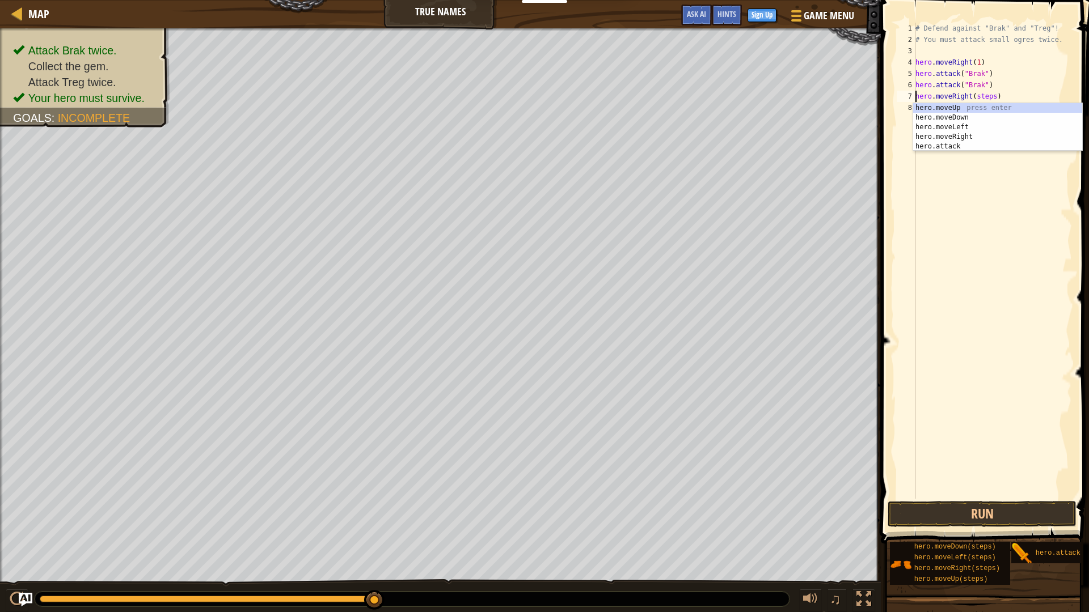
click at [995, 93] on div "# Defend against "Brak" and "Treg"! # You must attack small ogres twice. hero .…" at bounding box center [992, 272] width 159 height 499
click at [987, 105] on div "# Defend against "Brak" and "Treg"! # You must attack small ogres twice. hero .…" at bounding box center [992, 272] width 159 height 499
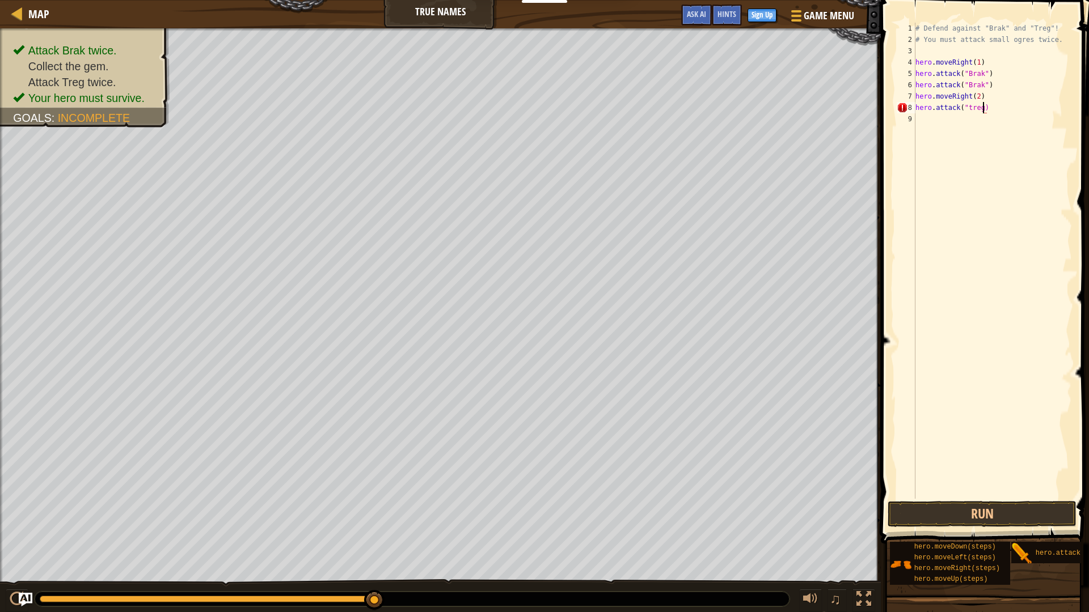
type textarea "hero.attack("treg")"
drag, startPoint x: 998, startPoint y: 109, endPoint x: 909, endPoint y: 106, distance: 89.6
click at [909, 106] on div "hero.attack("treg") 1 2 3 4 5 6 7 8 9 # Defend against "Brak" and "Treg"! # You…" at bounding box center [982, 261] width 177 height 476
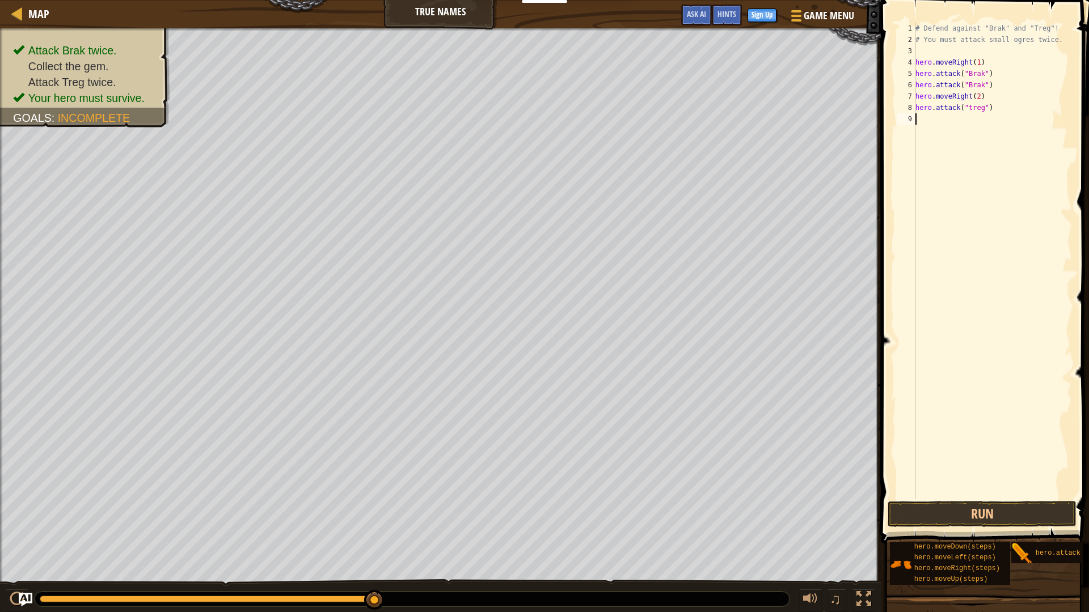
paste textarea "hero.attack("treg")"
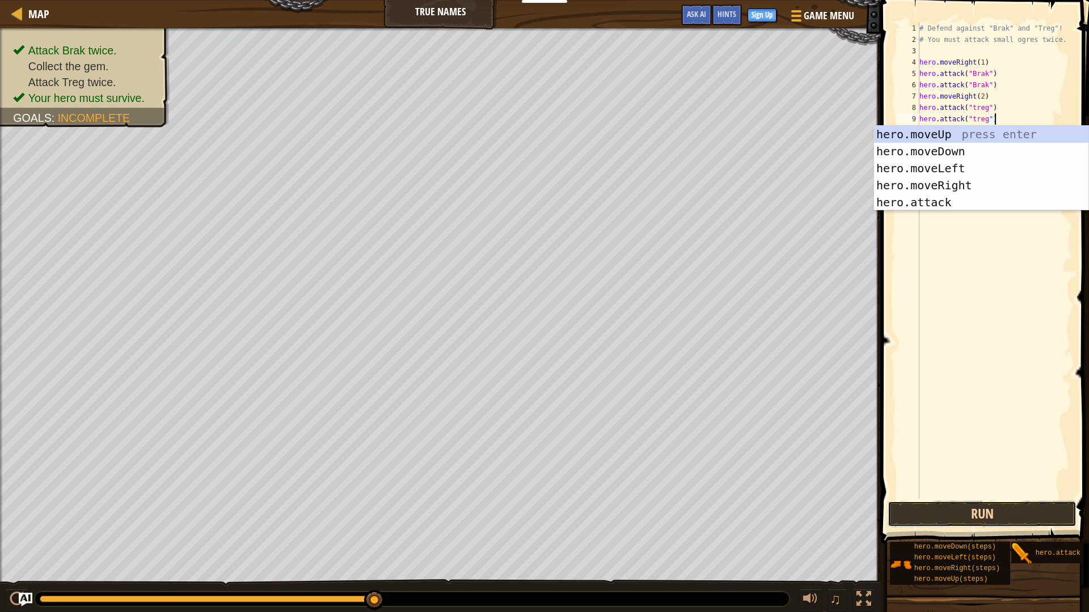
click at [1018, 513] on button "Run" at bounding box center [981, 514] width 189 height 26
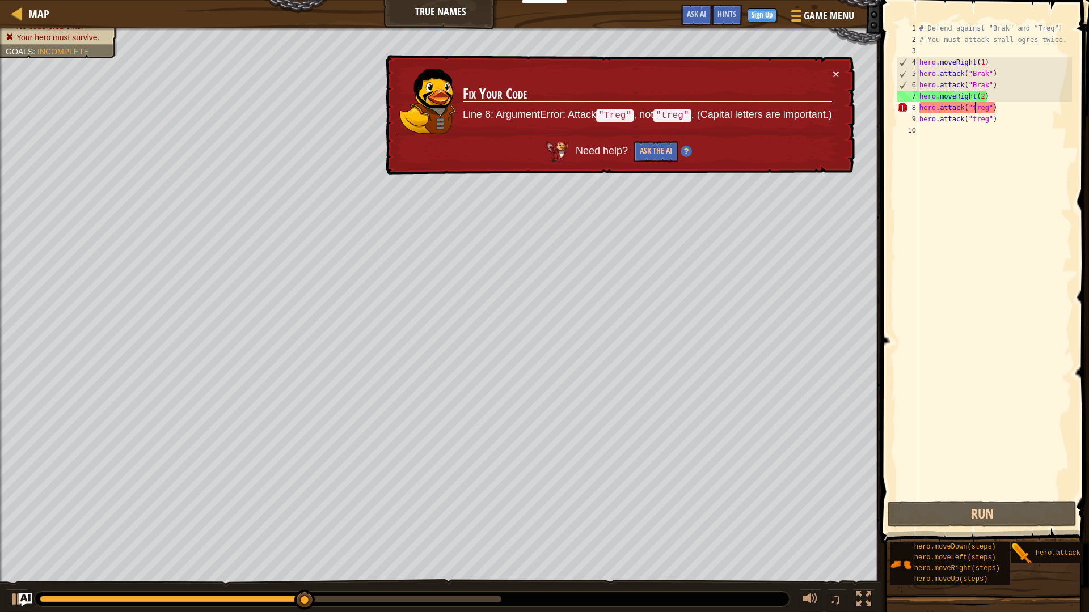
click at [976, 111] on div "# Defend against "Brak" and "Treg"! # You must attack small ogres twice. hero .…" at bounding box center [994, 272] width 155 height 499
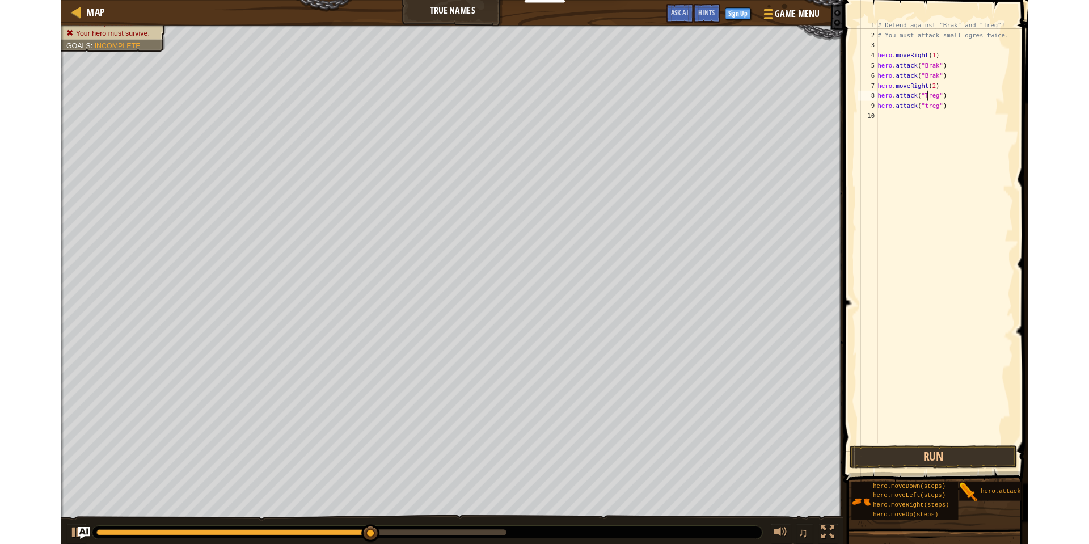
scroll to position [5, 8]
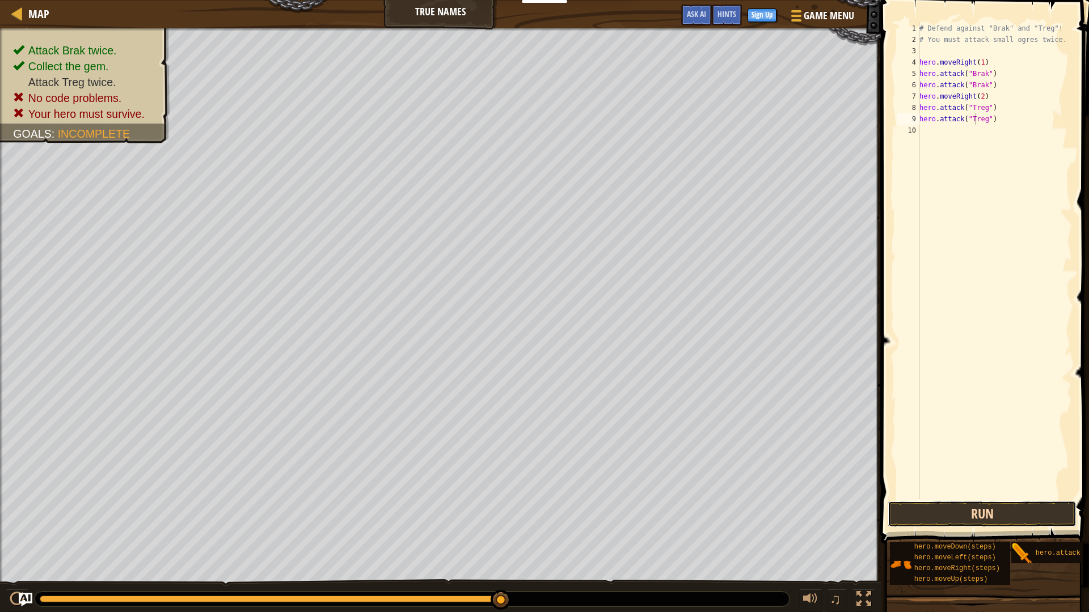
click at [954, 510] on button "Run" at bounding box center [981, 514] width 189 height 26
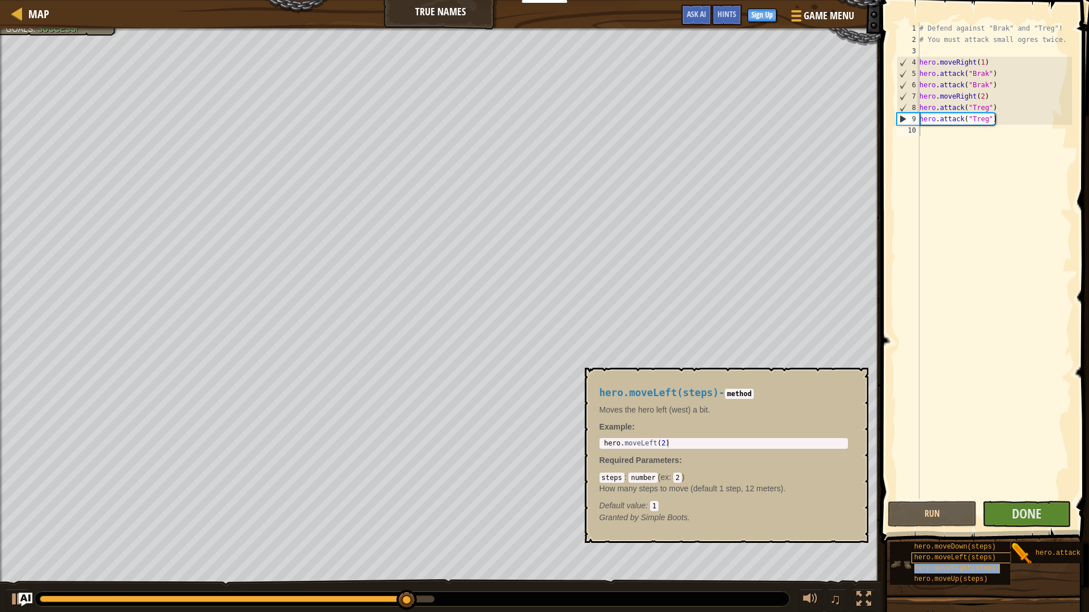
type textarea "hero.moveRight(steps)"
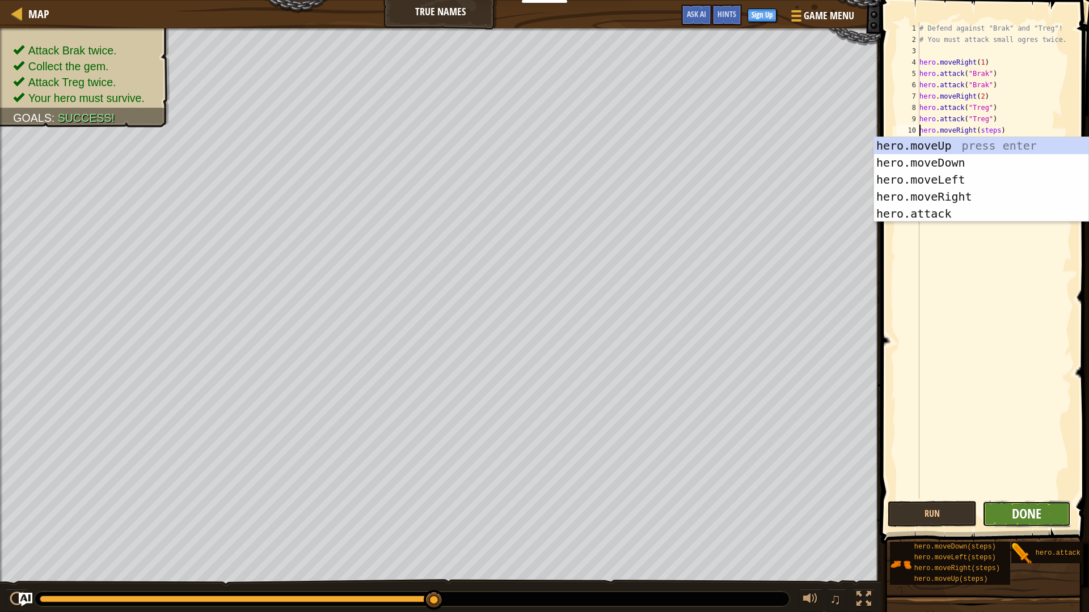
click at [1026, 509] on span "Done" at bounding box center [1025, 514] width 29 height 18
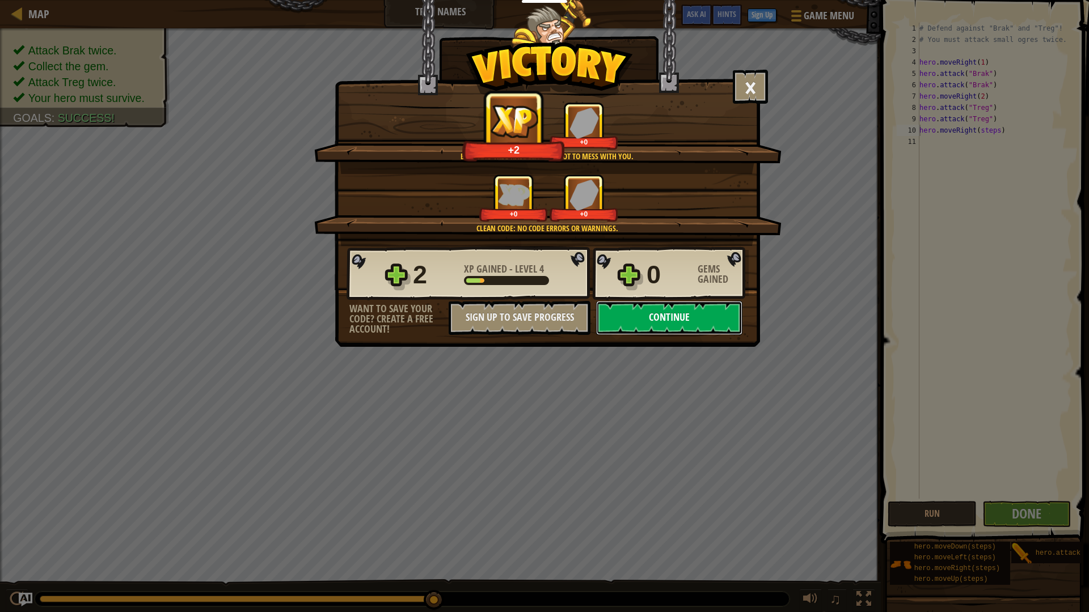
click at [721, 327] on button "Continue" at bounding box center [669, 318] width 146 height 34
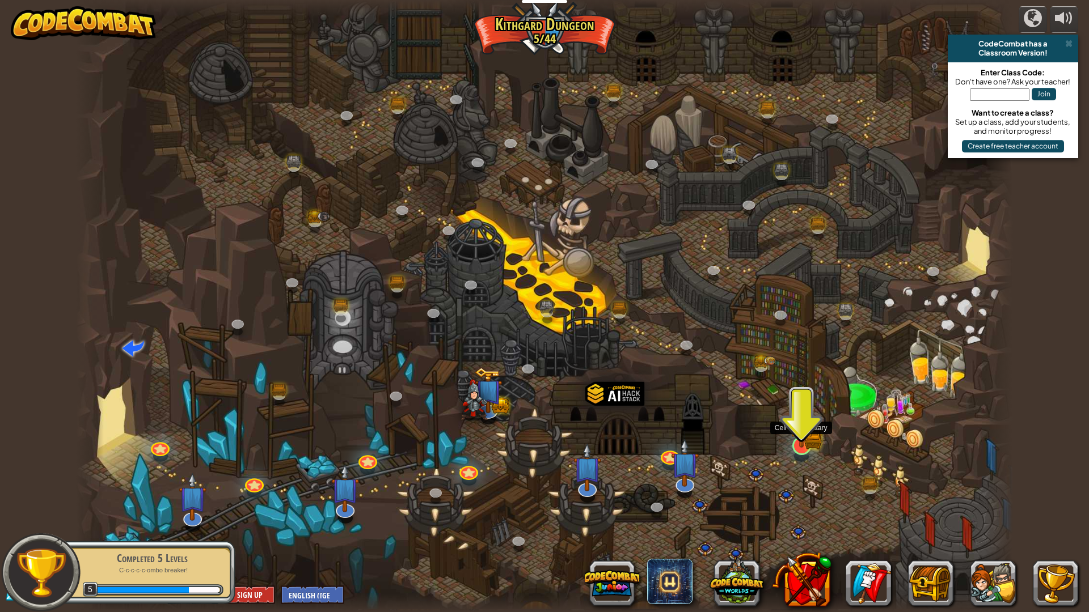
click at [800, 439] on img at bounding box center [801, 419] width 26 height 57
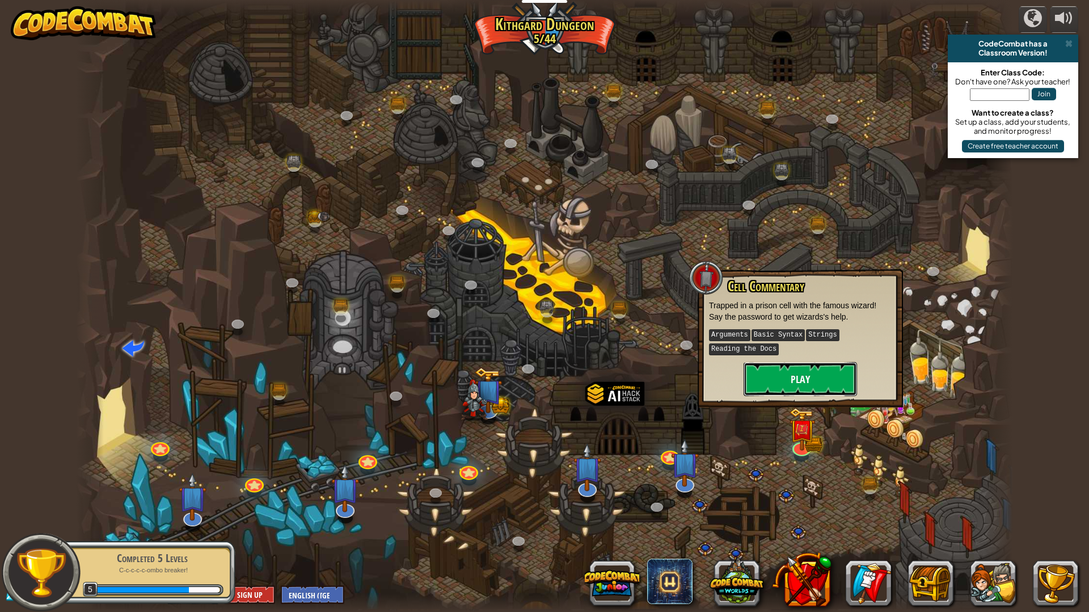
click at [780, 374] on button "Play" at bounding box center [799, 379] width 113 height 34
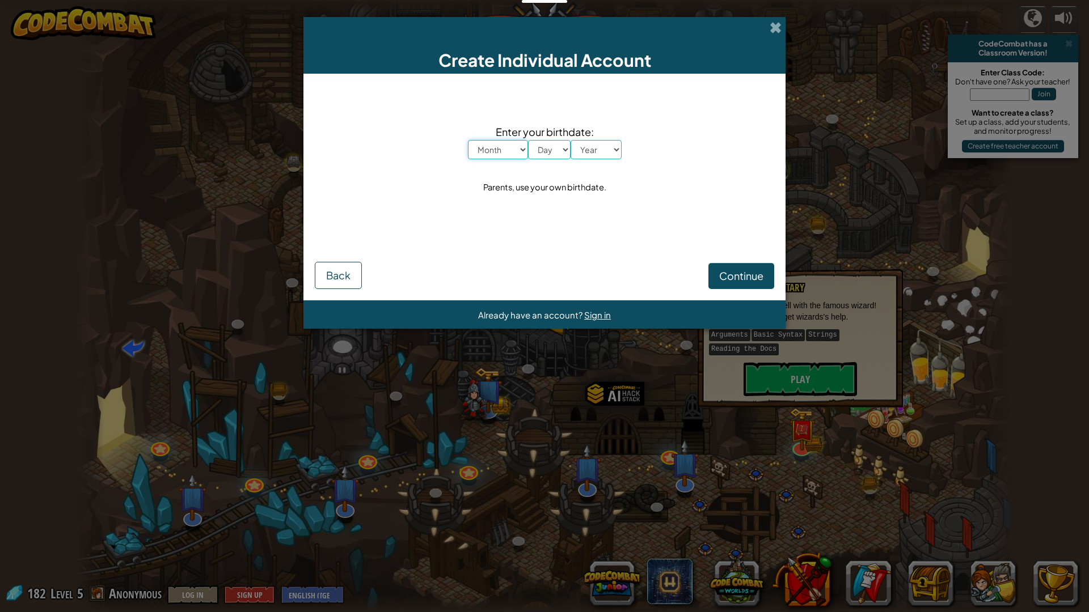
click at [503, 153] on select "Month January February March April May June July August September October Novem…" at bounding box center [498, 149] width 60 height 19
select select "5"
click at [468, 140] on select "Month January February March April May June July August September October Novem…" at bounding box center [498, 149] width 60 height 19
click at [556, 147] on select "Day 1 2 3 4 5 6 7 8 9 10 11 12 13 14 15 16 17 18 19 20 21 22 23 24 25 26 27 28 …" at bounding box center [549, 149] width 43 height 19
select select "23"
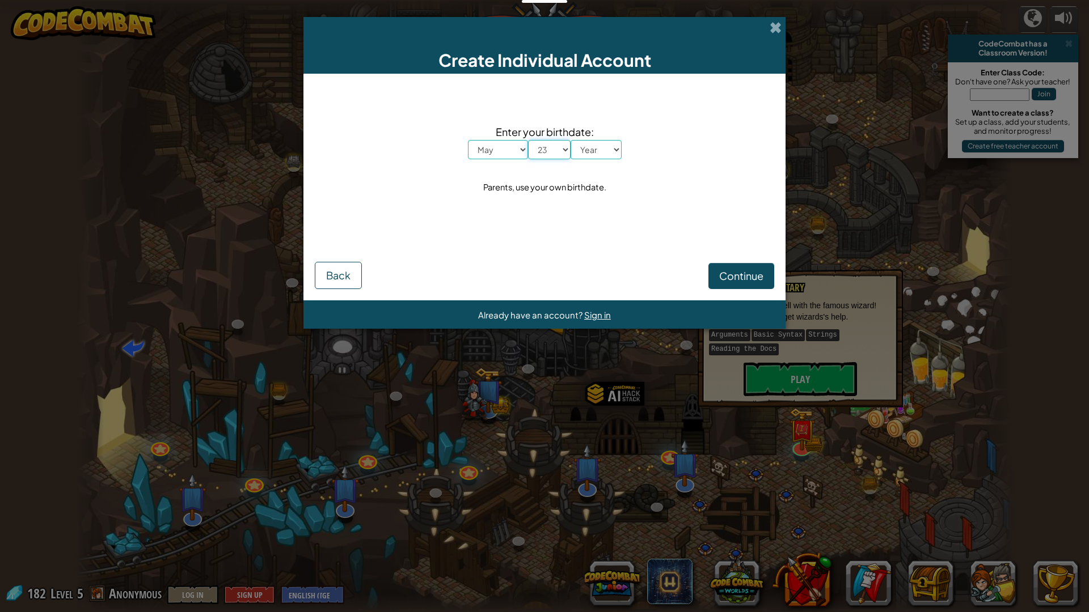
click at [528, 140] on select "Day 1 2 3 4 5 6 7 8 9 10 11 12 13 14 15 16 17 18 19 20 21 22 23 24 25 26 27 28 …" at bounding box center [549, 149] width 43 height 19
click at [616, 149] on select "Year [DATE] 2024 2023 2022 2021 2020 2019 2018 2017 2016 2015 2014 2013 2012 20…" at bounding box center [595, 149] width 51 height 19
select select "2013"
click at [570, 140] on select "Year [DATE] 2024 2023 2022 2021 2020 2019 2018 2017 2016 2015 2014 2013 2012 20…" at bounding box center [595, 149] width 51 height 19
click at [763, 268] on button "Continue" at bounding box center [741, 276] width 66 height 26
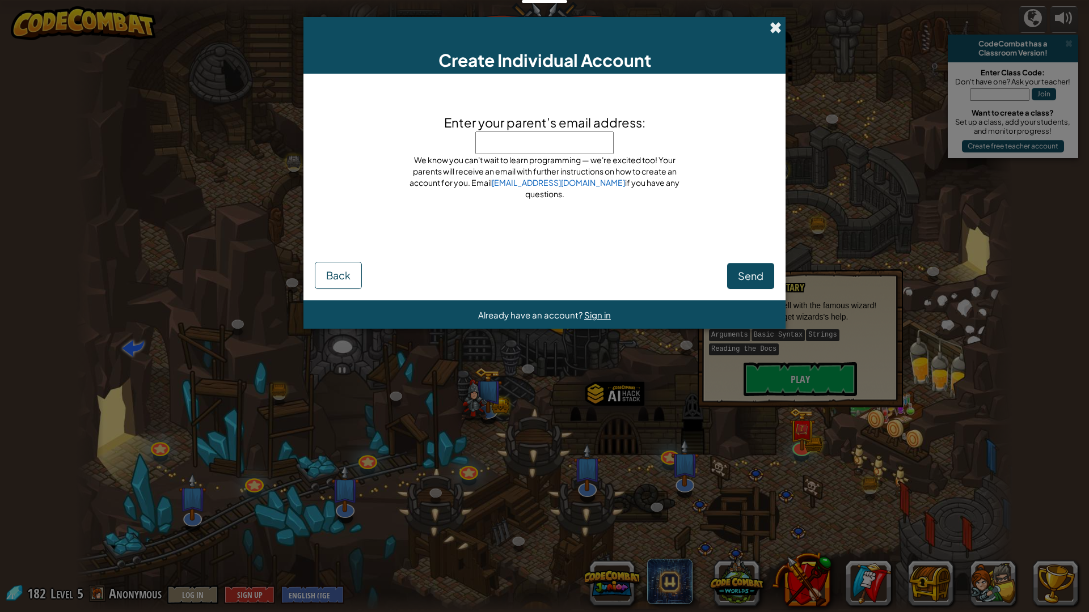
click at [774, 24] on span at bounding box center [775, 28] width 12 height 12
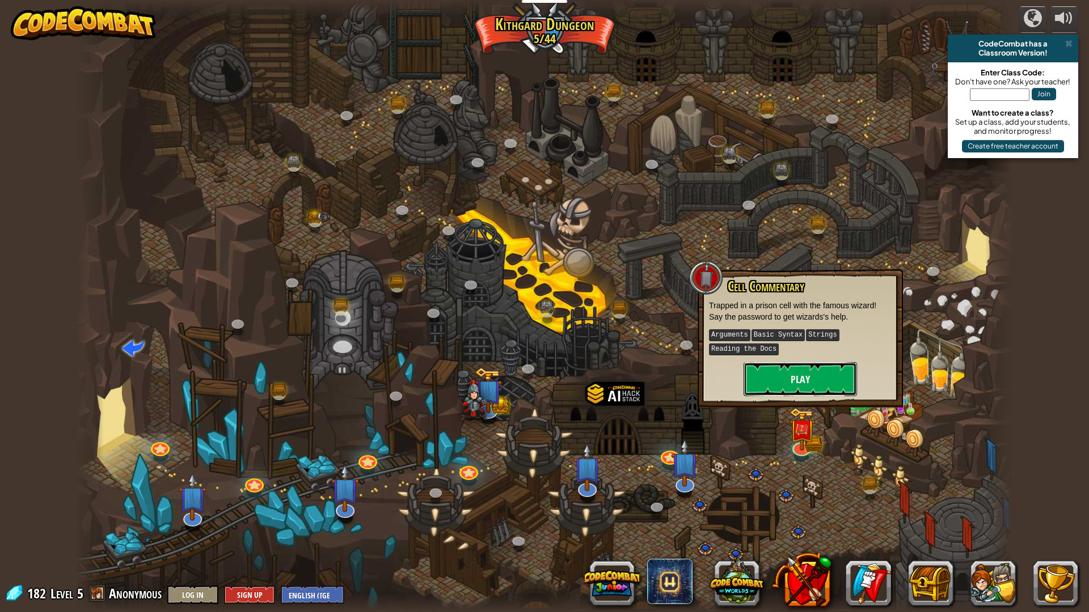
click at [789, 369] on button "Play" at bounding box center [799, 379] width 113 height 34
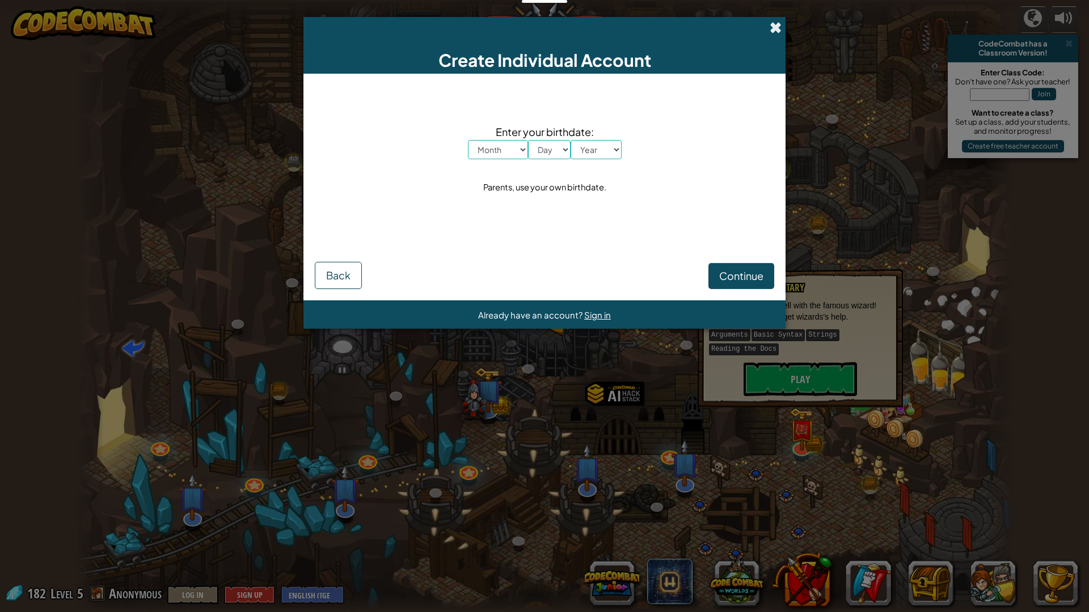
click at [772, 22] on span at bounding box center [775, 28] width 12 height 12
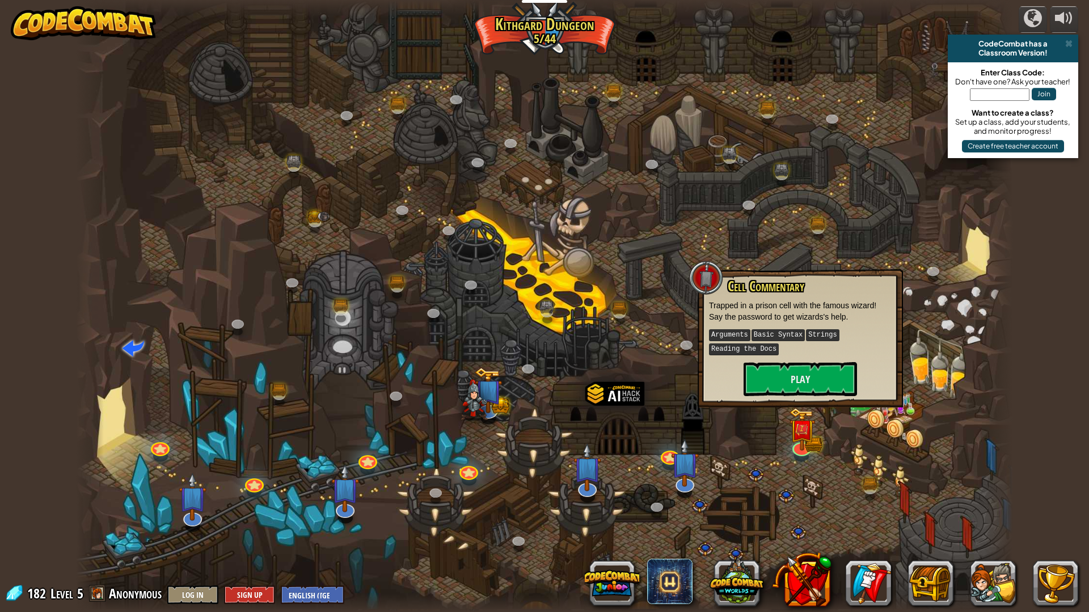
click at [969, 402] on div at bounding box center [544, 306] width 937 height 612
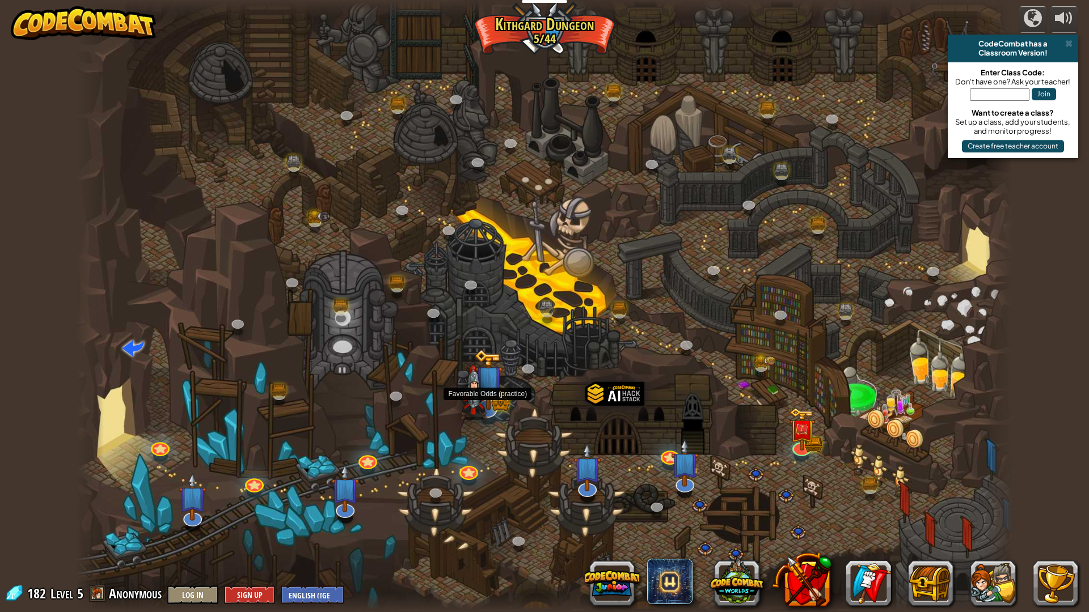
click at [484, 415] on img at bounding box center [474, 392] width 28 height 55
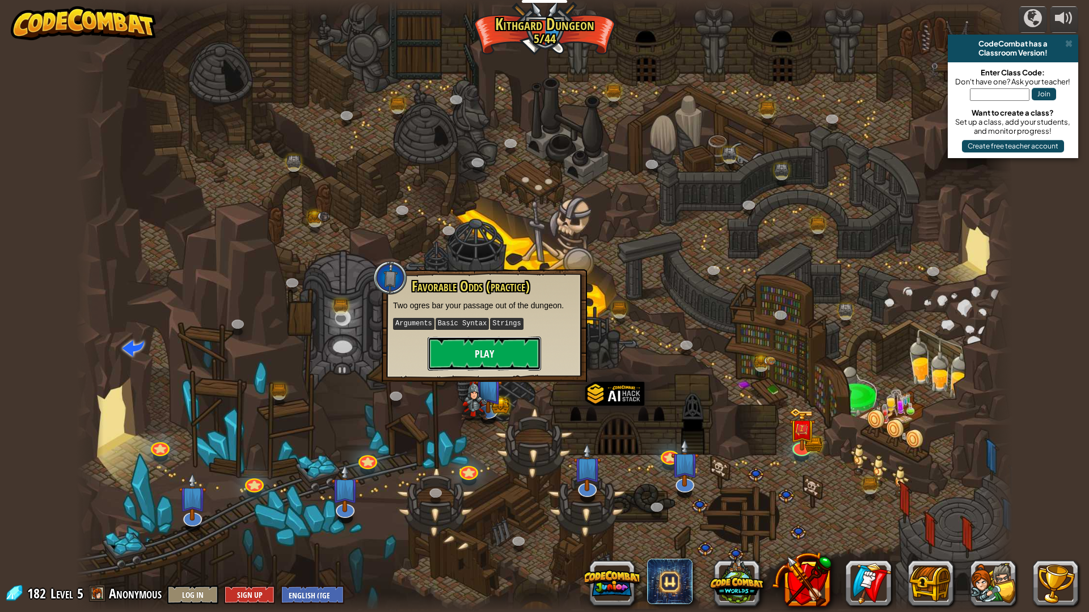
click at [505, 357] on button "Play" at bounding box center [483, 354] width 113 height 34
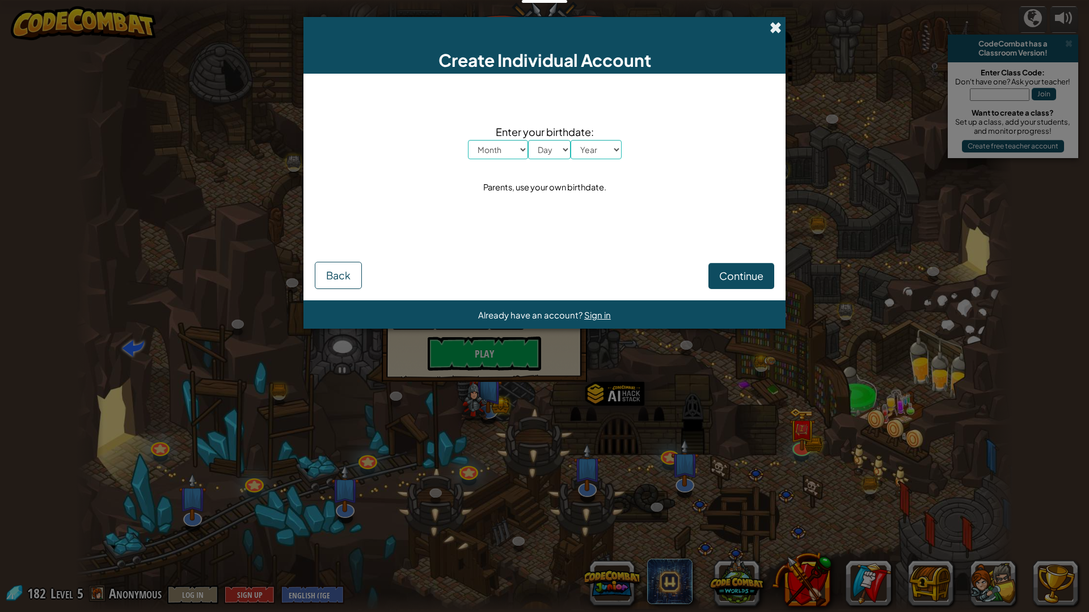
click at [773, 33] on span at bounding box center [775, 28] width 12 height 12
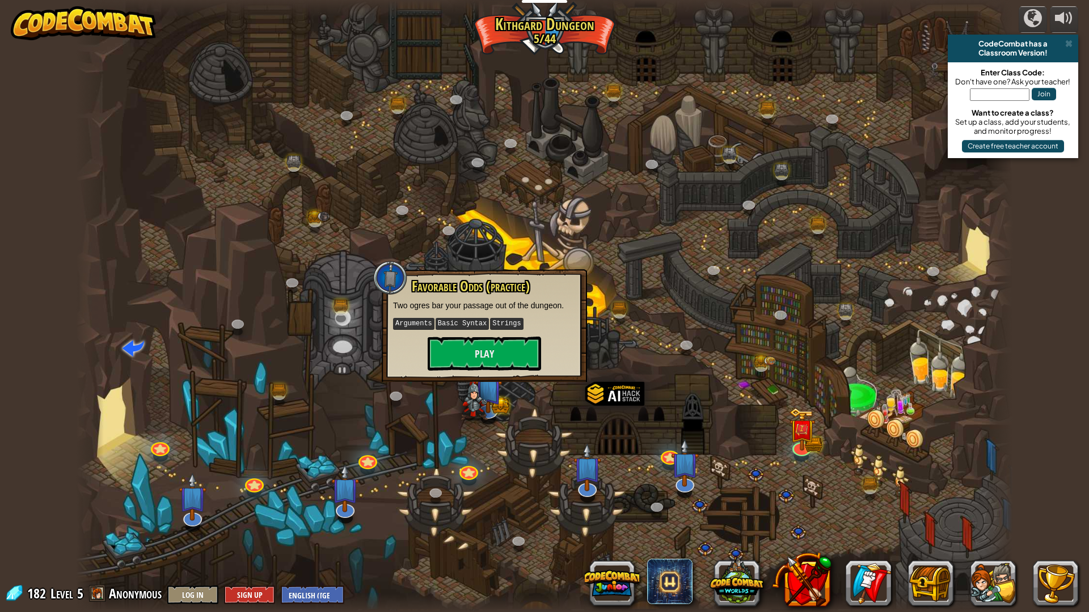
click at [456, 202] on div at bounding box center [544, 306] width 937 height 612
